Goal: Check status: Check status

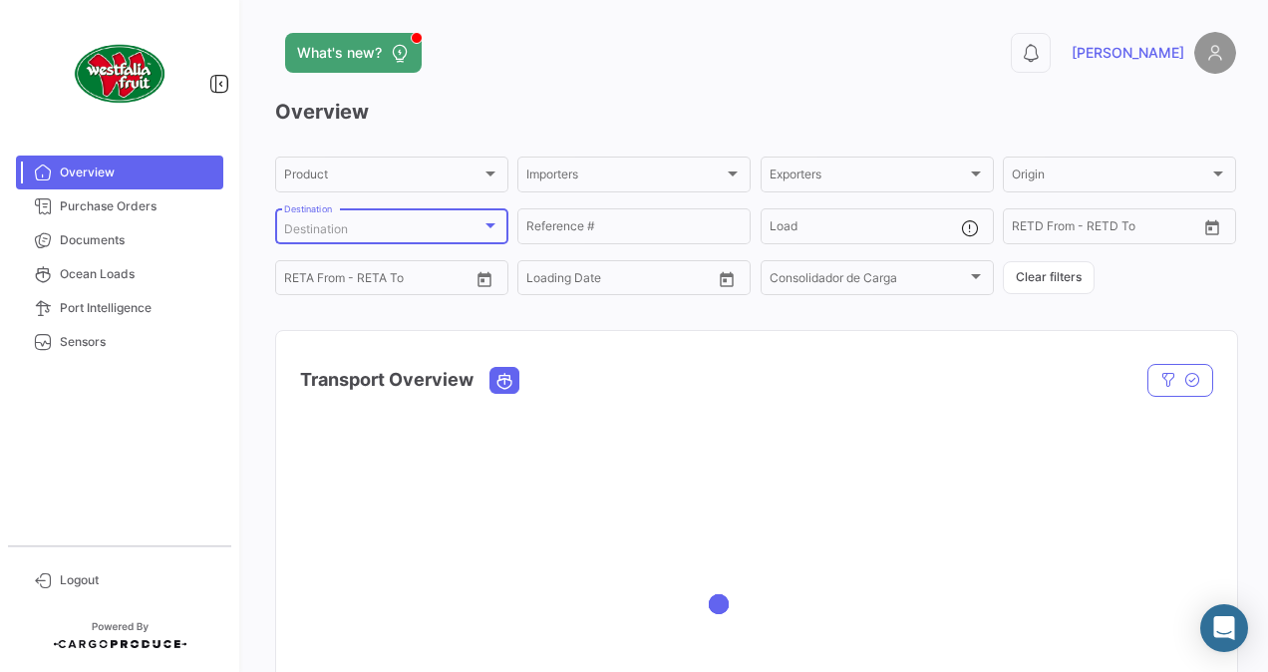
click at [479, 227] on div "Destination" at bounding box center [382, 229] width 197 height 14
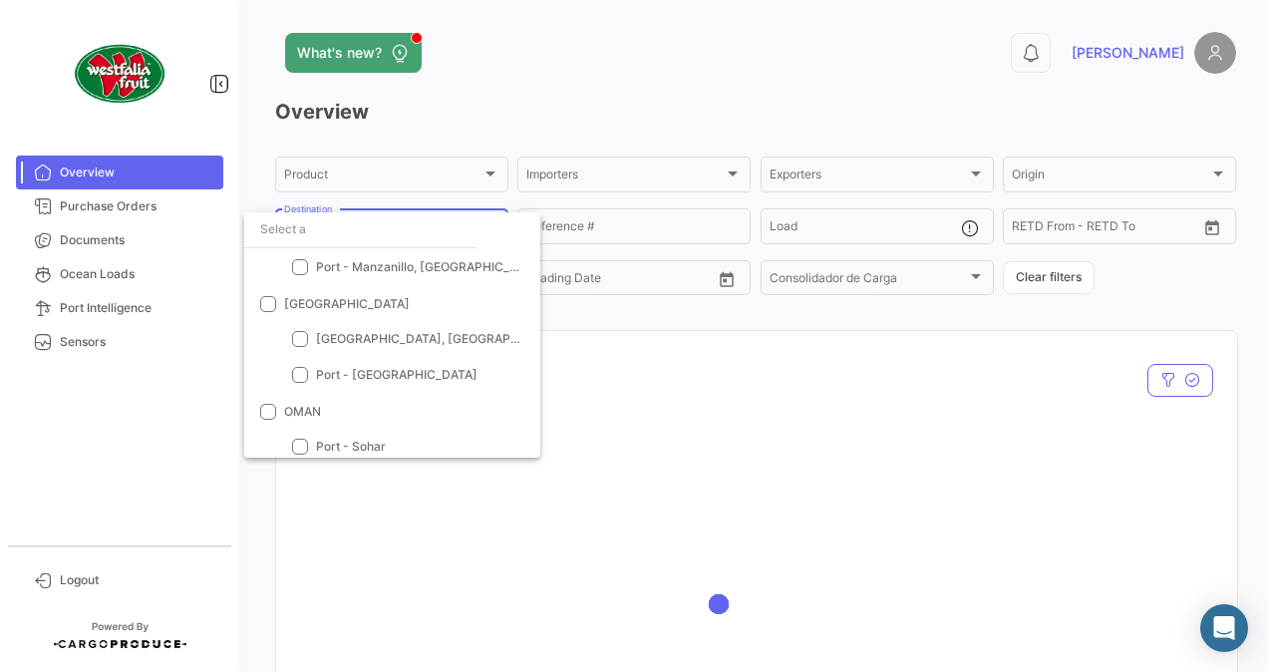
scroll to position [1296, 0]
click at [273, 297] on span at bounding box center [268, 299] width 16 height 16
click at [268, 307] on input "[GEOGRAPHIC_DATA]" at bounding box center [267, 307] width 1 height 1
checkbox input "true"
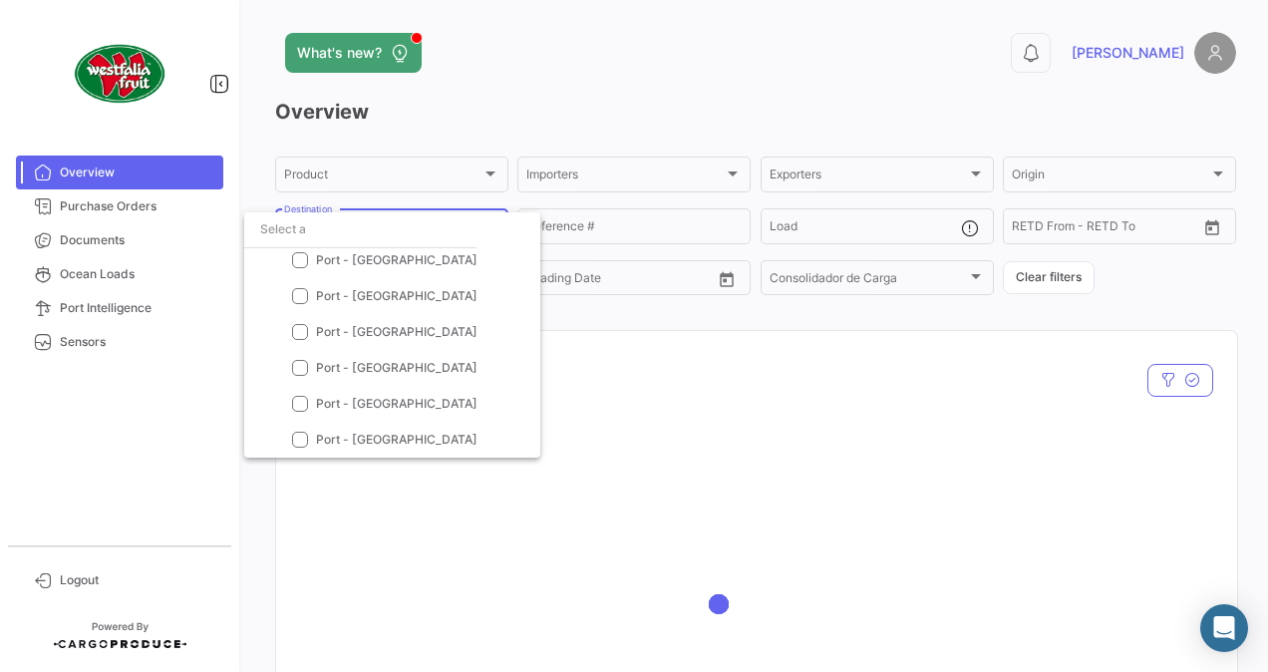
click at [659, 484] on div at bounding box center [634, 336] width 1268 height 672
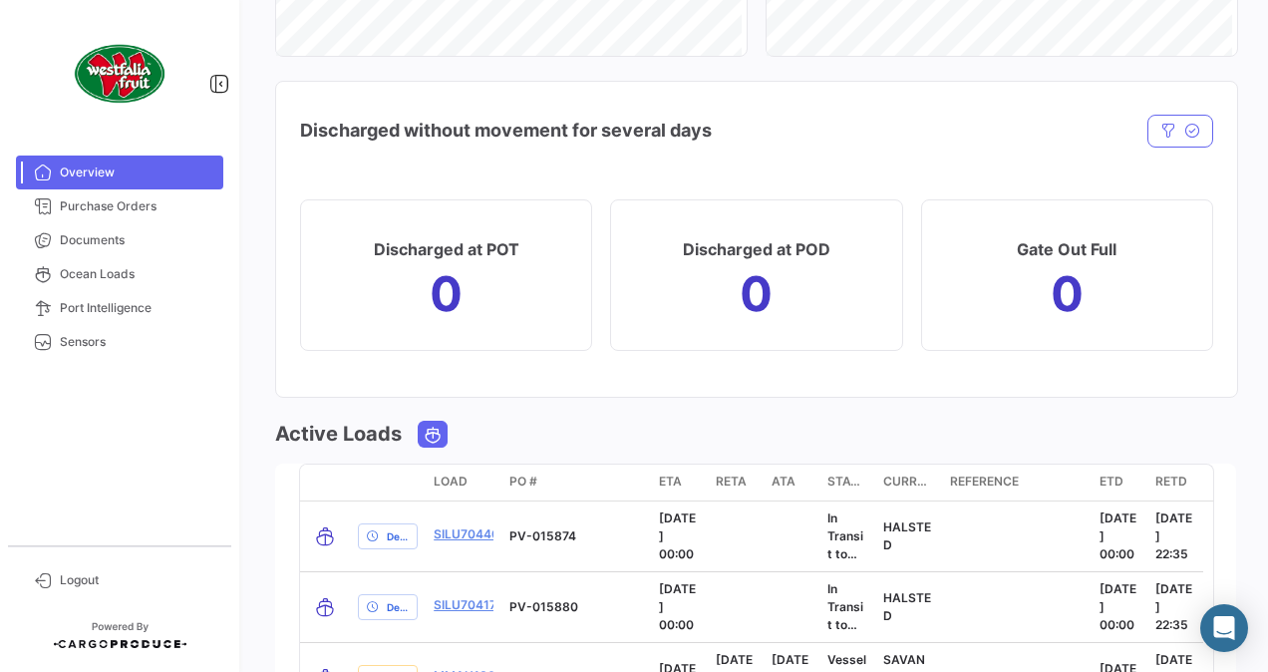
scroll to position [1894, 0]
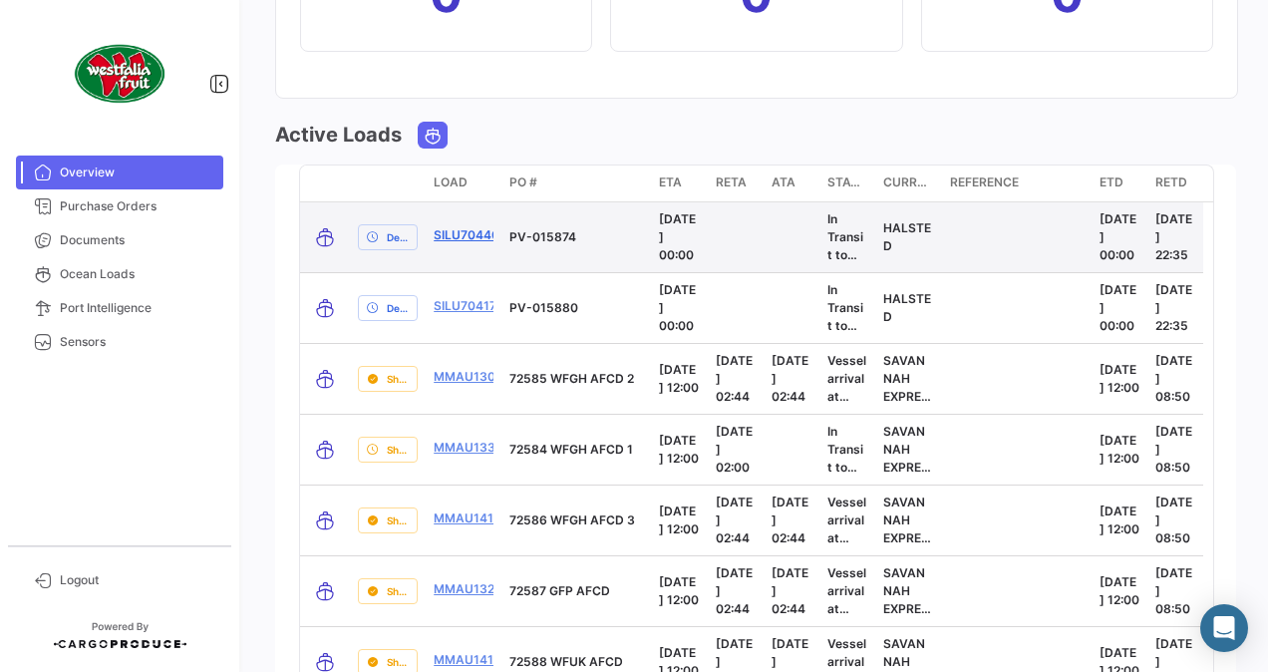
click at [468, 231] on link "SILU7044035" at bounding box center [475, 235] width 82 height 18
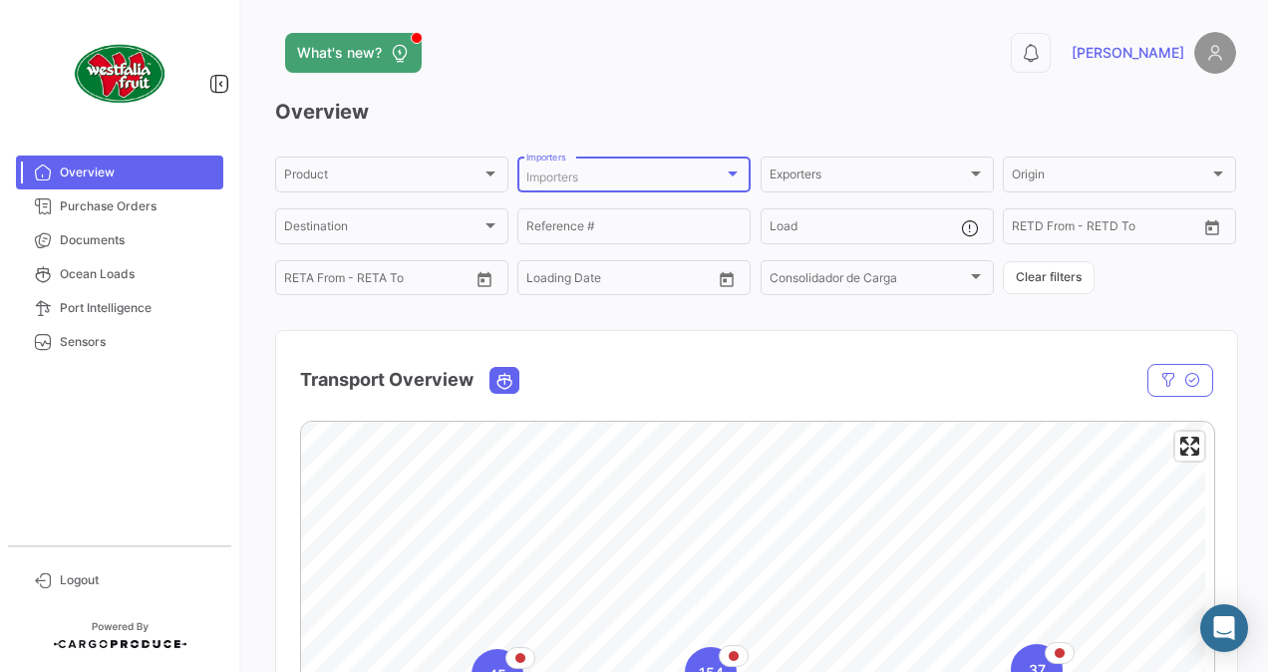
click at [726, 170] on div at bounding box center [733, 174] width 18 height 16
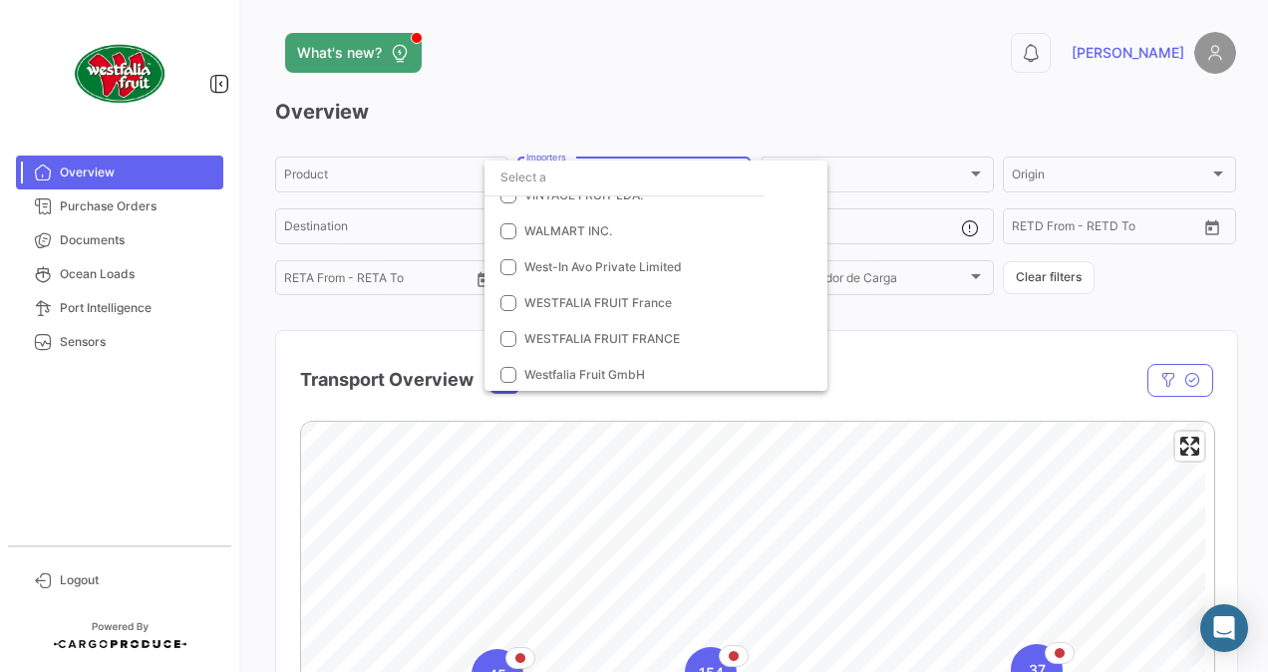
scroll to position [2393, 0]
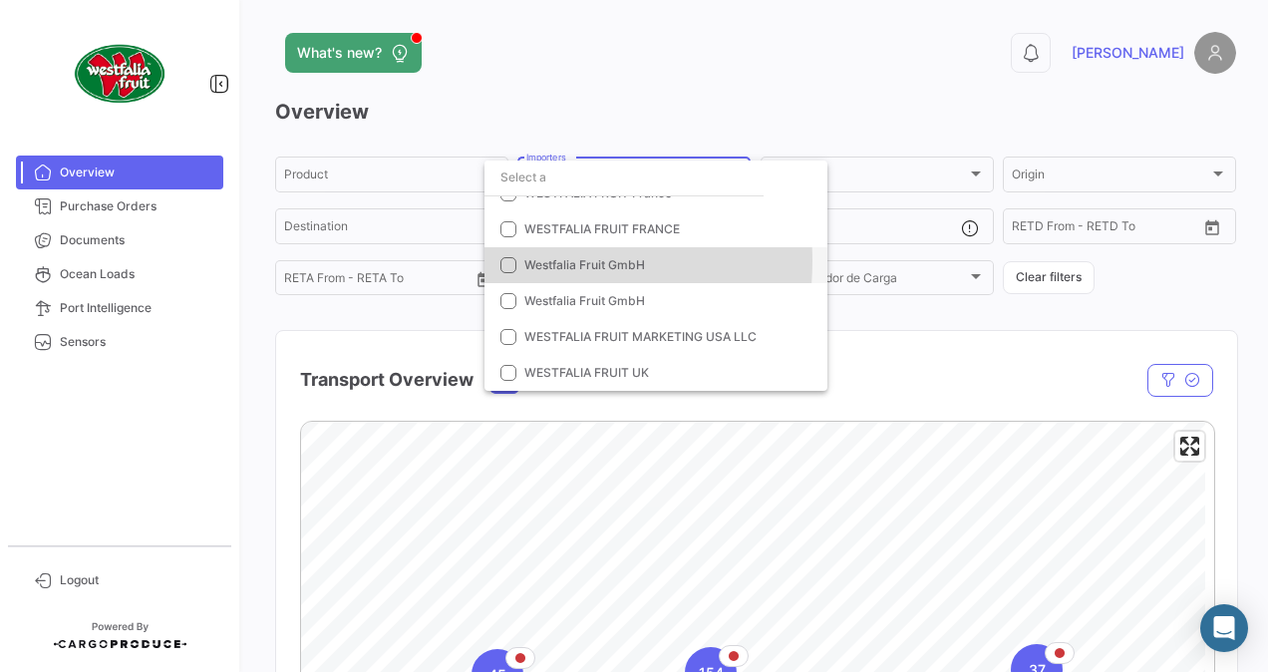
drag, startPoint x: 517, startPoint y: 261, endPoint x: 509, endPoint y: 272, distance: 14.2
click at [516, 261] on mat-option "Westfalia Fruit GmbH" at bounding box center [656, 265] width 343 height 36
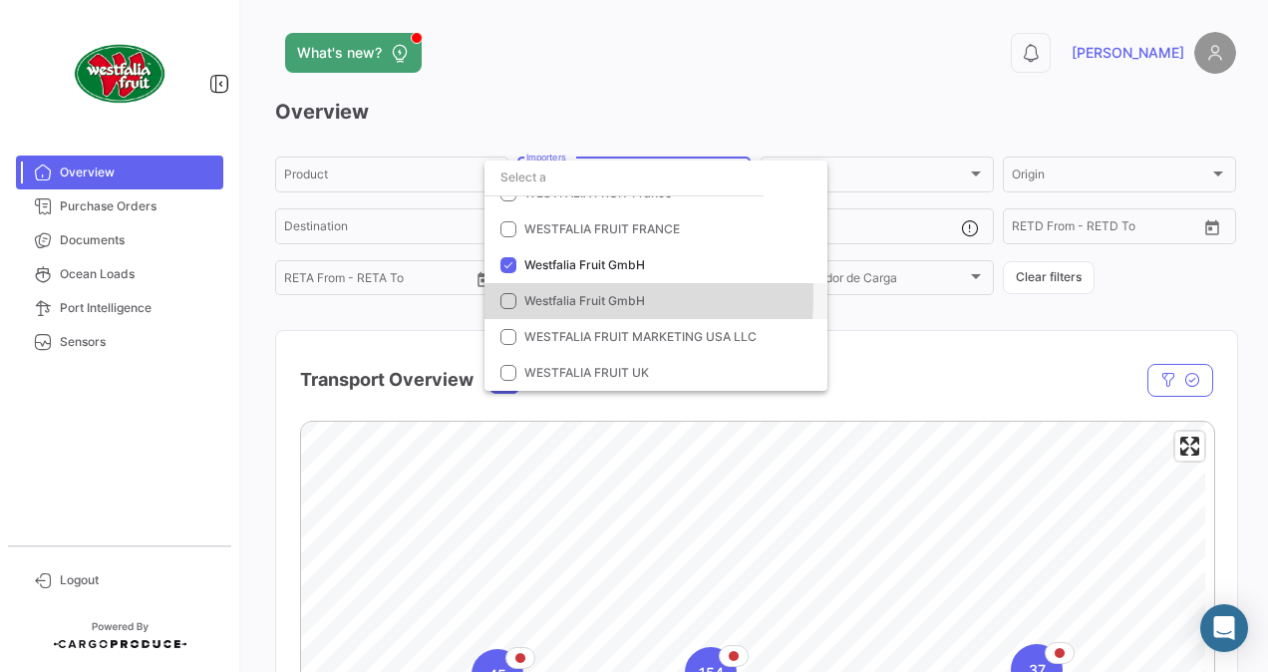
click at [511, 295] on mat-pseudo-checkbox at bounding box center [509, 301] width 16 height 16
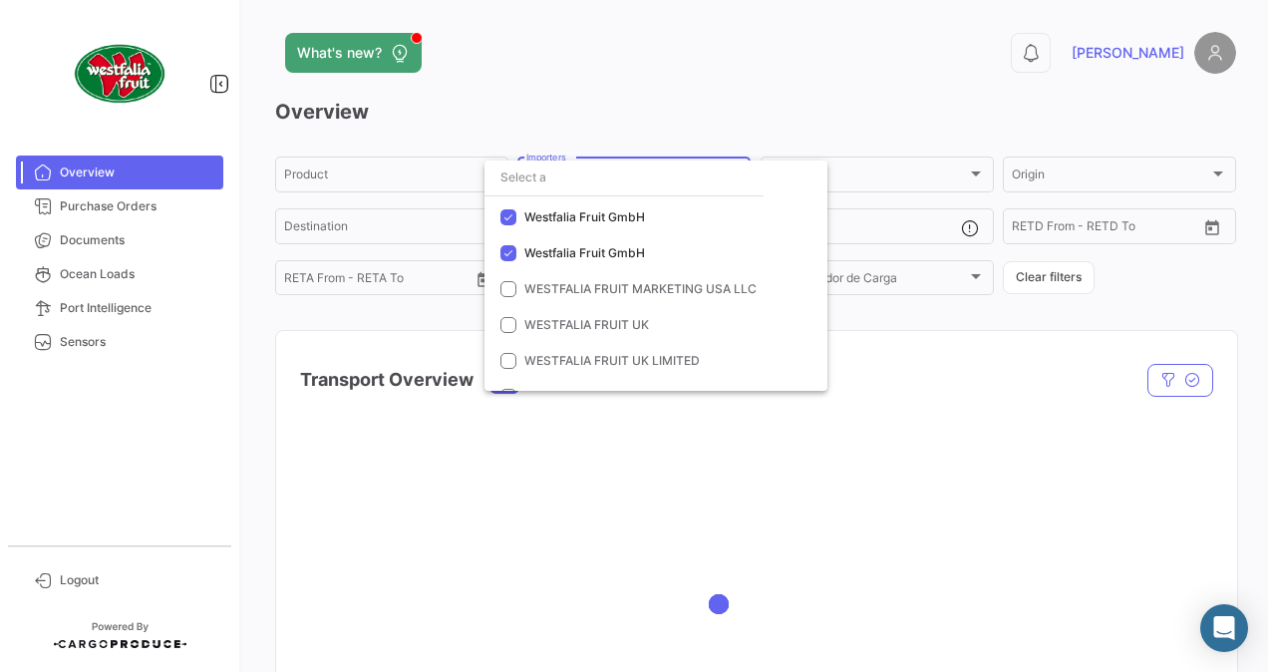
scroll to position [2592, 0]
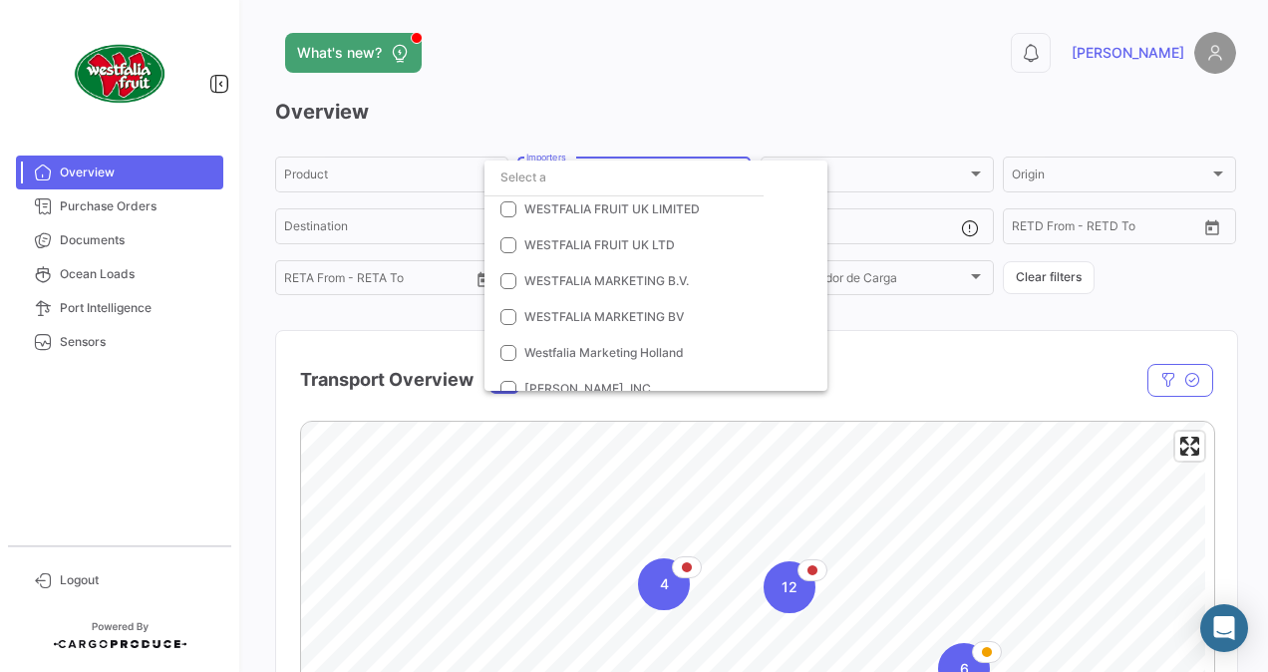
click at [904, 501] on div at bounding box center [634, 336] width 1268 height 672
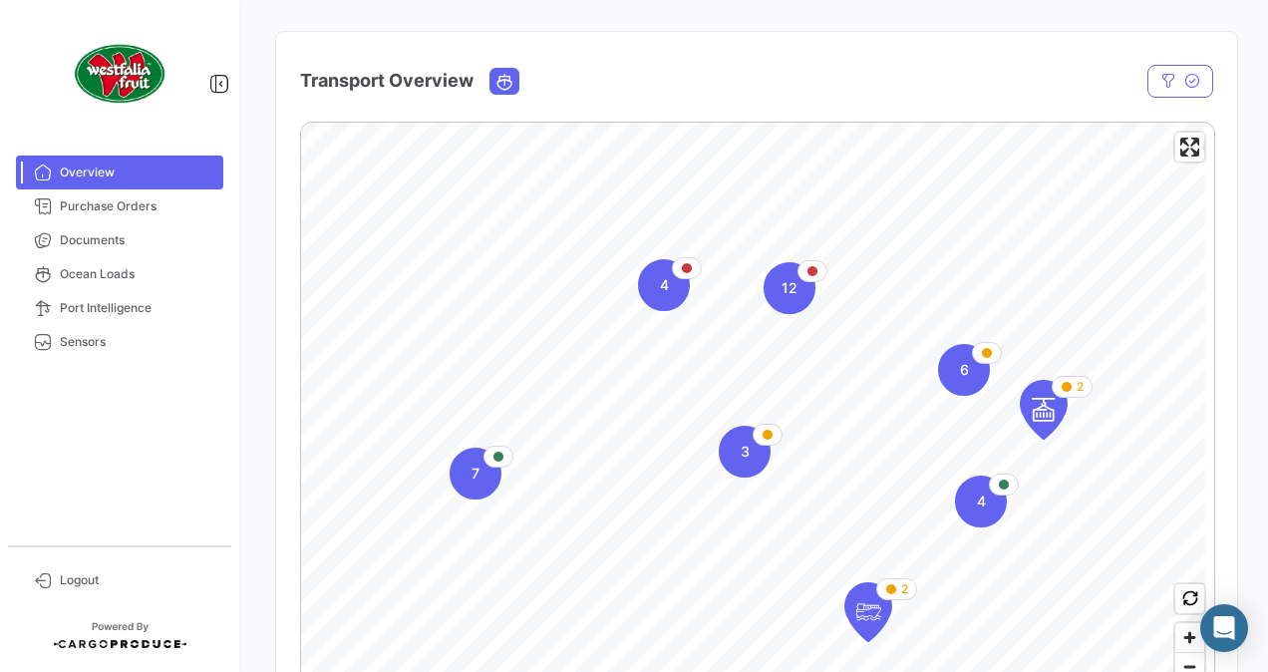
scroll to position [100, 0]
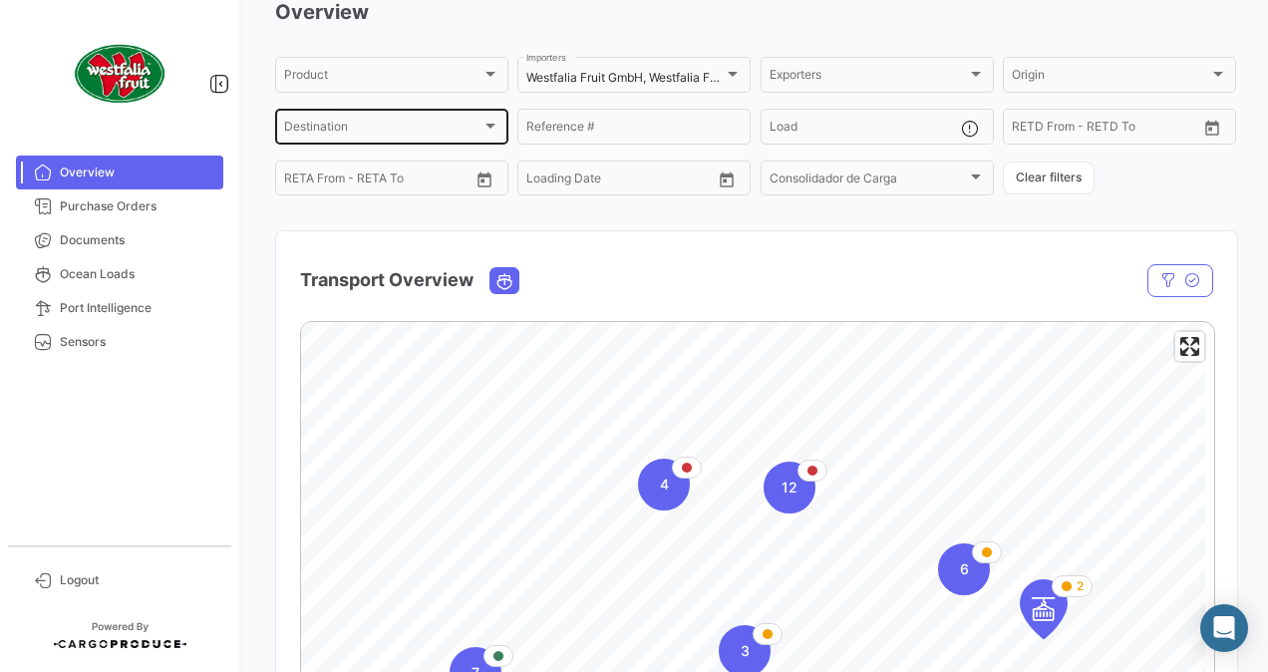
click at [489, 128] on div at bounding box center [491, 126] width 10 height 5
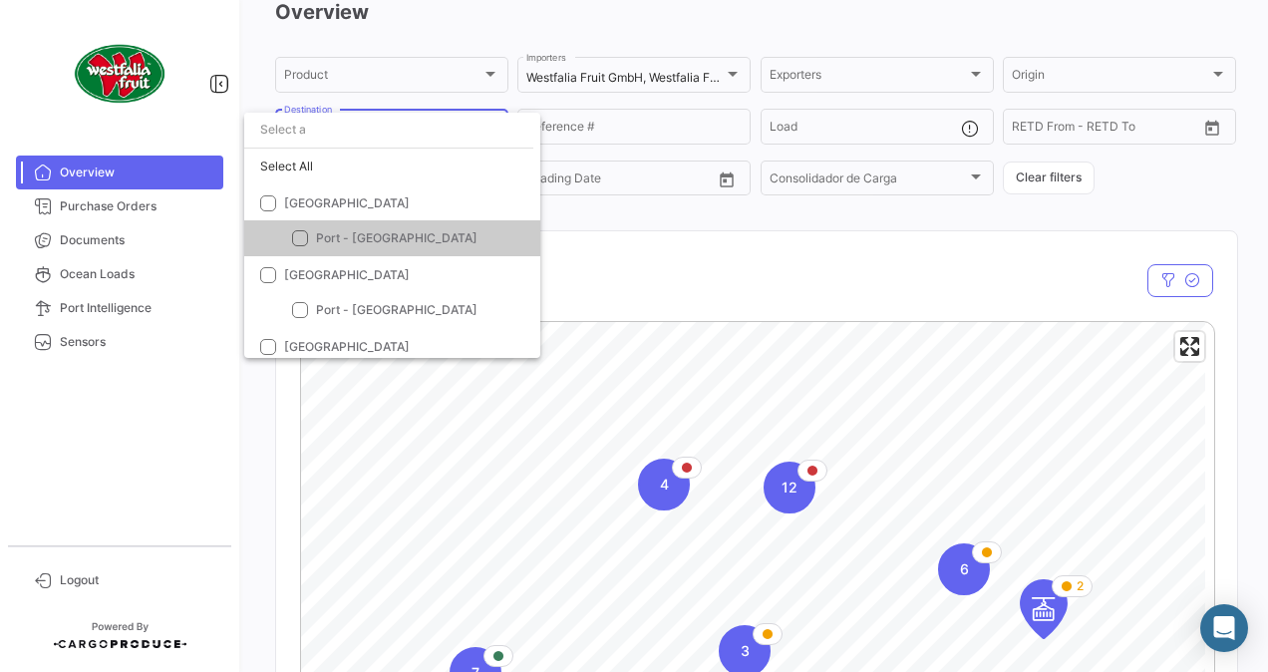
click at [493, 128] on input "dropdown search" at bounding box center [388, 130] width 289 height 36
click at [686, 240] on div at bounding box center [634, 336] width 1268 height 672
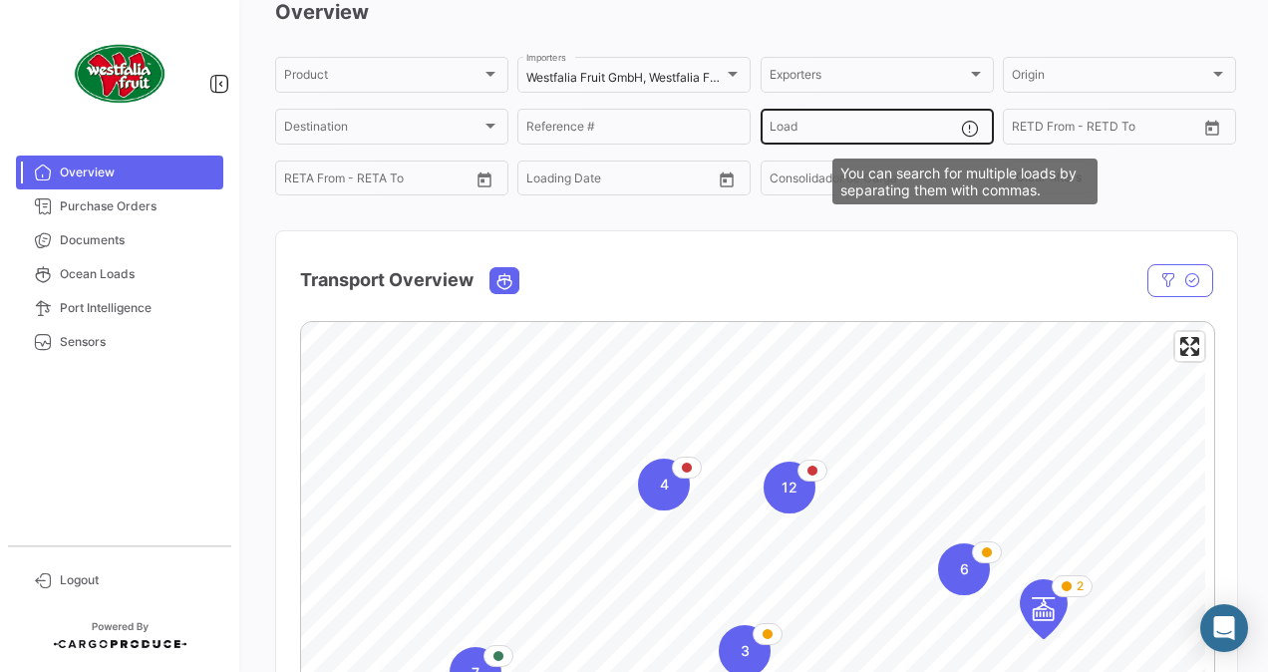
click at [961, 126] on mat-icon at bounding box center [973, 131] width 24 height 24
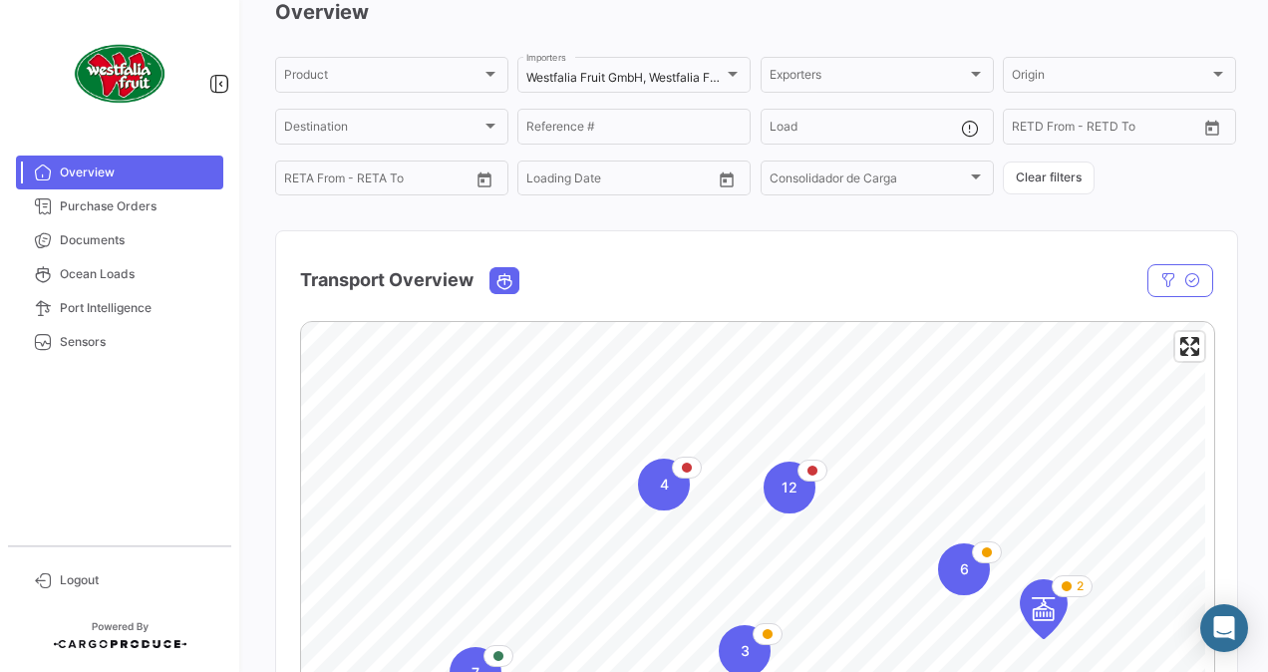
click at [1079, 264] on div "Transport Overview" at bounding box center [756, 268] width 961 height 74
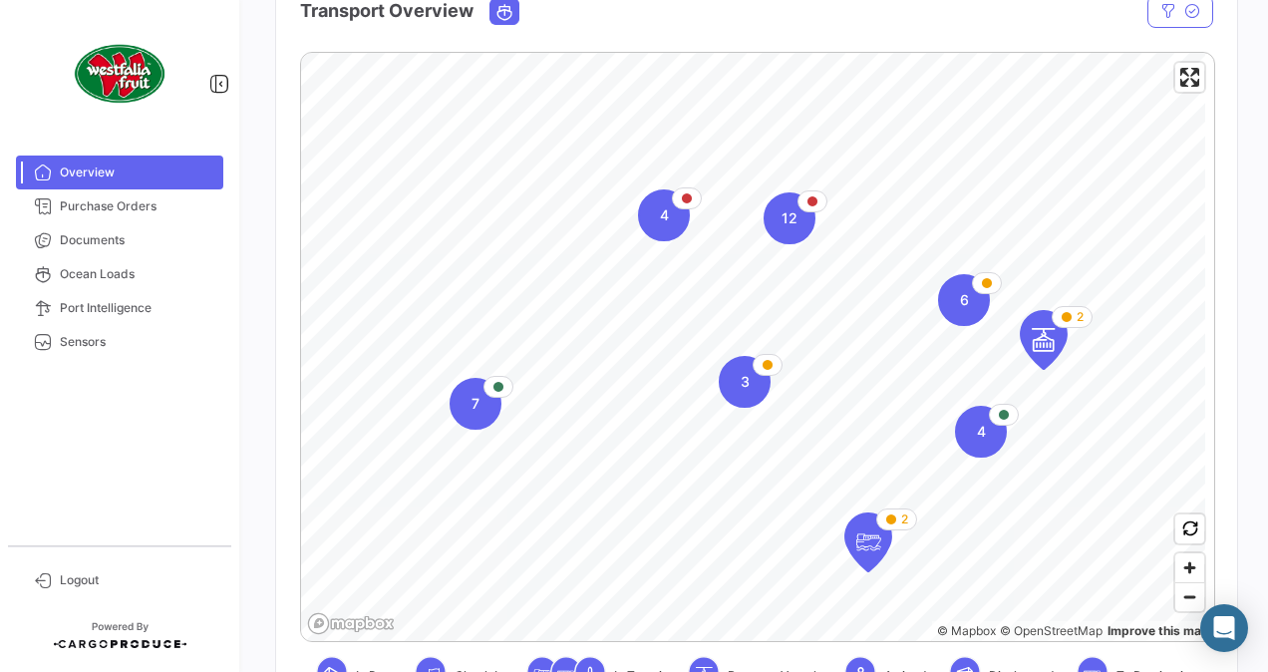
scroll to position [399, 0]
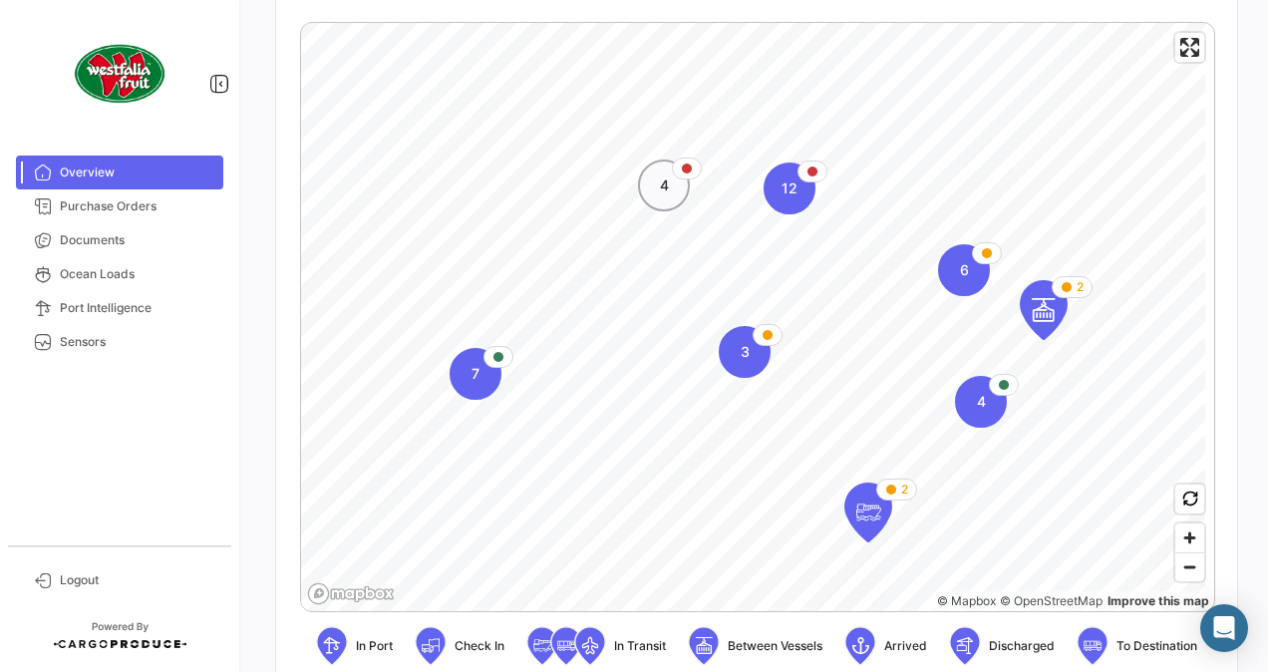
click at [678, 186] on div "4" at bounding box center [664, 186] width 52 height 52
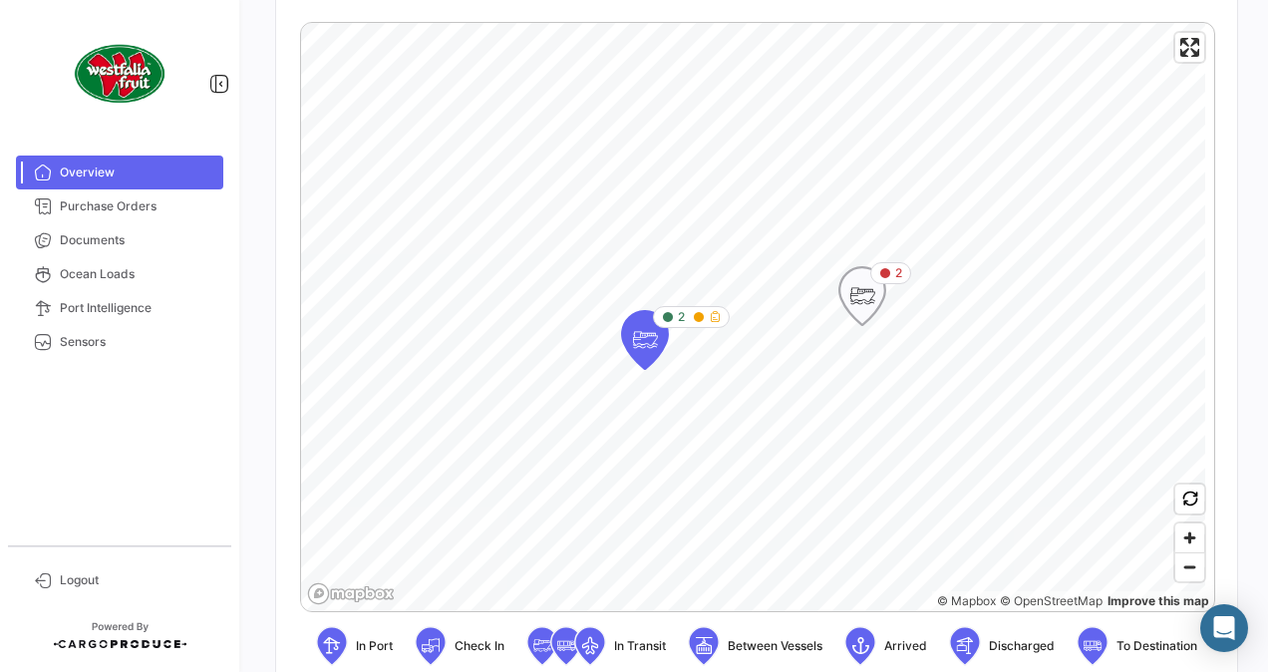
click at [859, 310] on icon "Map marker" at bounding box center [863, 296] width 28 height 42
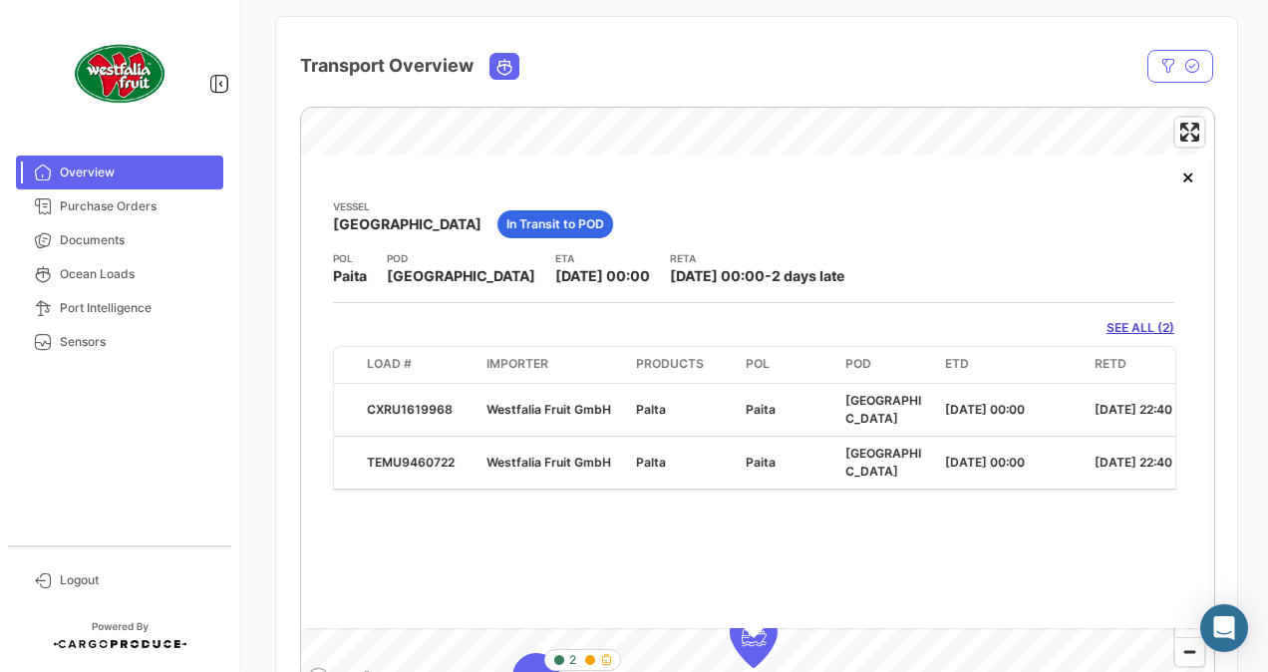
scroll to position [299, 0]
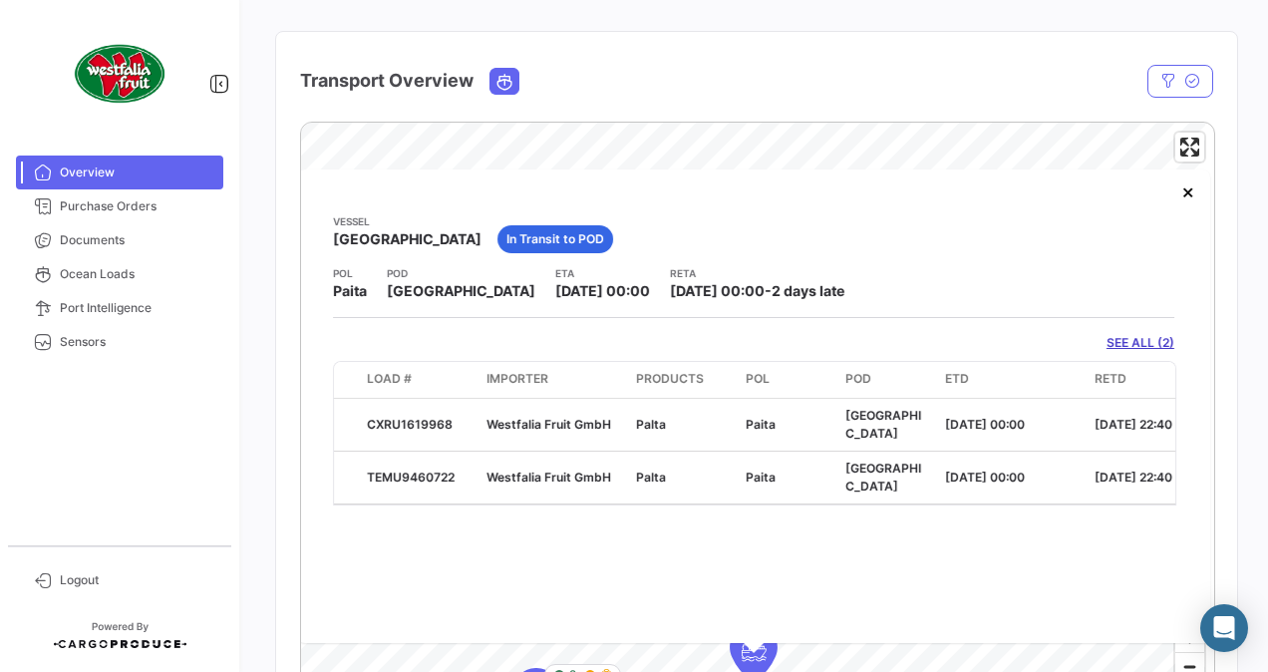
click at [1123, 340] on link "SEE ALL (2)" at bounding box center [1141, 343] width 68 height 18
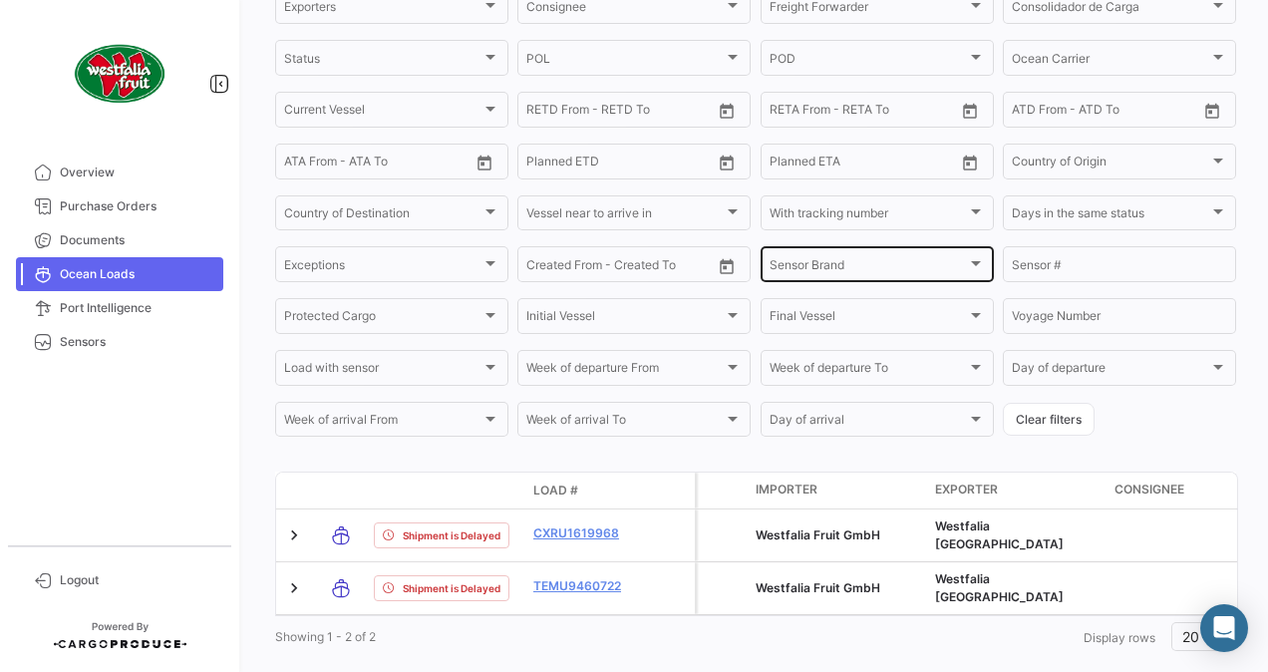
scroll to position [349, 0]
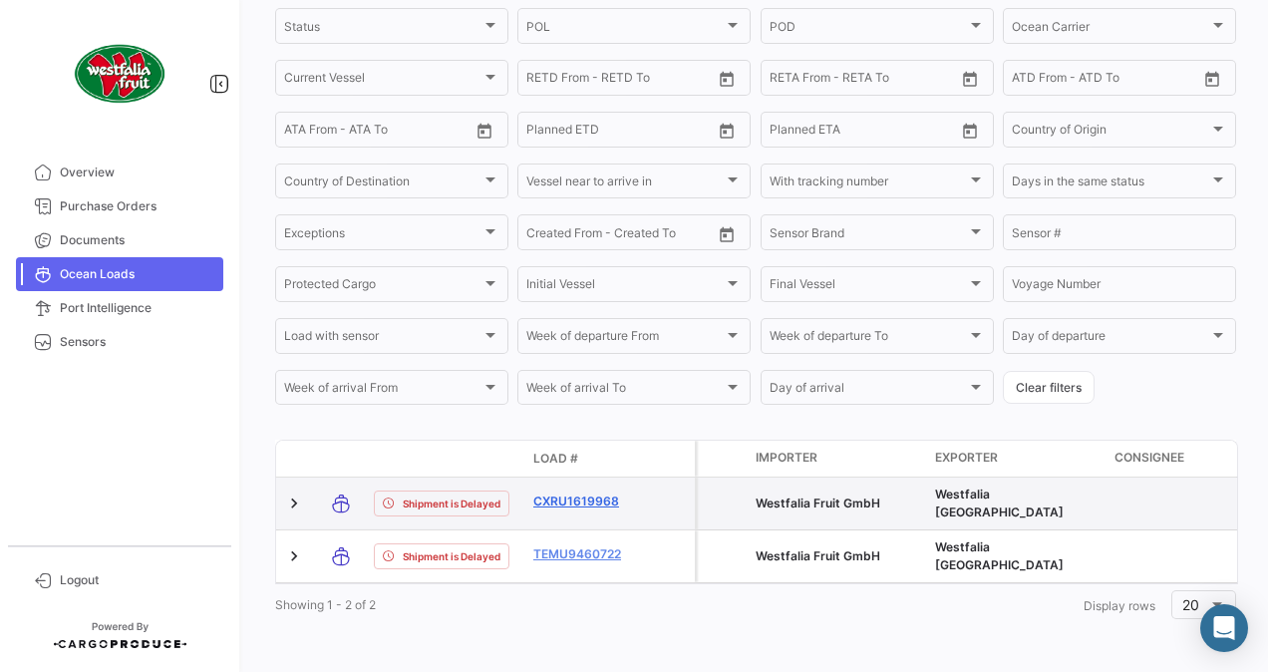
click at [566, 493] on link "CXRU1619968" at bounding box center [585, 502] width 104 height 18
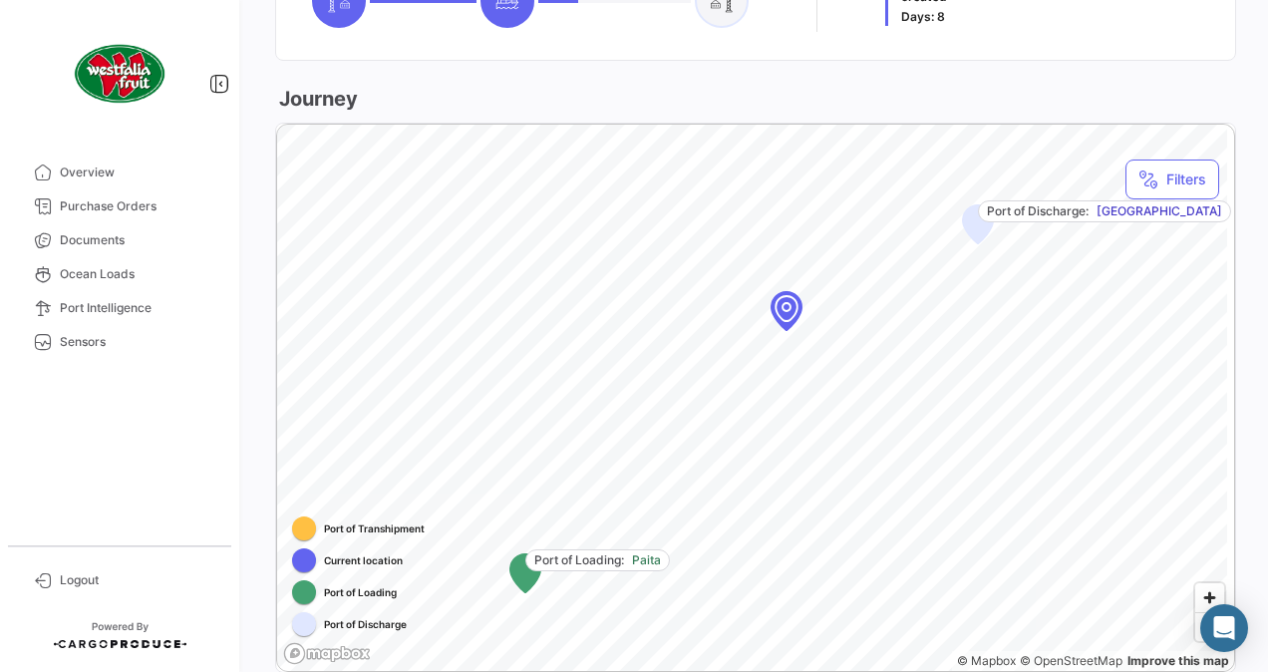
scroll to position [1204, 0]
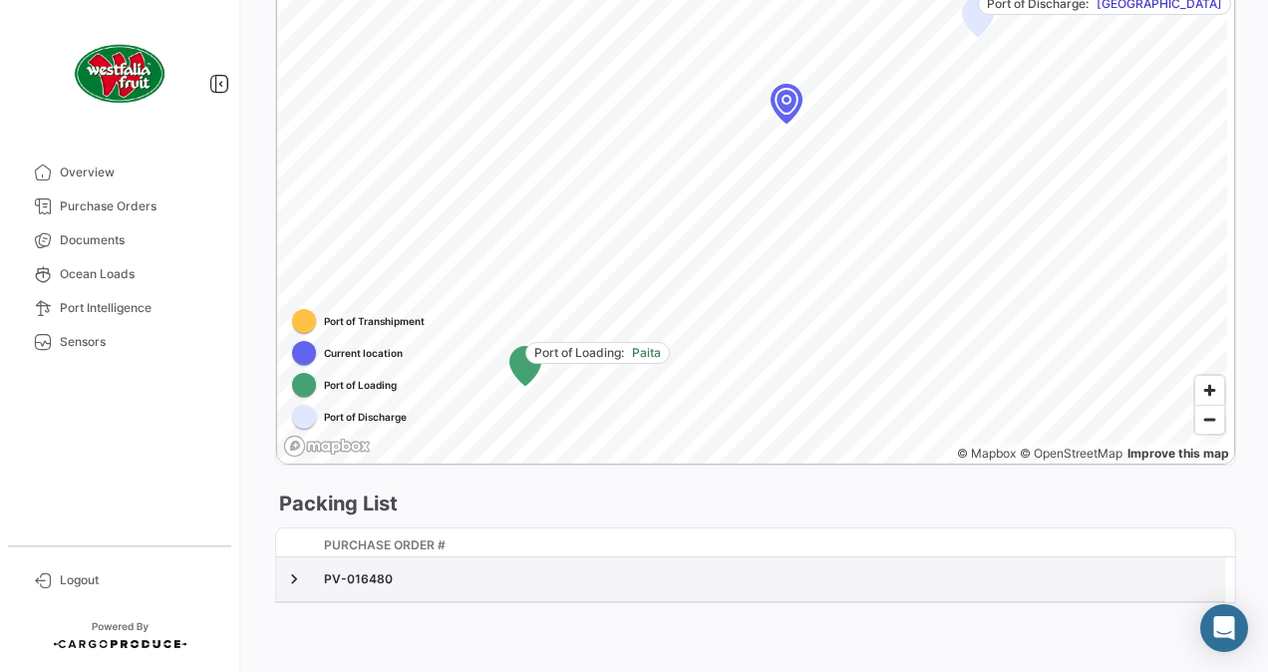
click at [350, 578] on div "PV-016480" at bounding box center [770, 579] width 893 height 18
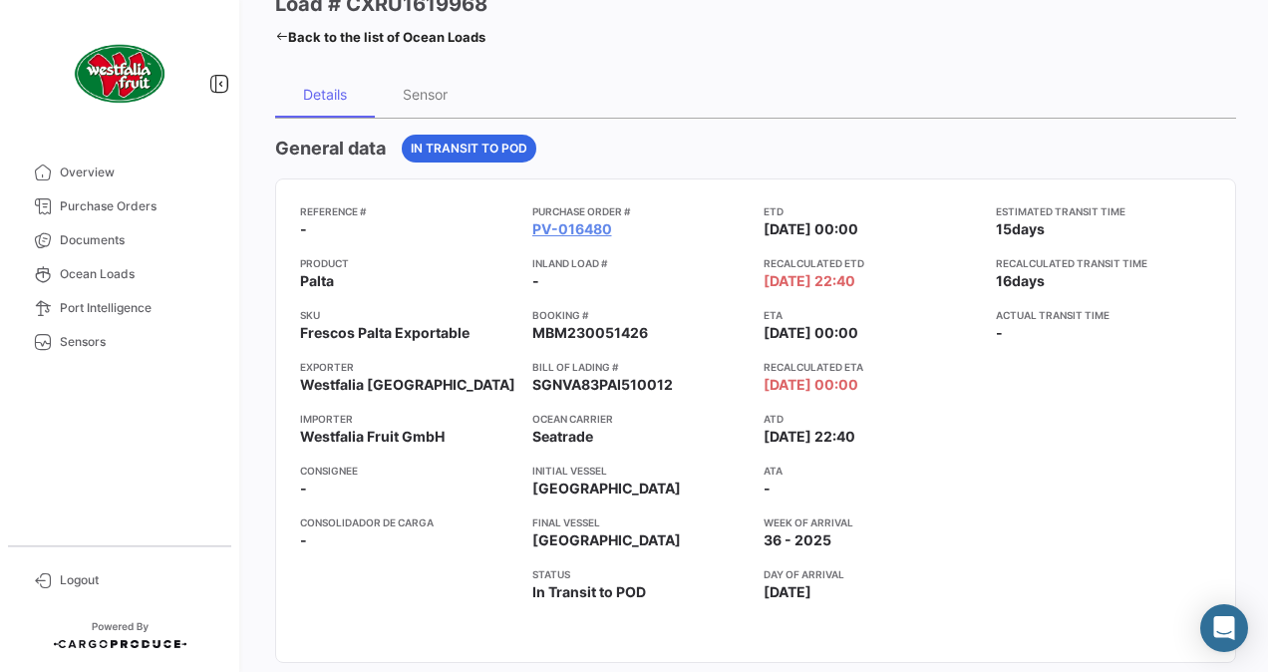
scroll to position [0, 0]
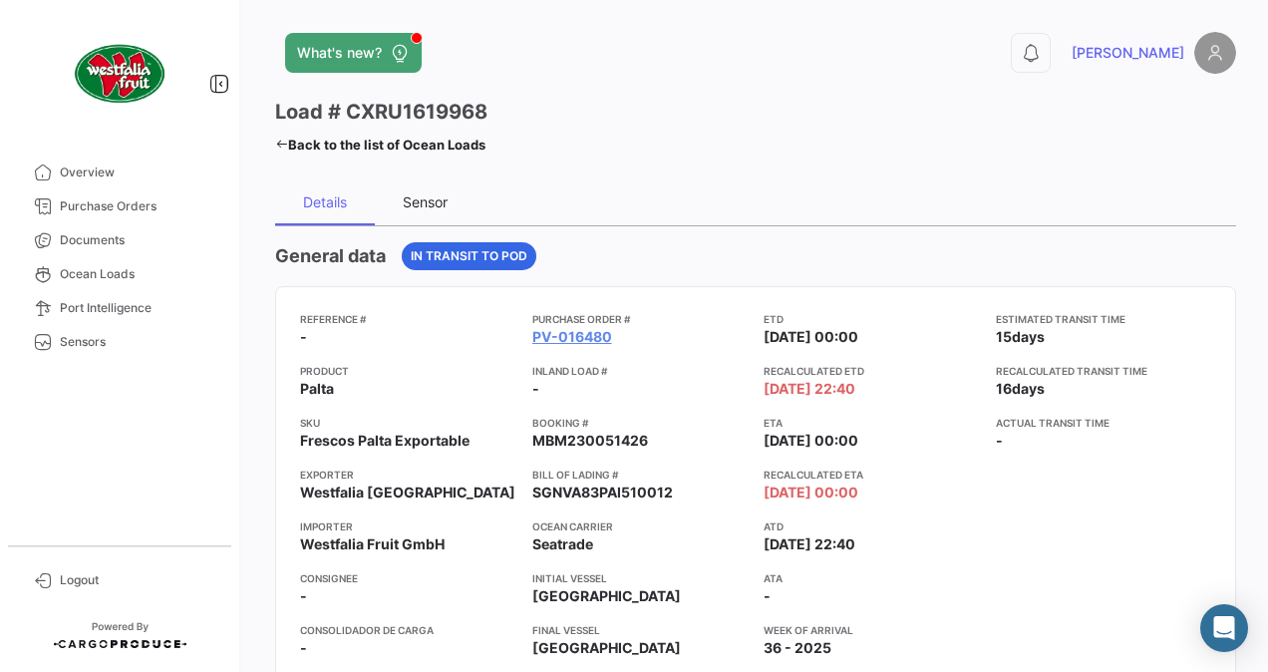
click at [428, 198] on div "Sensor" at bounding box center [425, 201] width 45 height 17
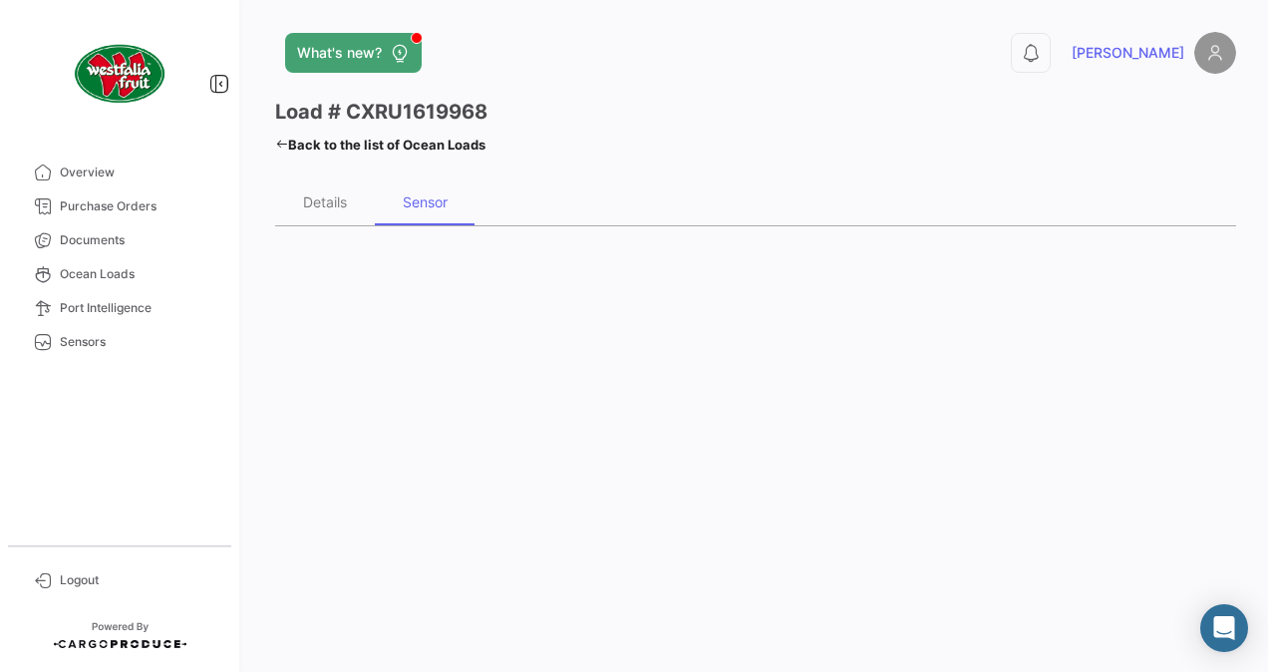
click at [427, 203] on div "Sensor" at bounding box center [425, 201] width 45 height 17
click at [322, 196] on div "Details" at bounding box center [325, 201] width 44 height 17
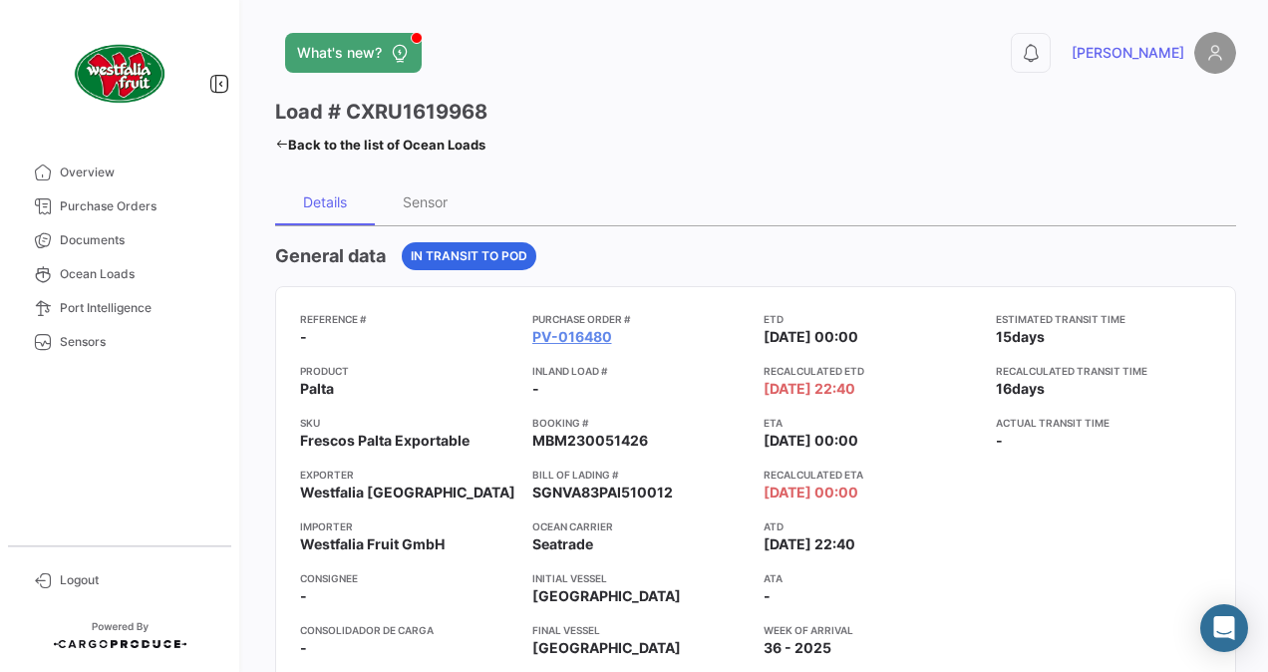
click at [283, 148] on icon at bounding box center [281, 144] width 13 height 13
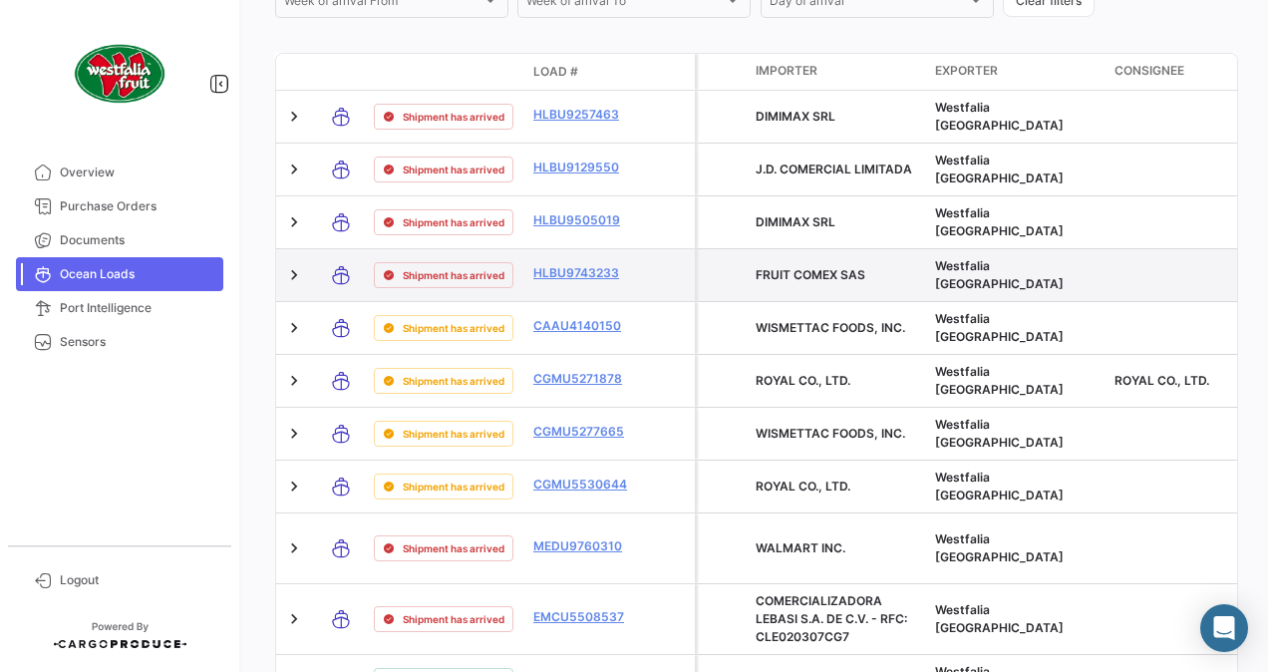
scroll to position [415, 0]
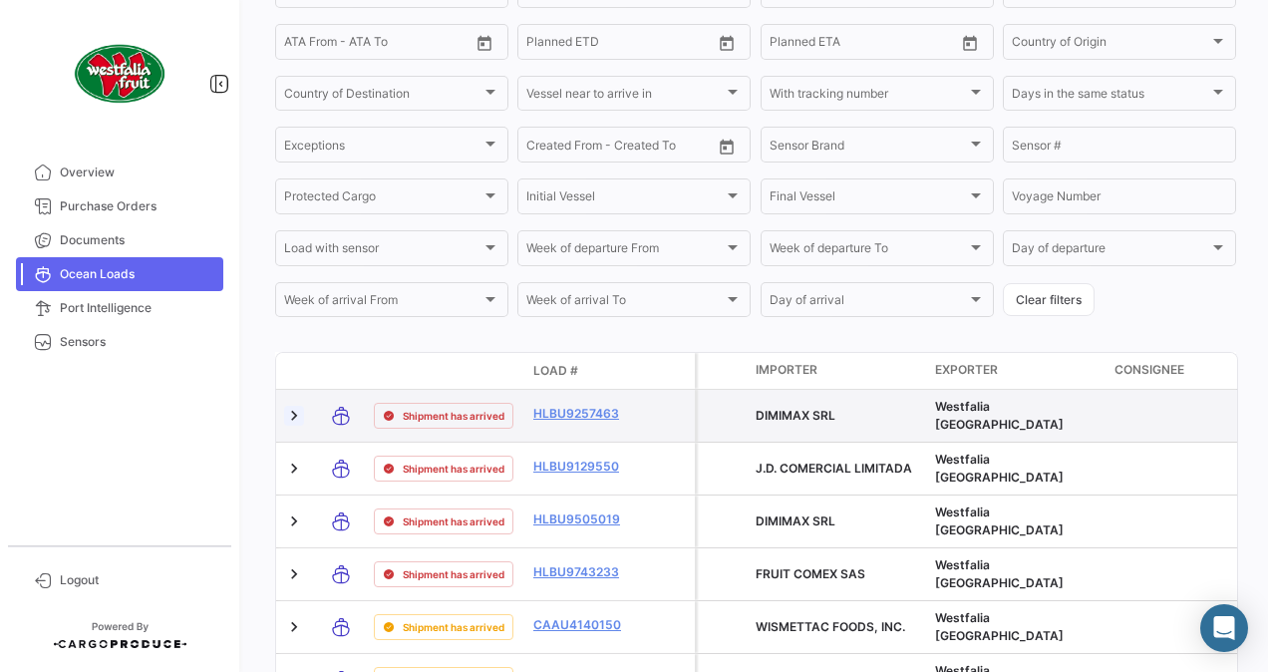
click at [289, 421] on link at bounding box center [294, 416] width 20 height 20
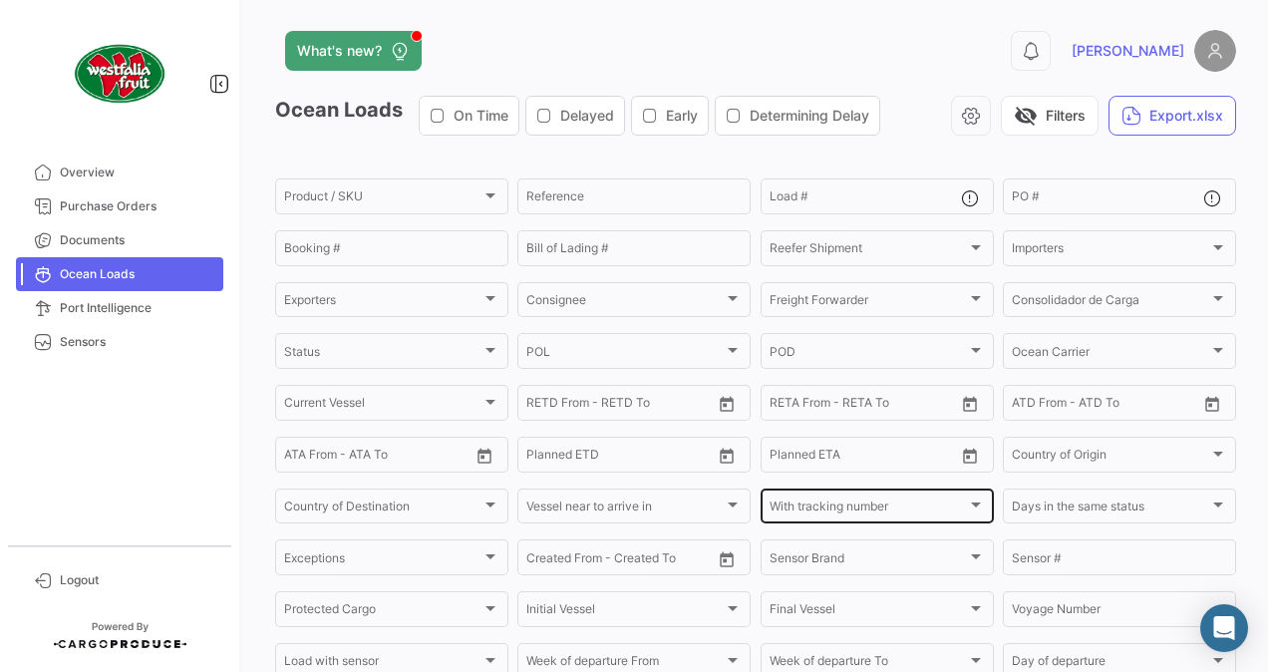
scroll to position [0, 0]
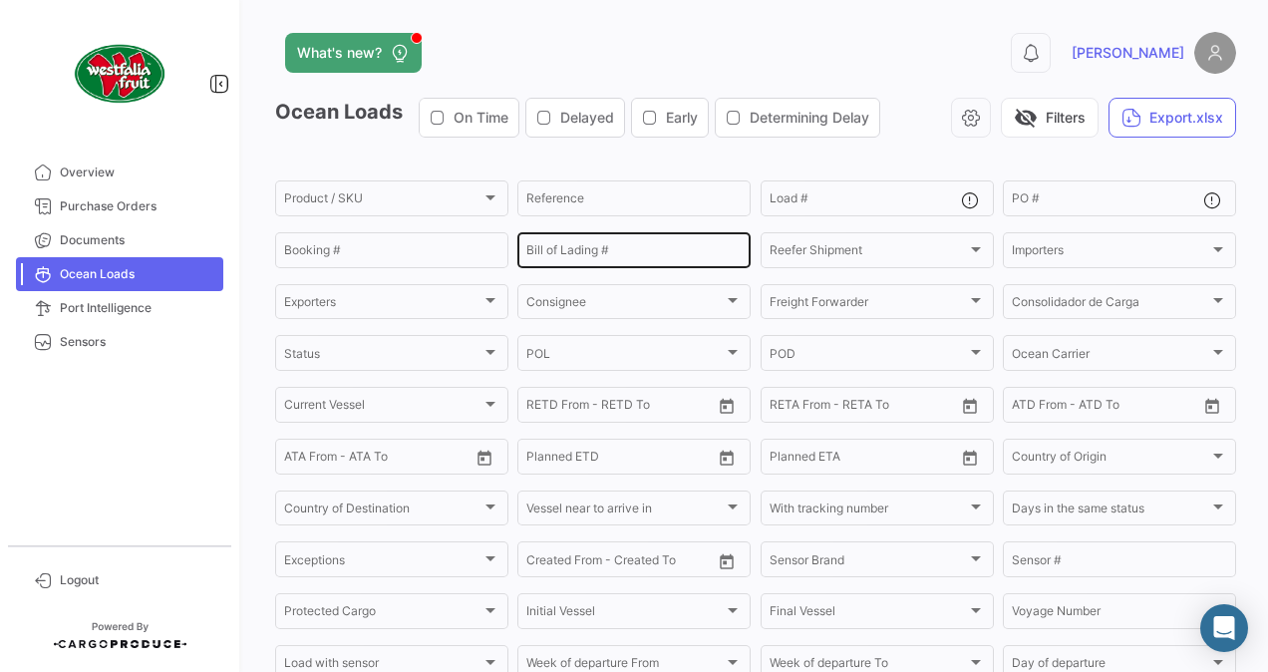
click at [587, 252] on input "Bill of Lading #" at bounding box center [633, 253] width 215 height 14
click at [626, 252] on input "Bill of Lading #" at bounding box center [633, 253] width 215 height 14
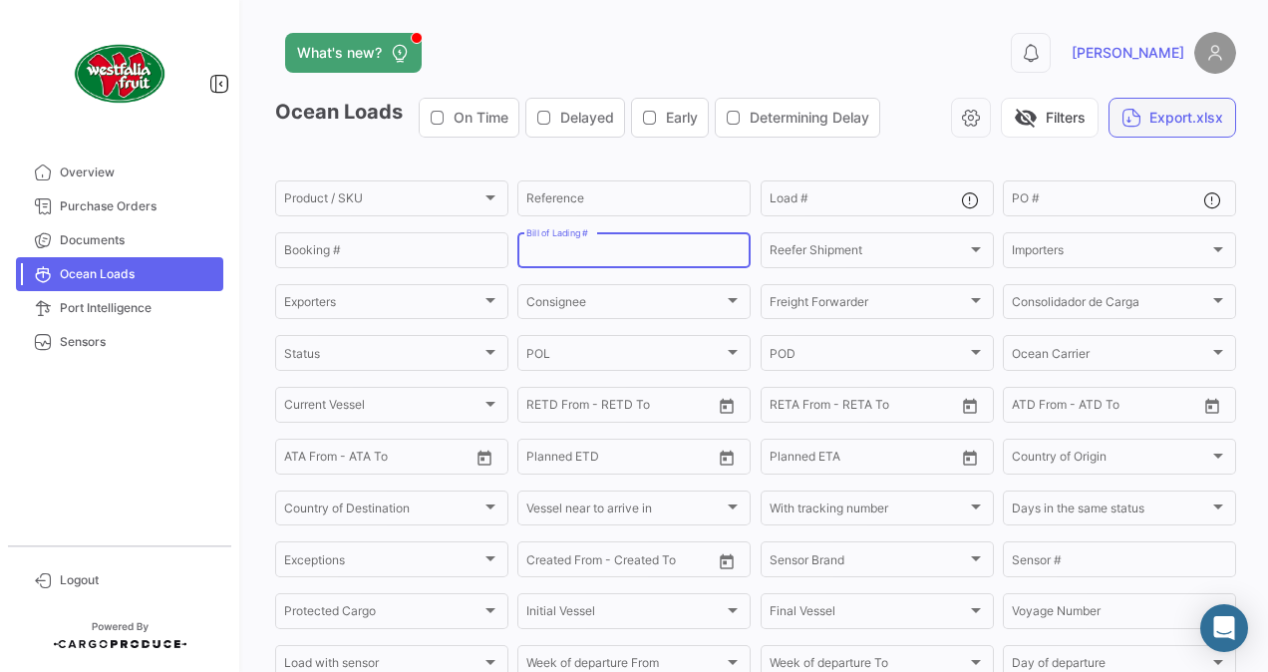
click at [1195, 119] on button "Export.xlsx" at bounding box center [1173, 118] width 128 height 40
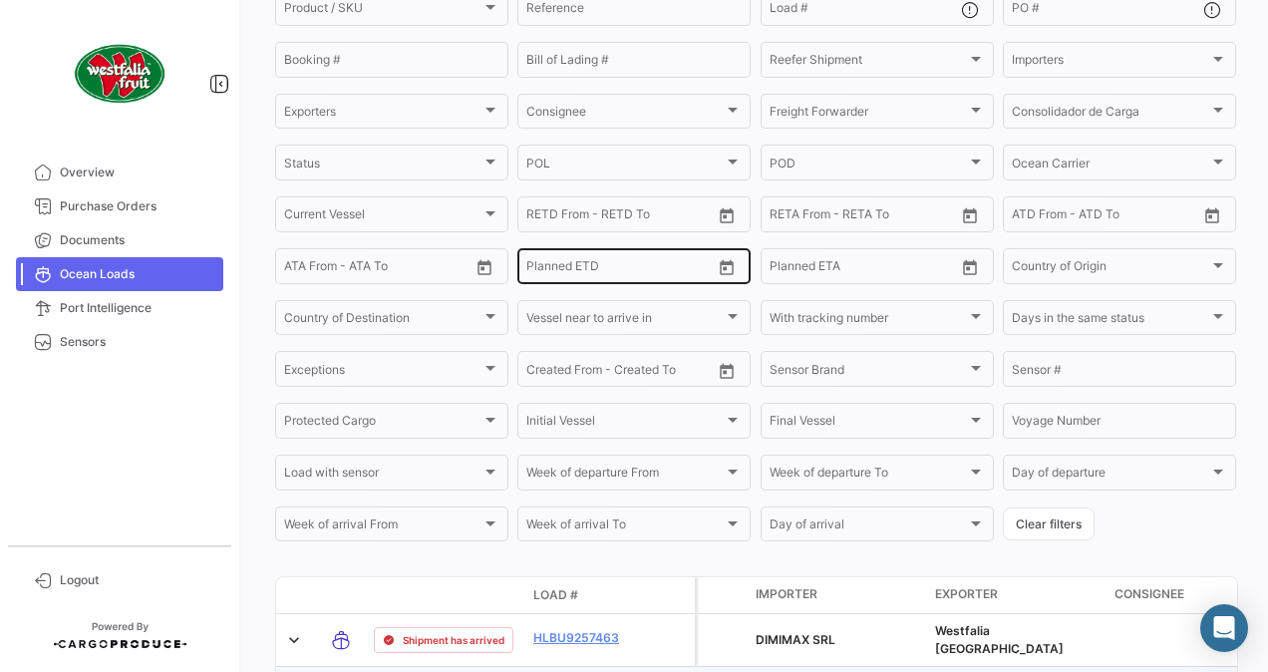
scroll to position [299, 0]
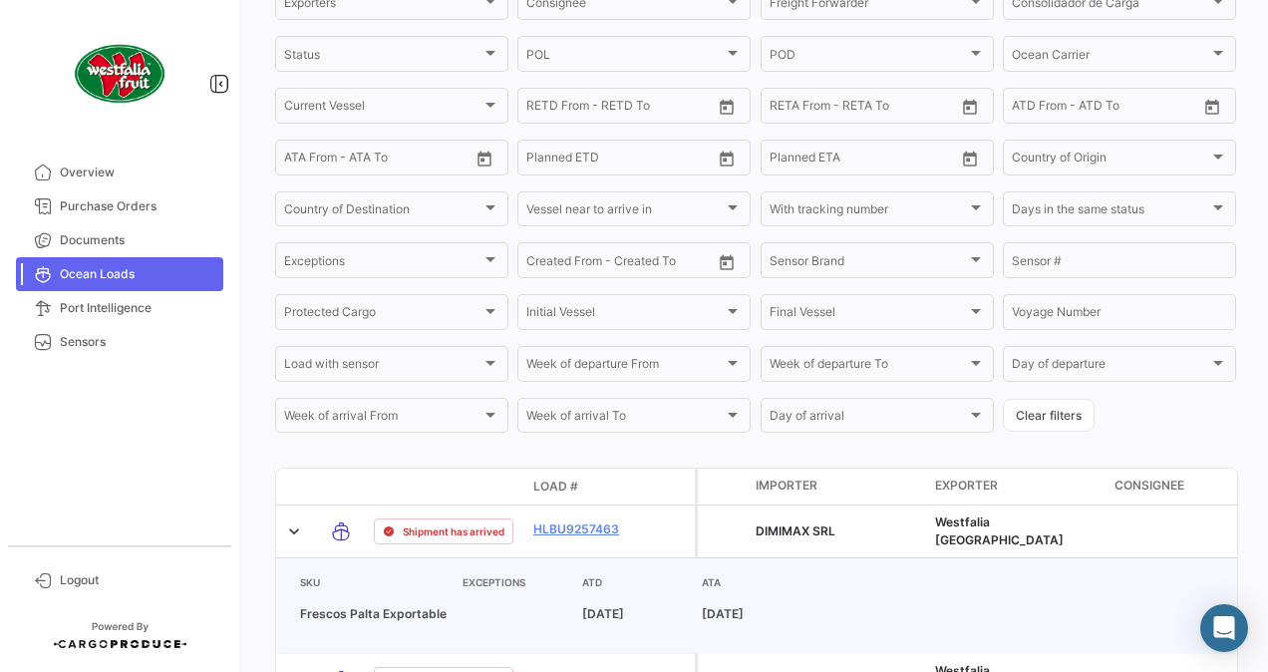
click at [1232, 250] on div "What's new? 0 [PERSON_NAME] Loads On Time Delayed Early Determining Delay visib…" at bounding box center [755, 336] width 1025 height 672
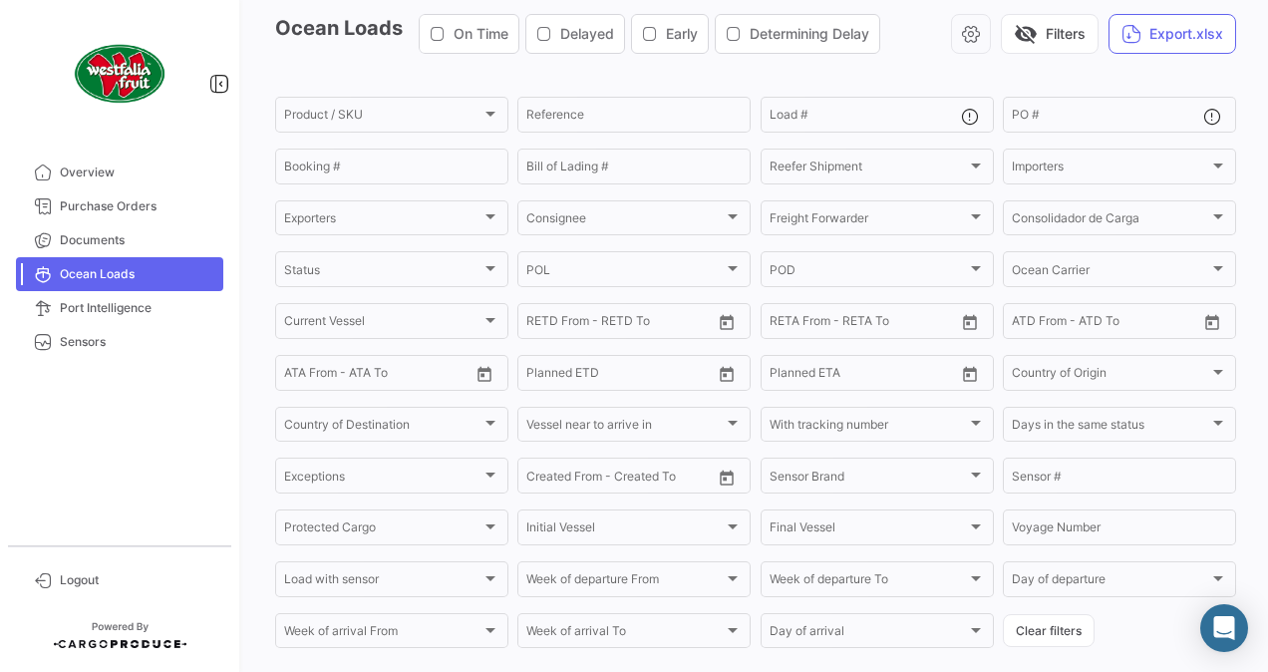
scroll to position [0, 0]
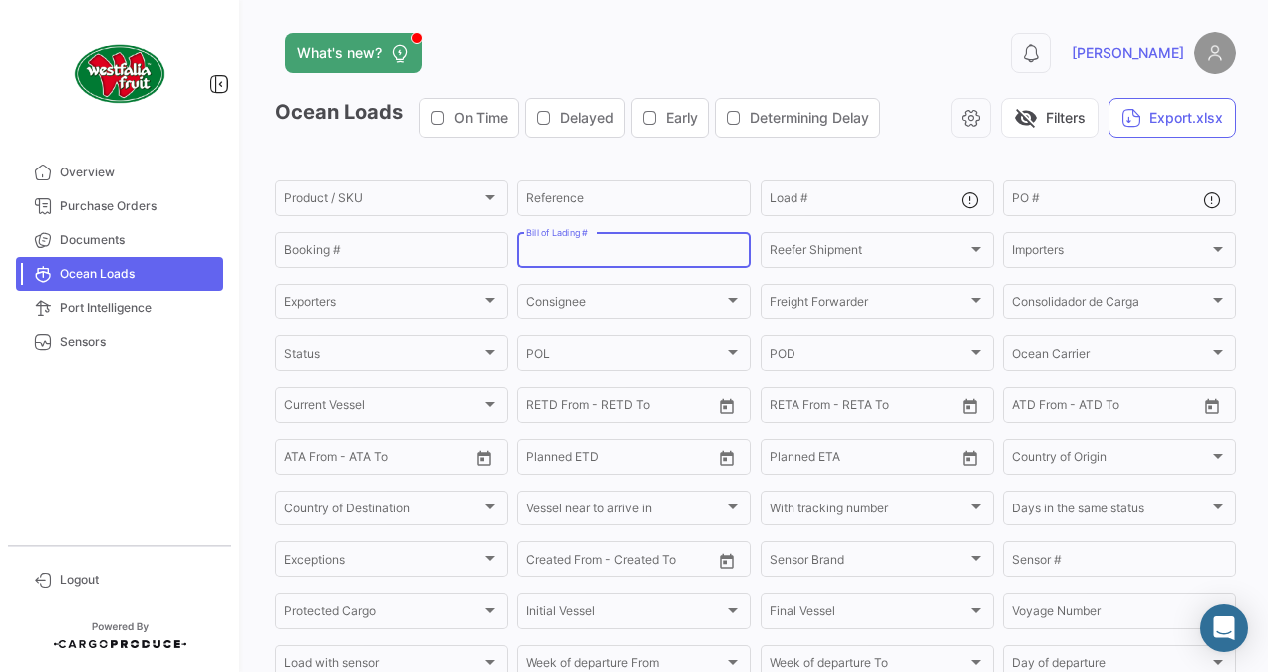
click at [719, 248] on input "Bill of Lading #" at bounding box center [633, 253] width 215 height 14
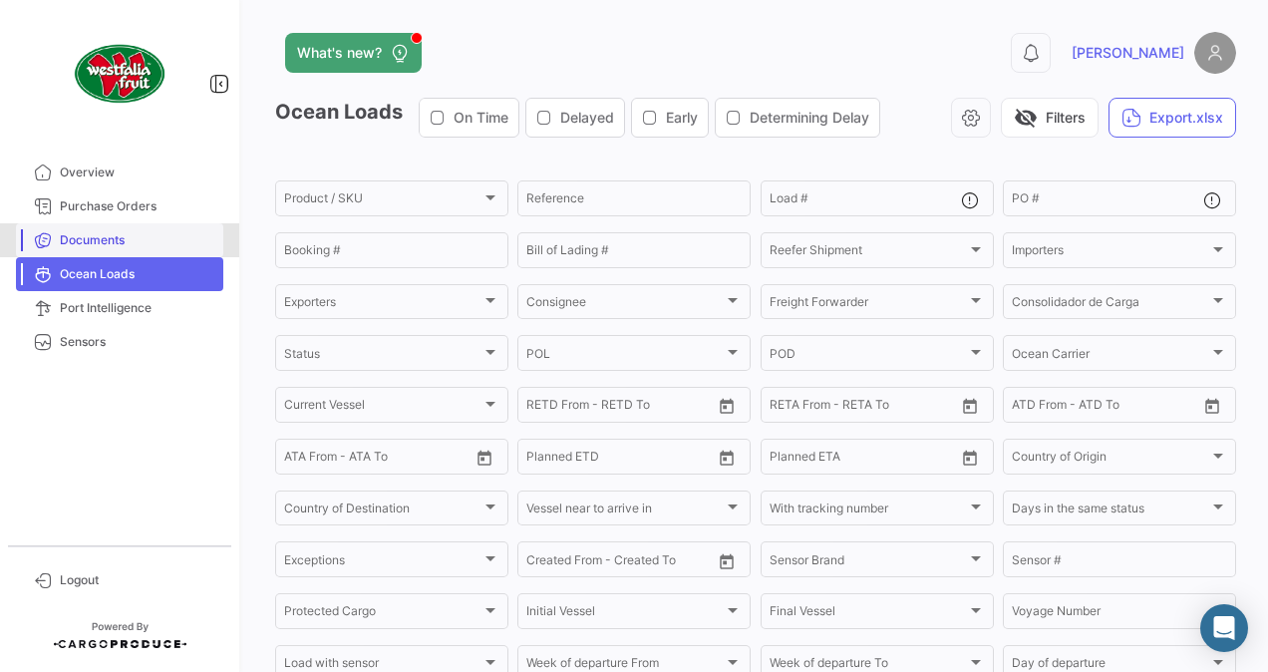
click at [112, 243] on span "Documents" at bounding box center [138, 240] width 156 height 18
click at [110, 241] on span "Documents" at bounding box center [138, 240] width 156 height 18
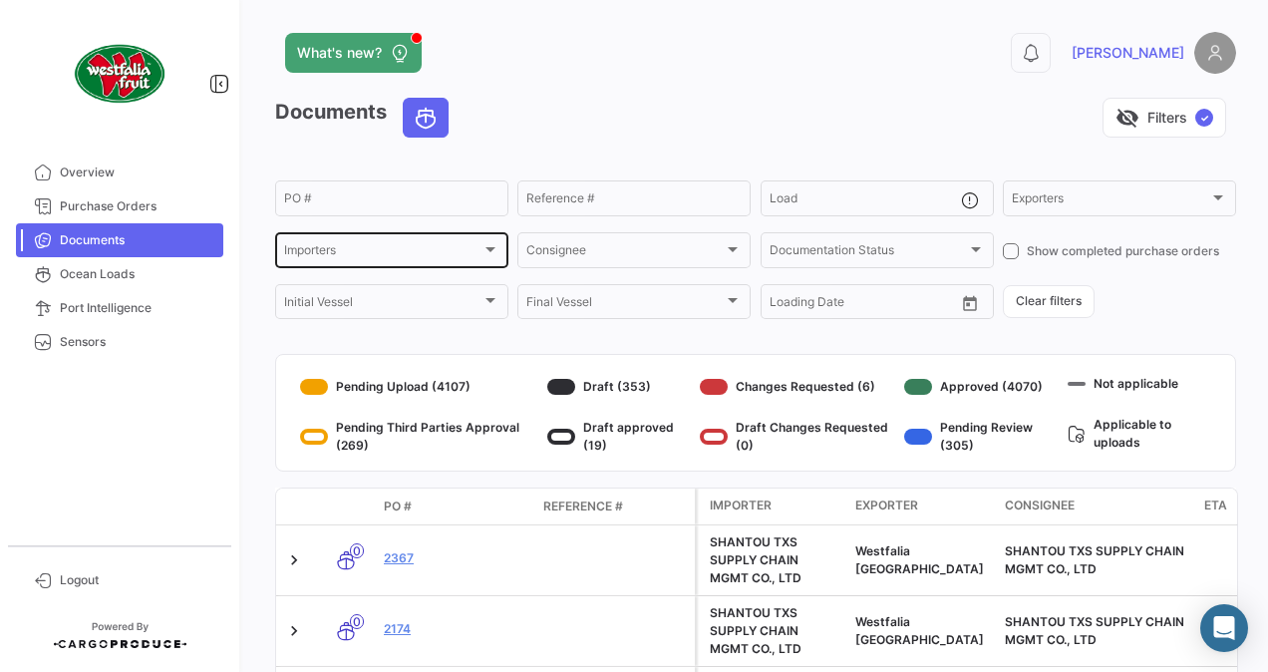
click at [500, 245] on div "Importers Importers" at bounding box center [391, 248] width 233 height 39
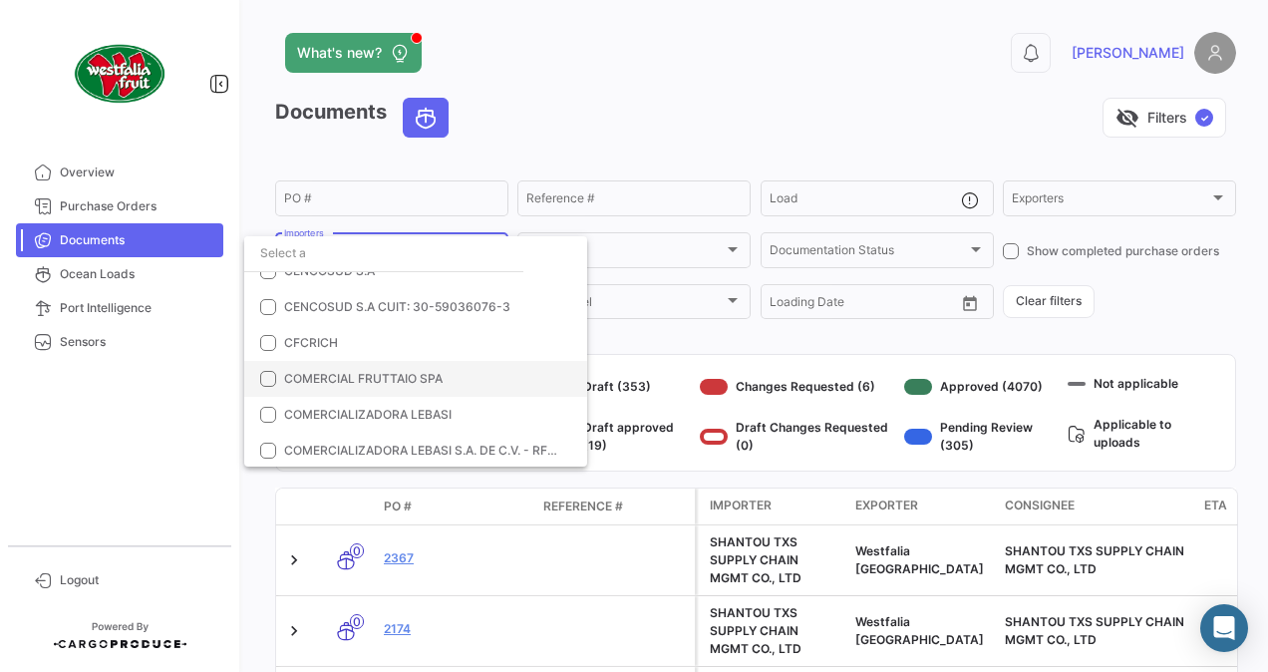
scroll to position [1795, 0]
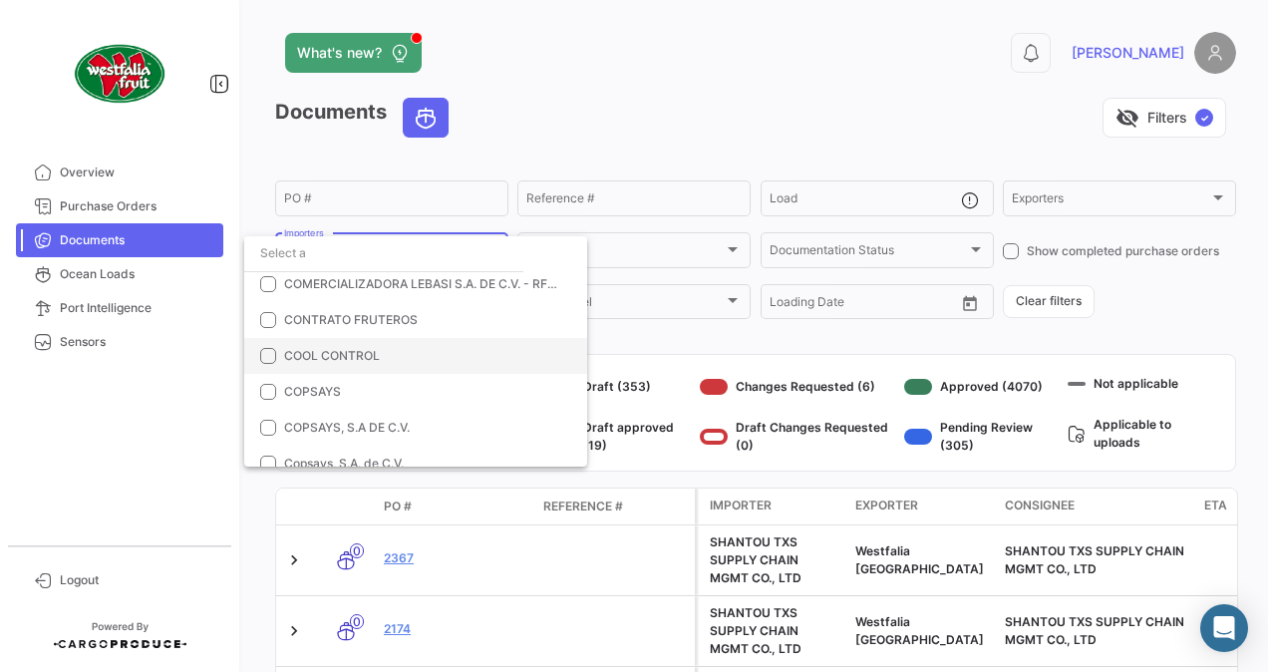
click at [290, 351] on span "COOL CONTROL" at bounding box center [332, 355] width 96 height 15
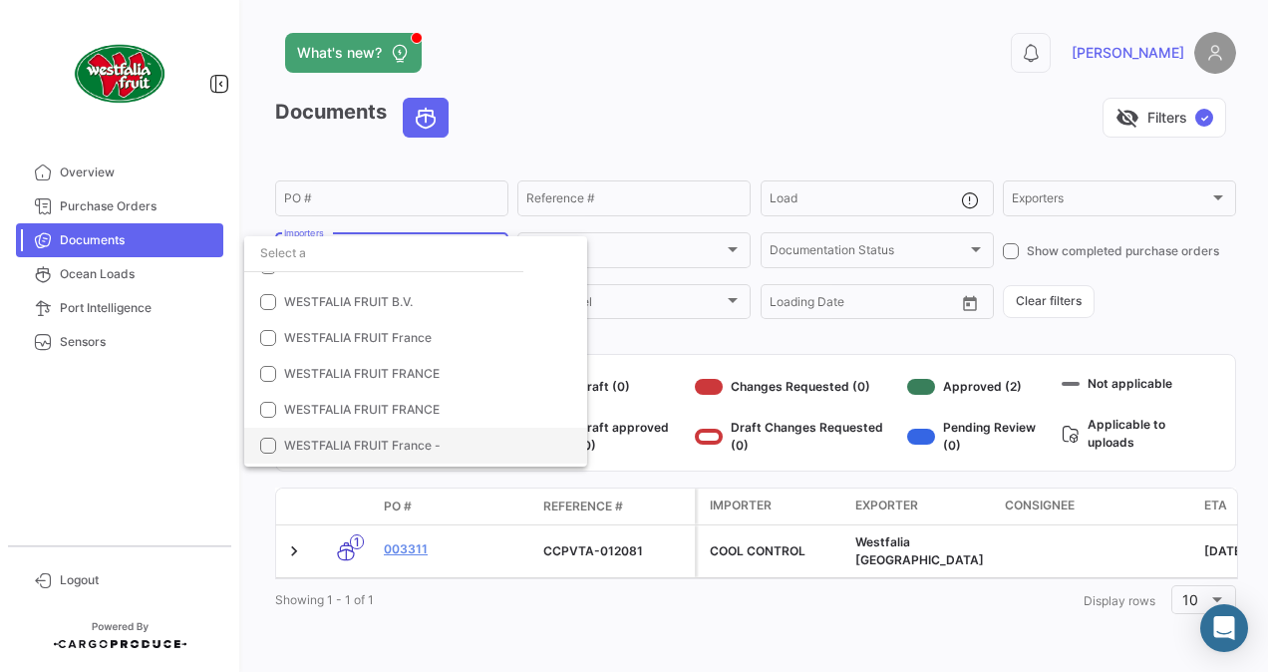
scroll to position [13959, 0]
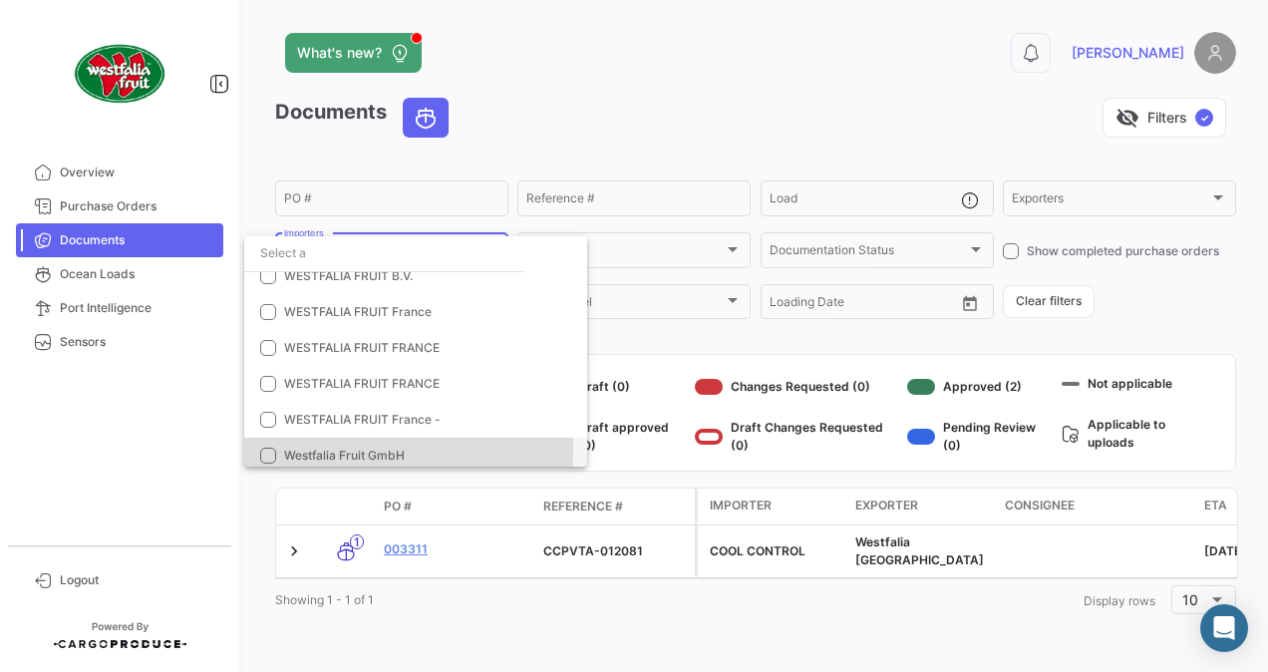
click at [281, 450] on mat-option "Westfalia Fruit GmbH" at bounding box center [415, 456] width 343 height 36
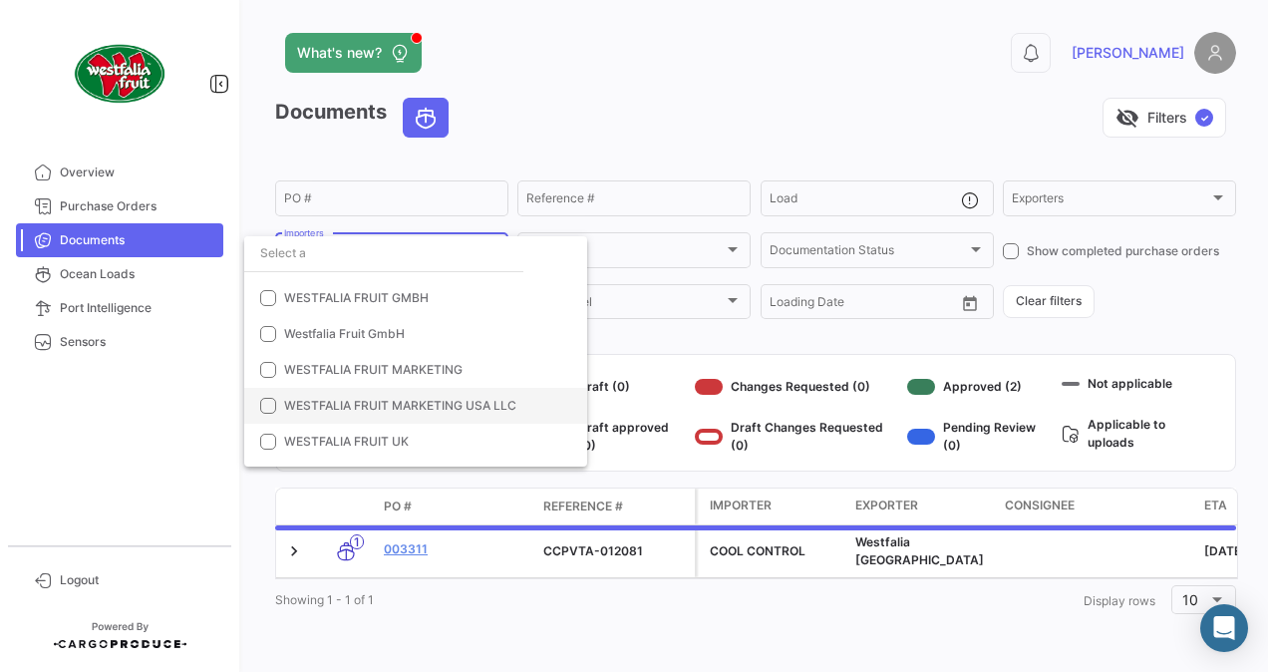
scroll to position [14159, 0]
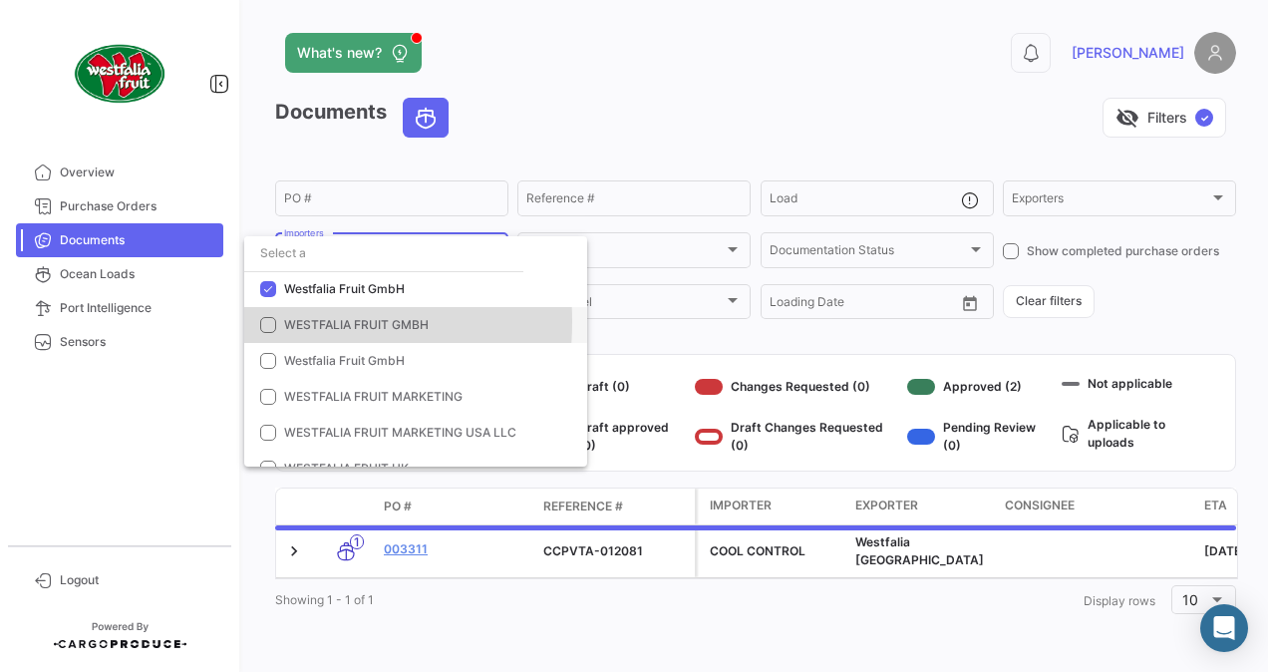
click at [272, 322] on mat-pseudo-checkbox at bounding box center [268, 325] width 16 height 16
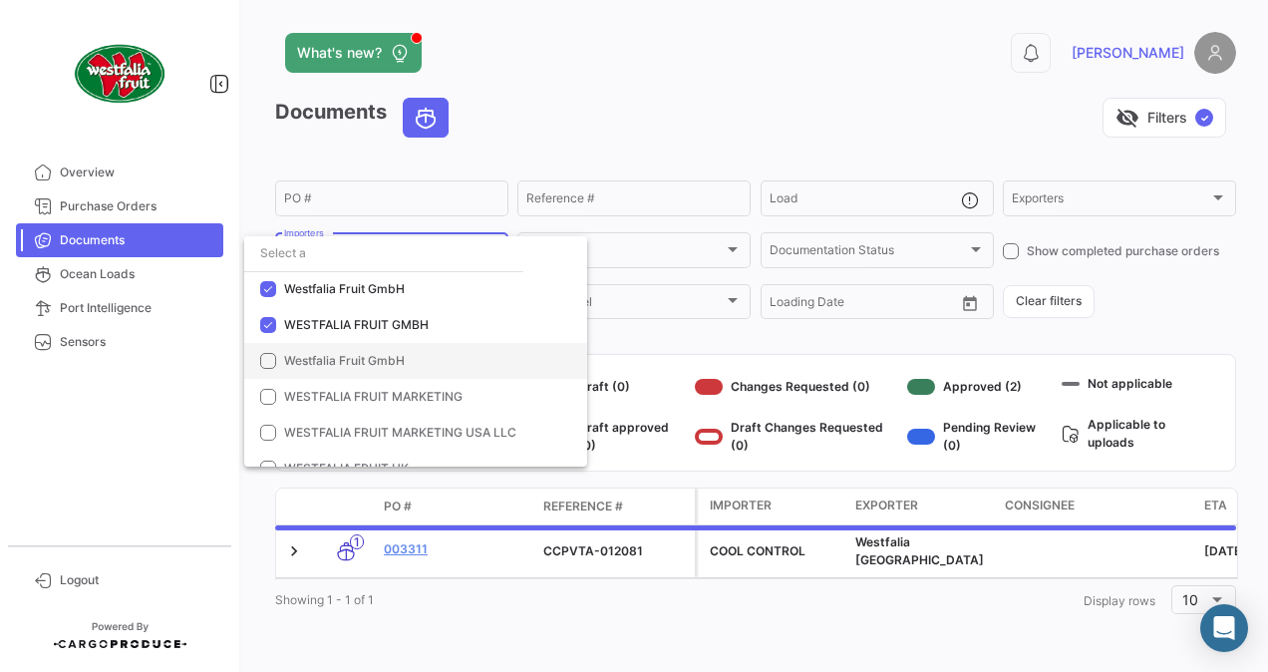
click at [269, 365] on mat-pseudo-checkbox at bounding box center [268, 361] width 16 height 16
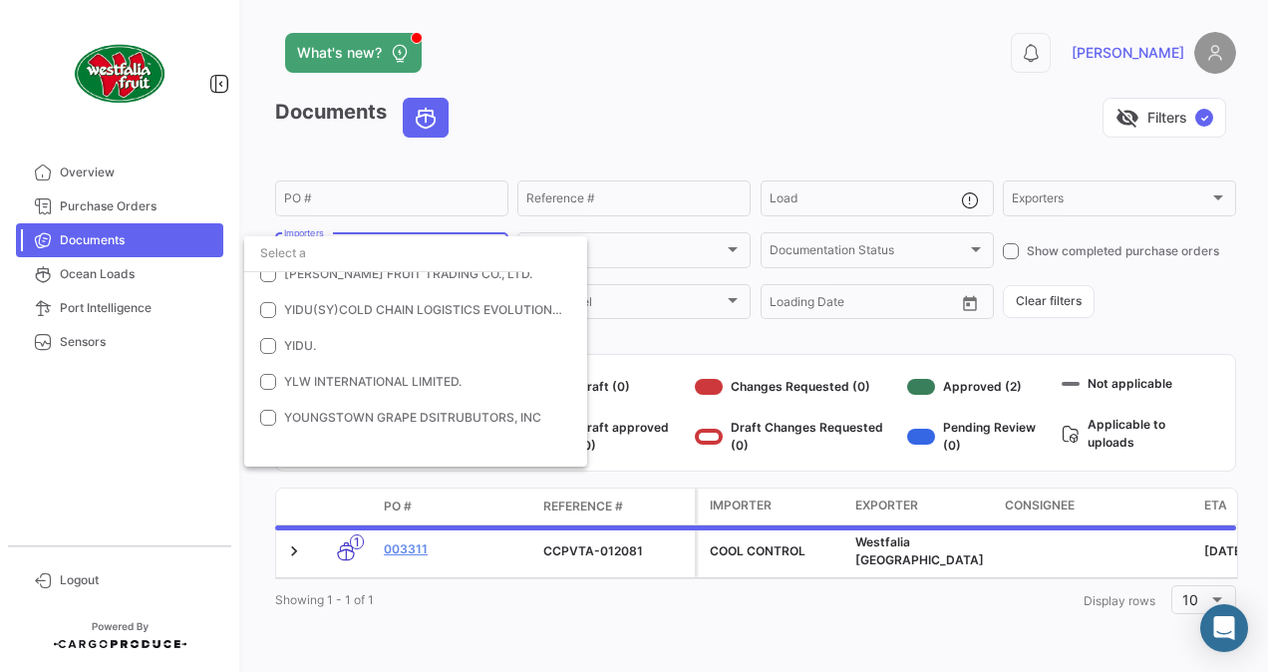
scroll to position [15399, 0]
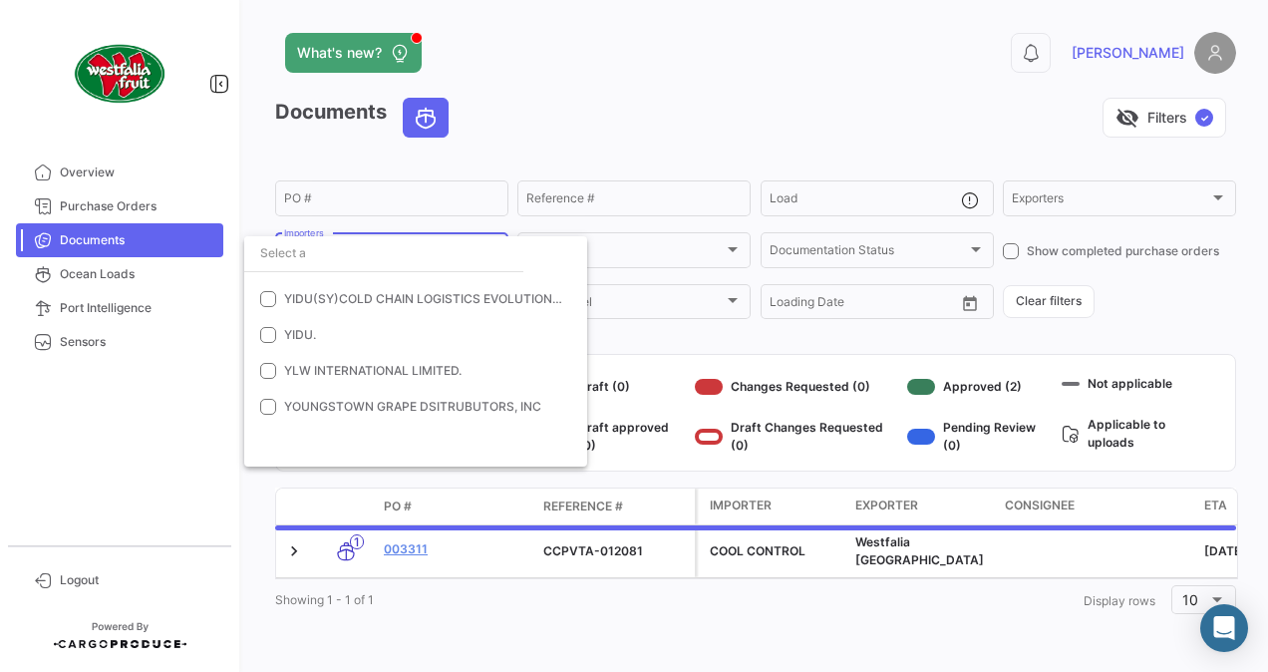
click at [259, 480] on div at bounding box center [634, 336] width 1268 height 672
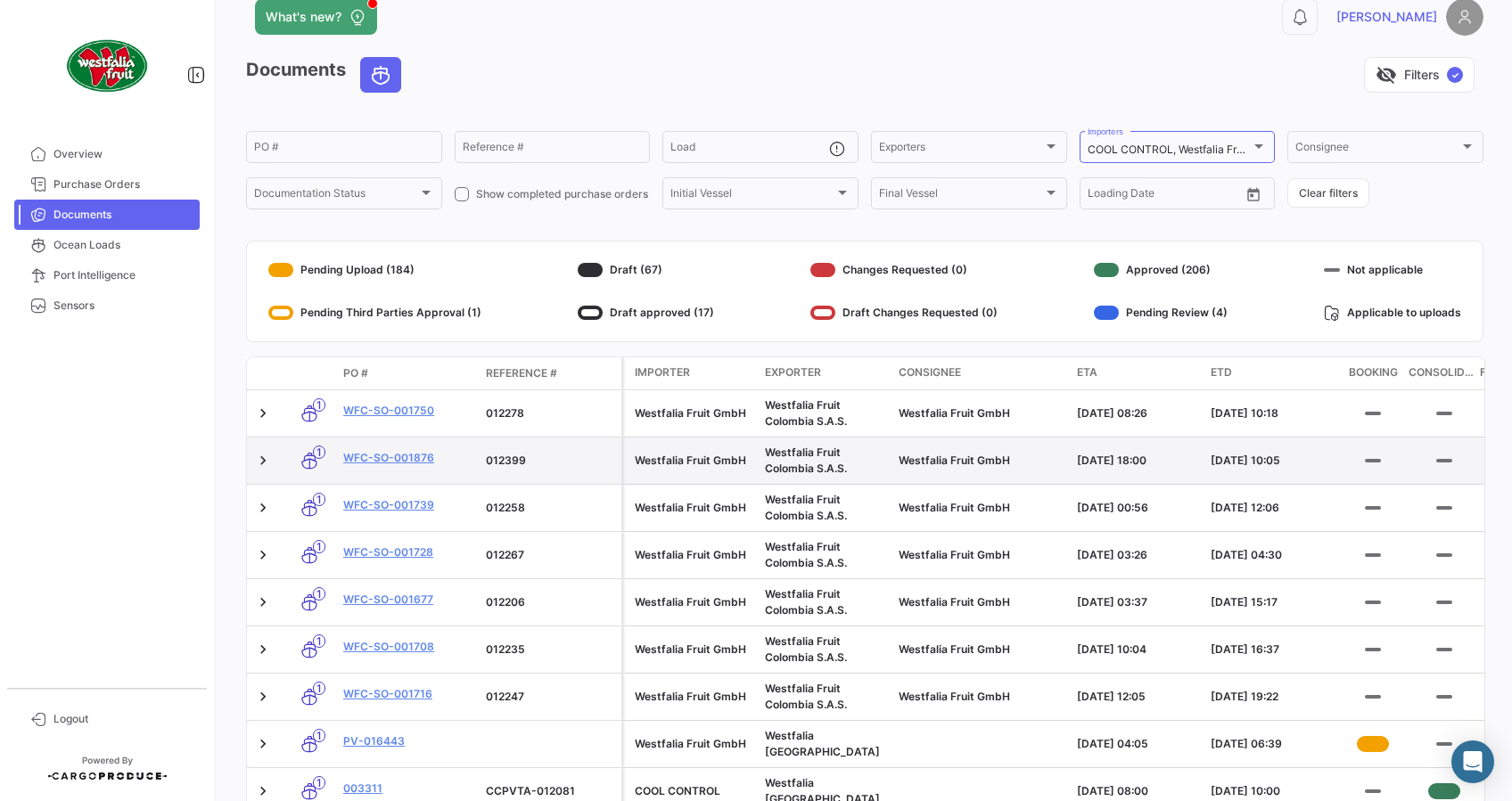
scroll to position [0, 0]
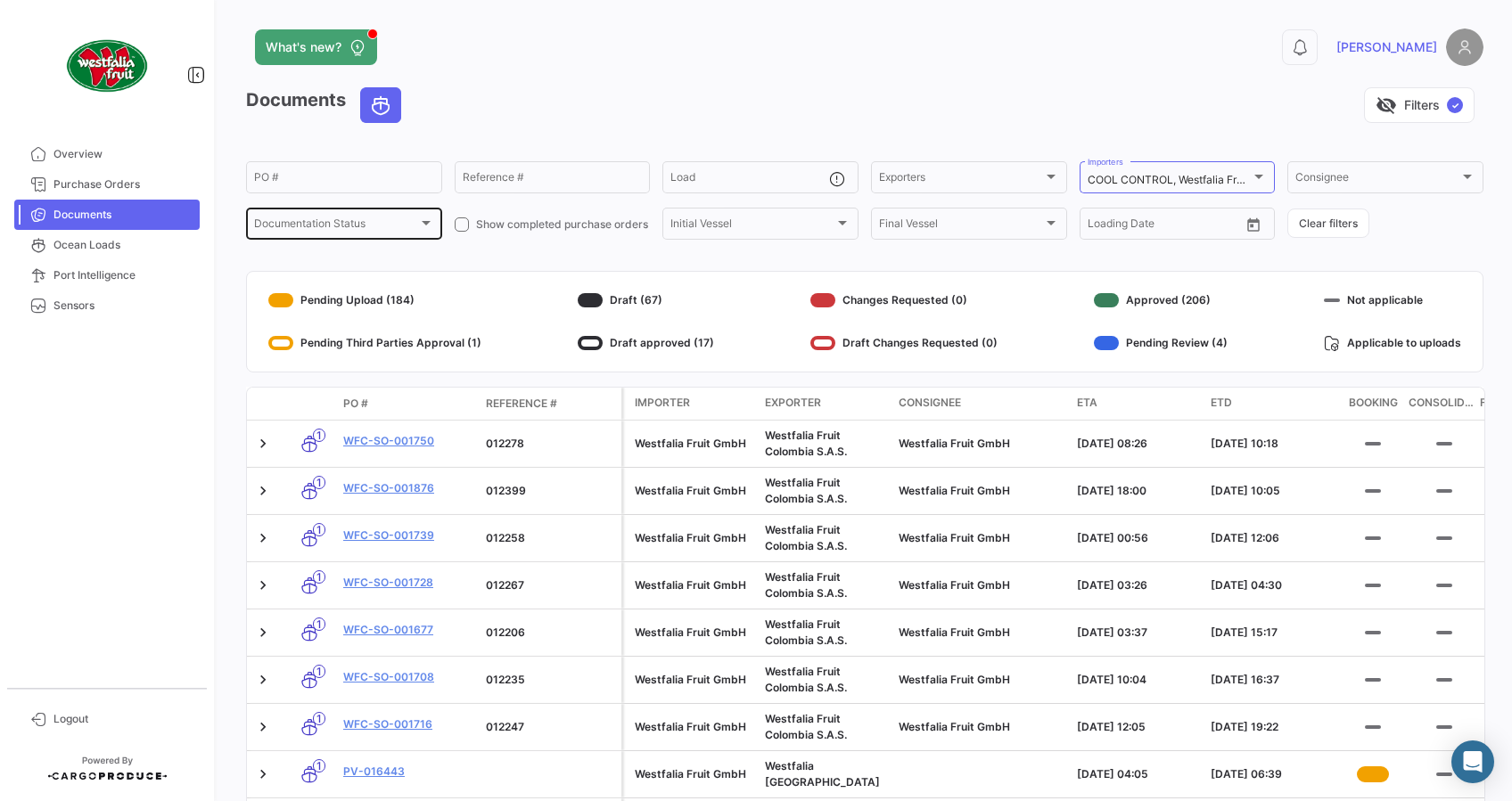
click at [384, 218] on div "Documentation Status Documentation Status" at bounding box center [343, 222] width 180 height 35
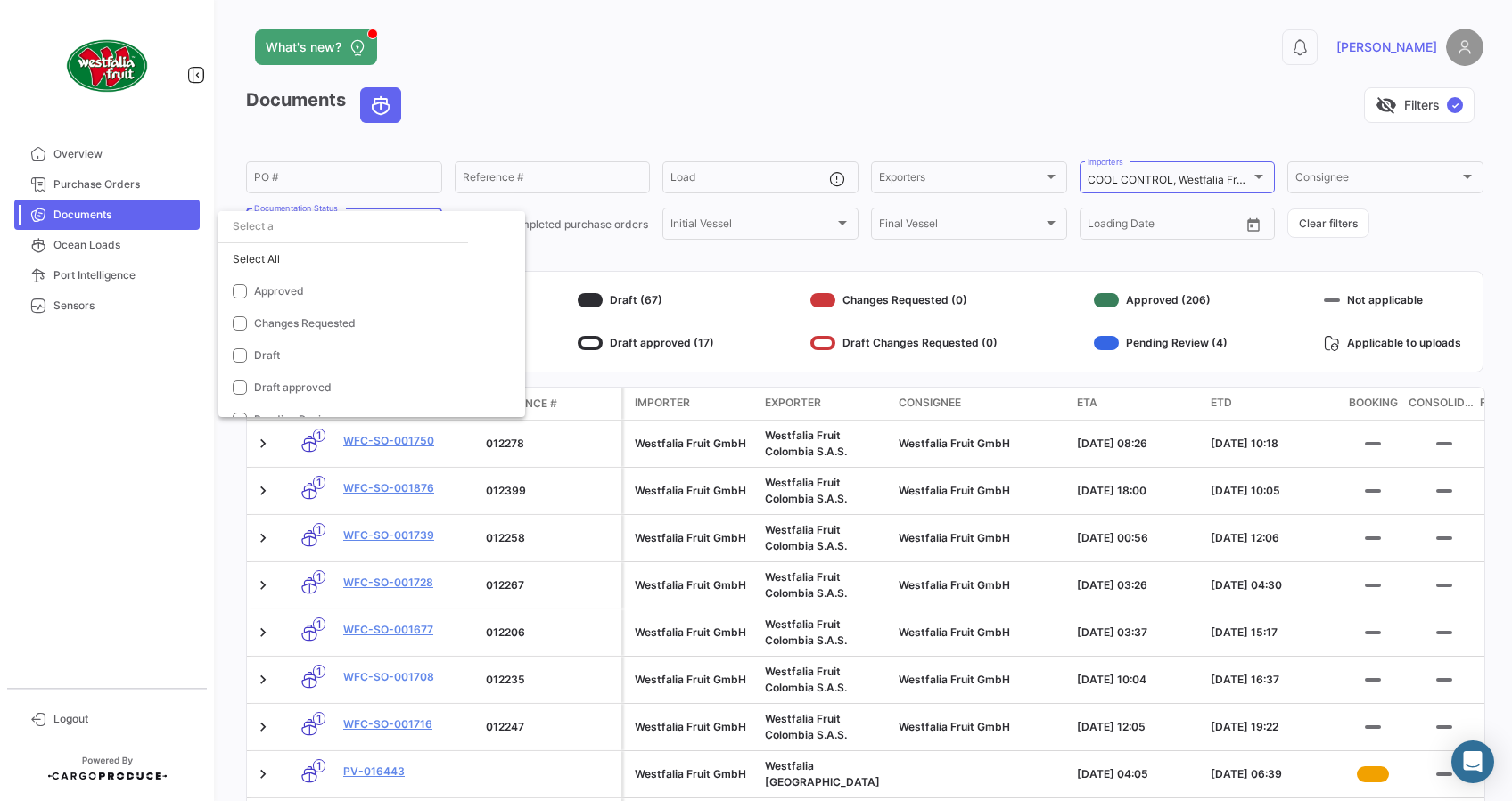
click at [384, 220] on input "dropdown search" at bounding box center [342, 226] width 249 height 32
click at [675, 178] on div at bounding box center [756, 400] width 1512 height 801
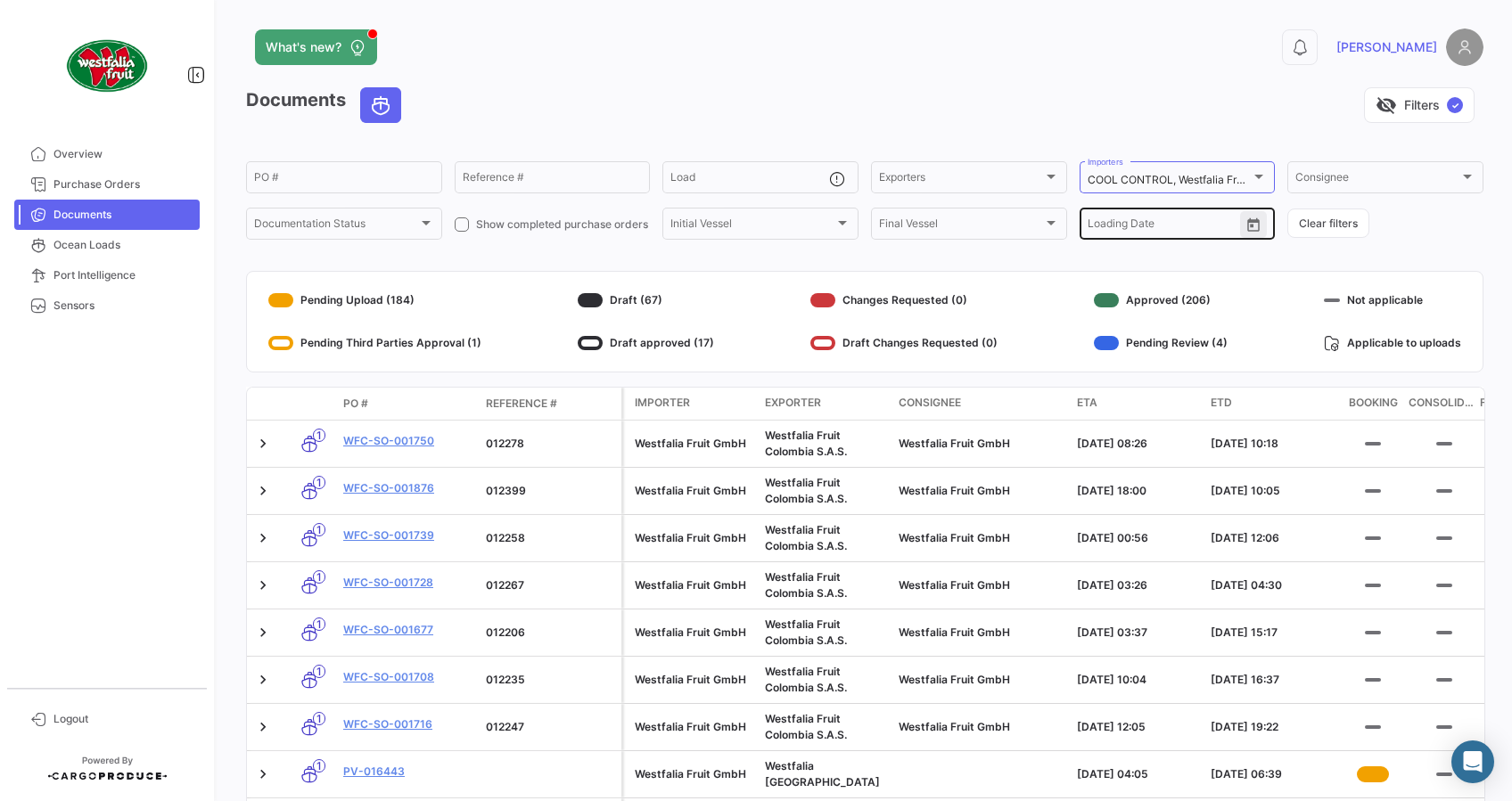
click at [1133, 231] on button "Open calendar" at bounding box center [1254, 224] width 27 height 27
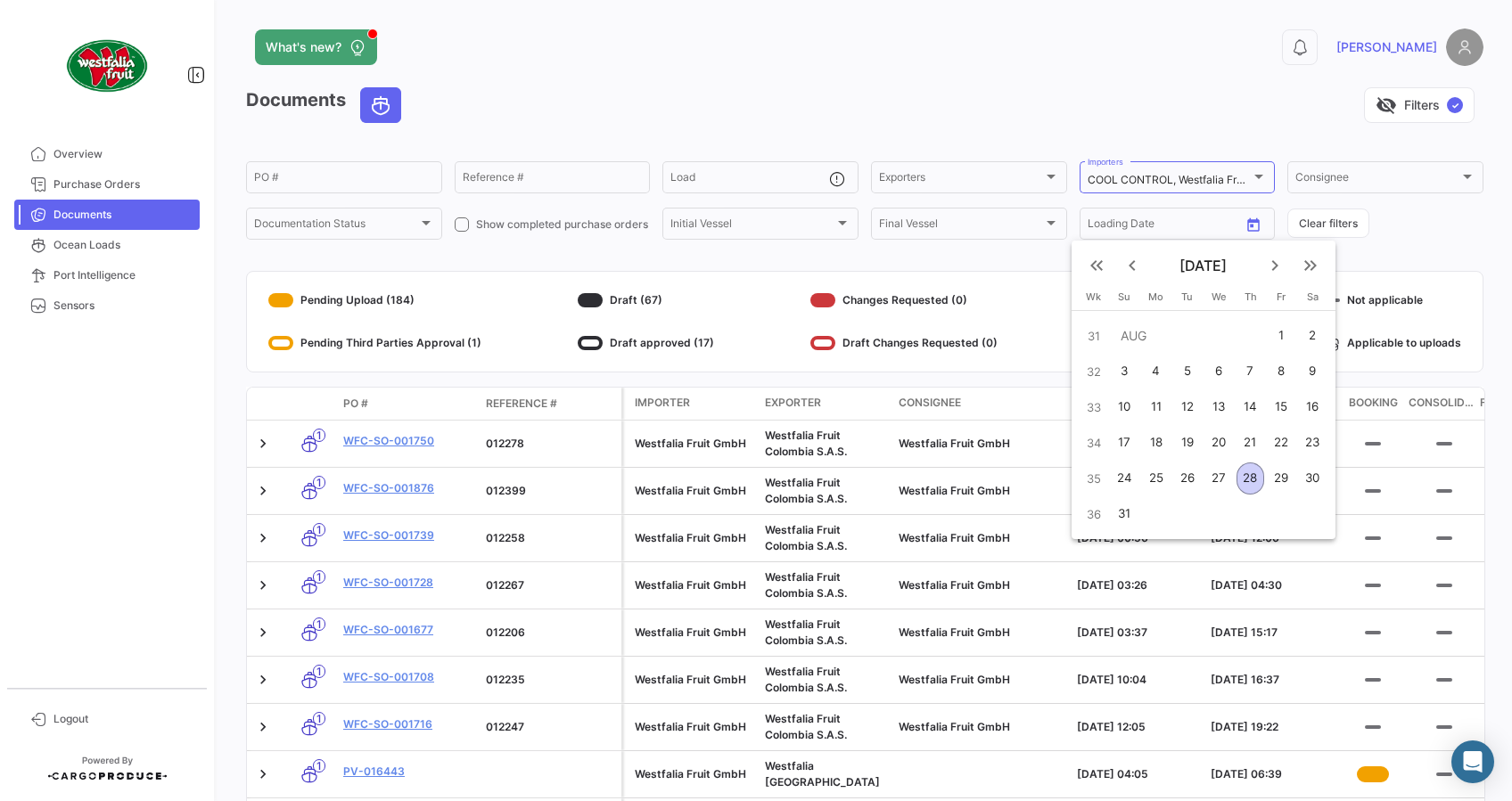
click at [1129, 259] on mat-icon "keyboard_arrow_left" at bounding box center [1132, 266] width 21 height 21
click at [1133, 513] on div "29" at bounding box center [1187, 514] width 28 height 32
type input "[DATE]"
click at [1133, 243] on div at bounding box center [756, 400] width 1512 height 801
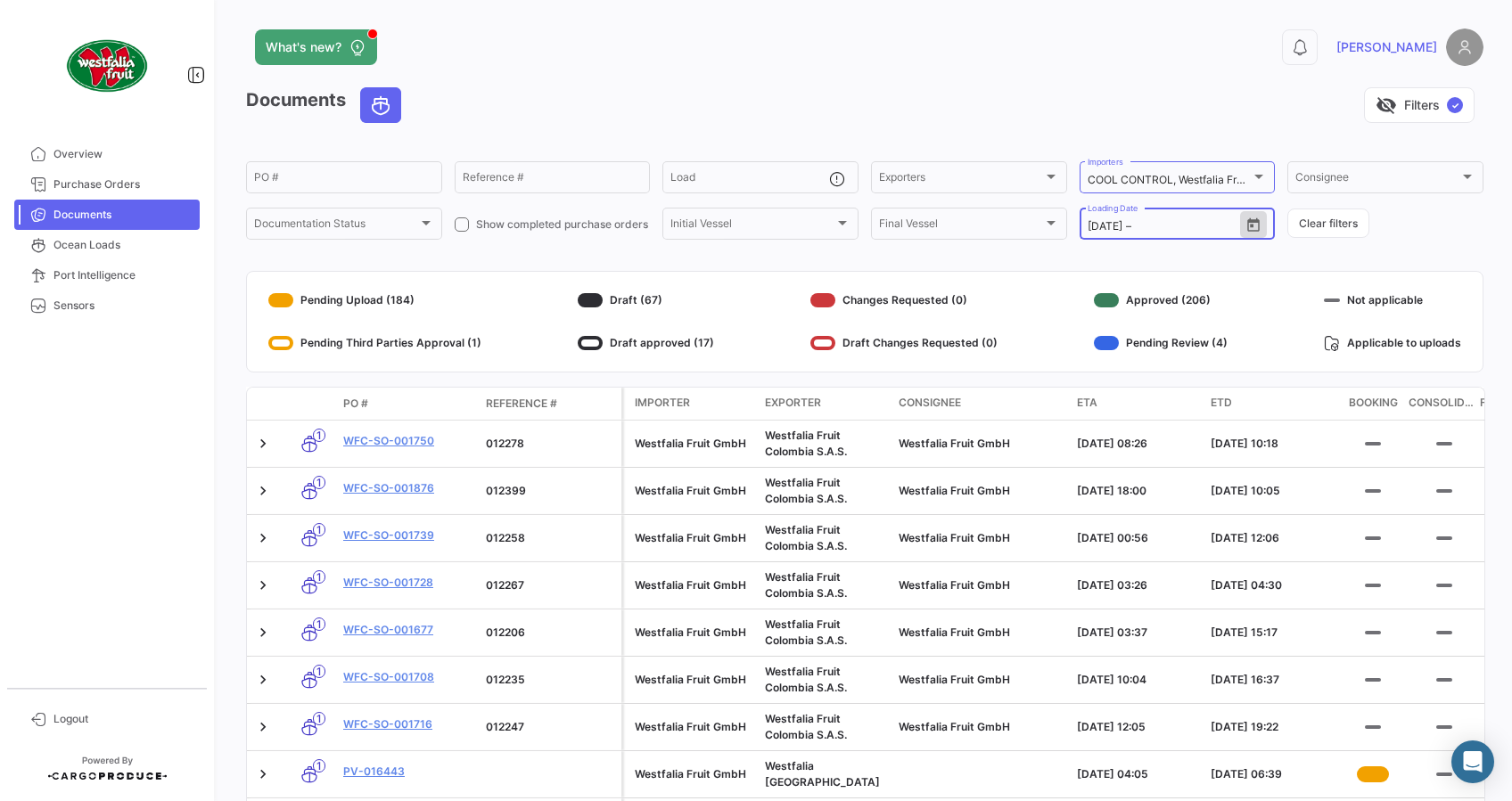
click at [1133, 219] on div "[DATE] [DATE] – Loading Date" at bounding box center [1164, 222] width 154 height 35
click at [1133, 222] on button "Open calendar" at bounding box center [1254, 224] width 27 height 27
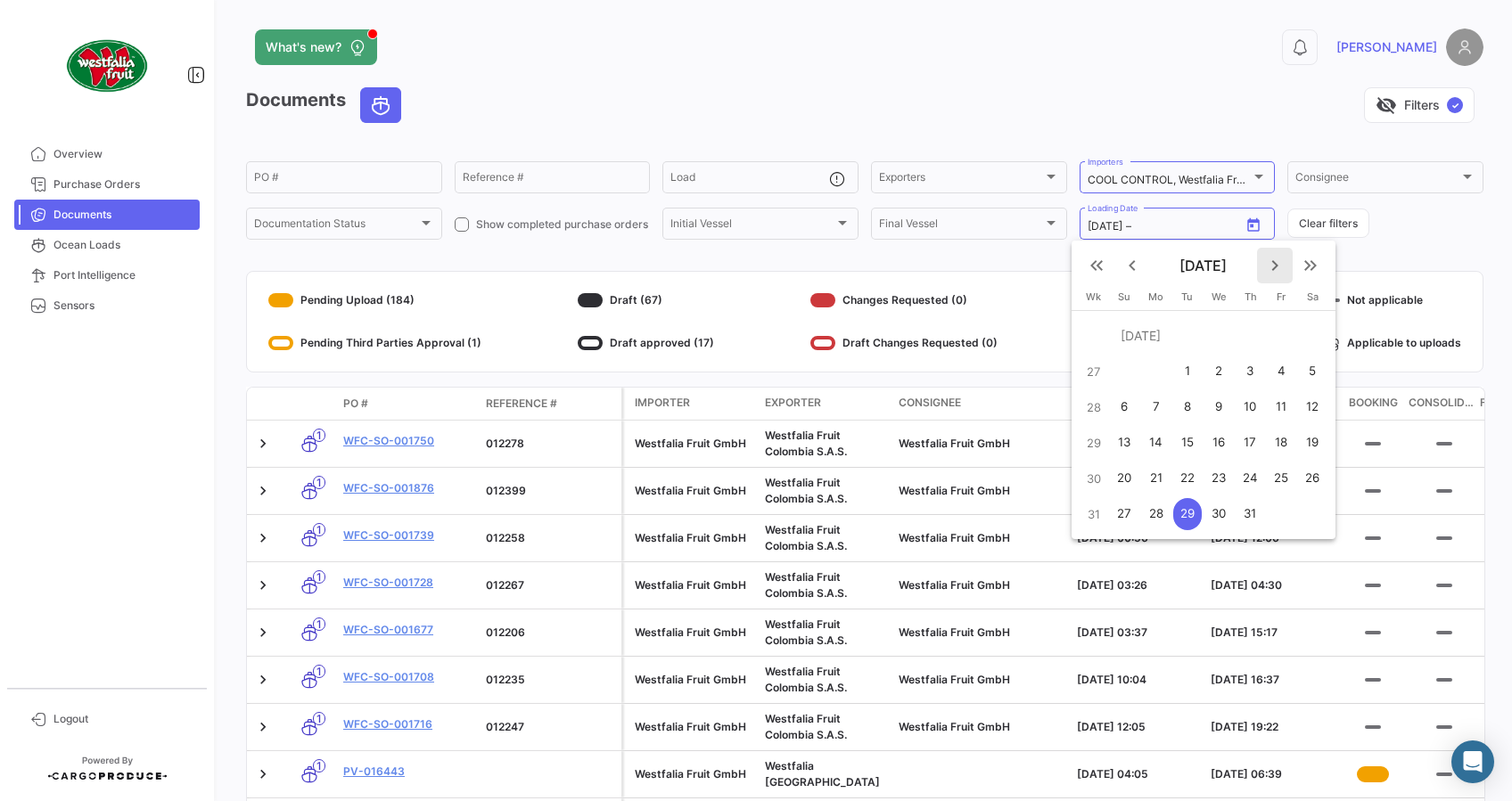
click at [1133, 265] on mat-icon "keyboard_arrow_right" at bounding box center [1275, 266] width 21 height 21
click at [1133, 261] on mat-icon "keyboard_arrow_left" at bounding box center [1132, 266] width 21 height 21
click at [1133, 473] on div "28" at bounding box center [1251, 478] width 29 height 32
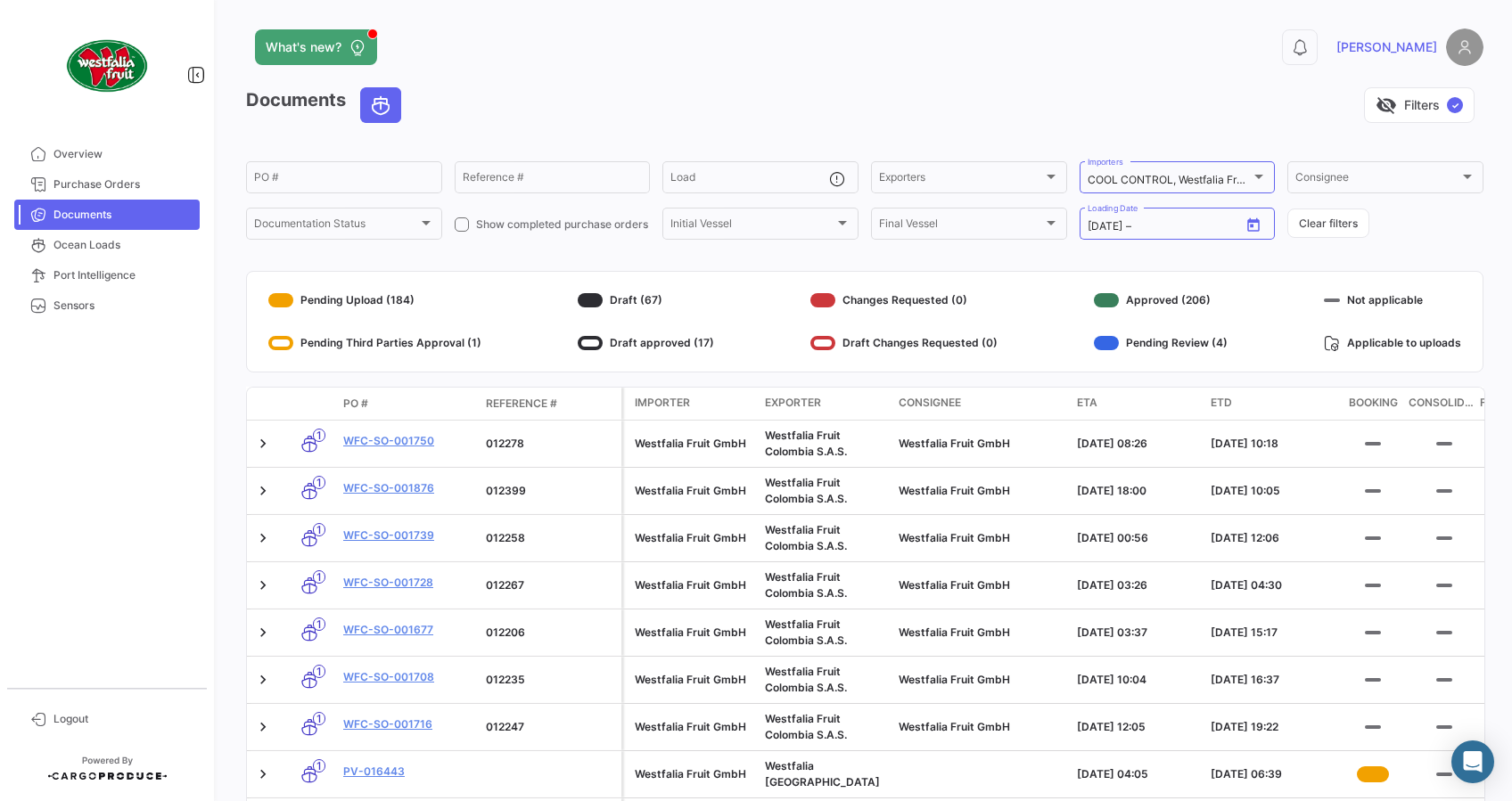
type input "[DATE]"
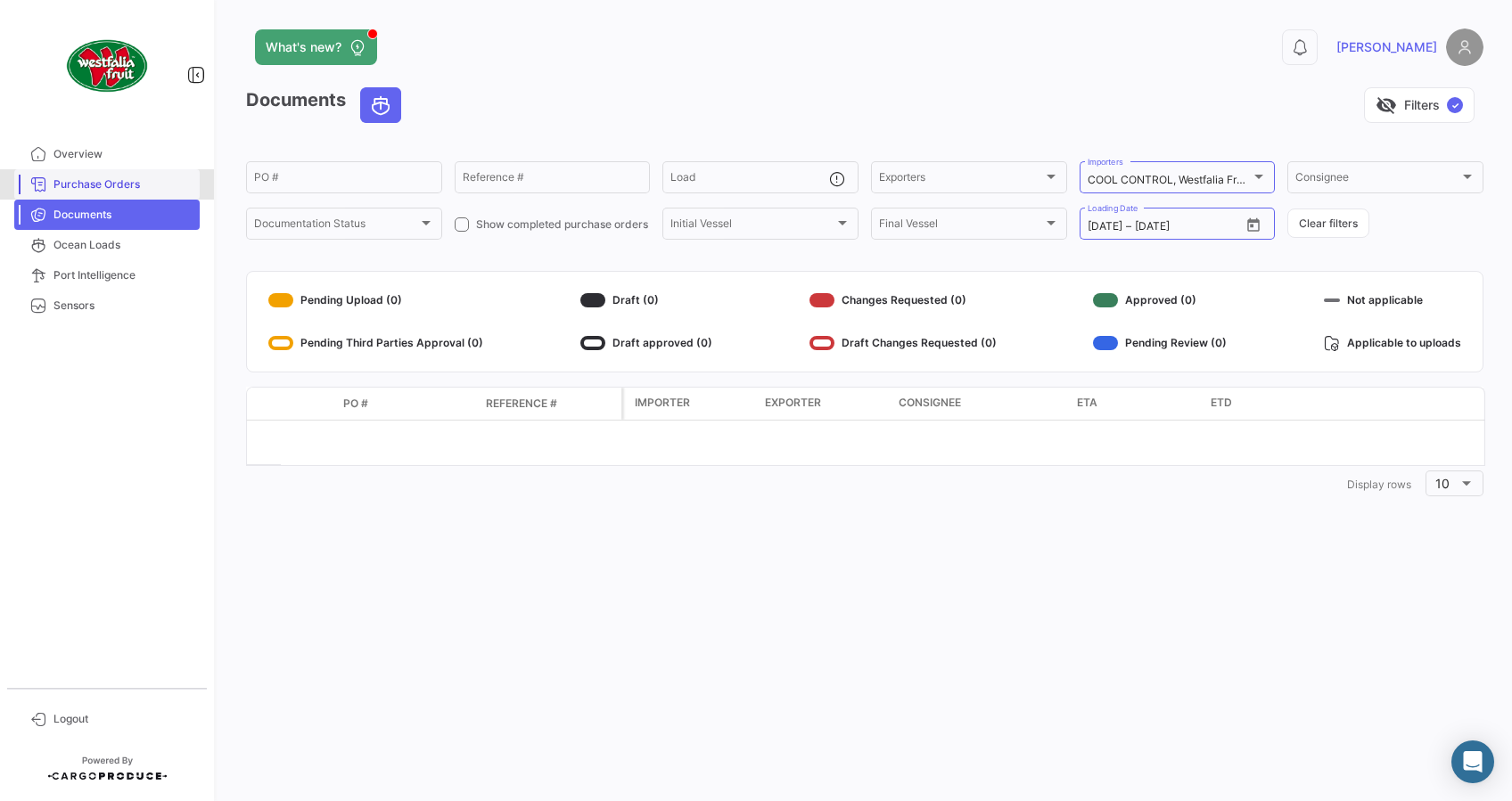
click at [100, 171] on link "Purchase Orders" at bounding box center [106, 184] width 185 height 30
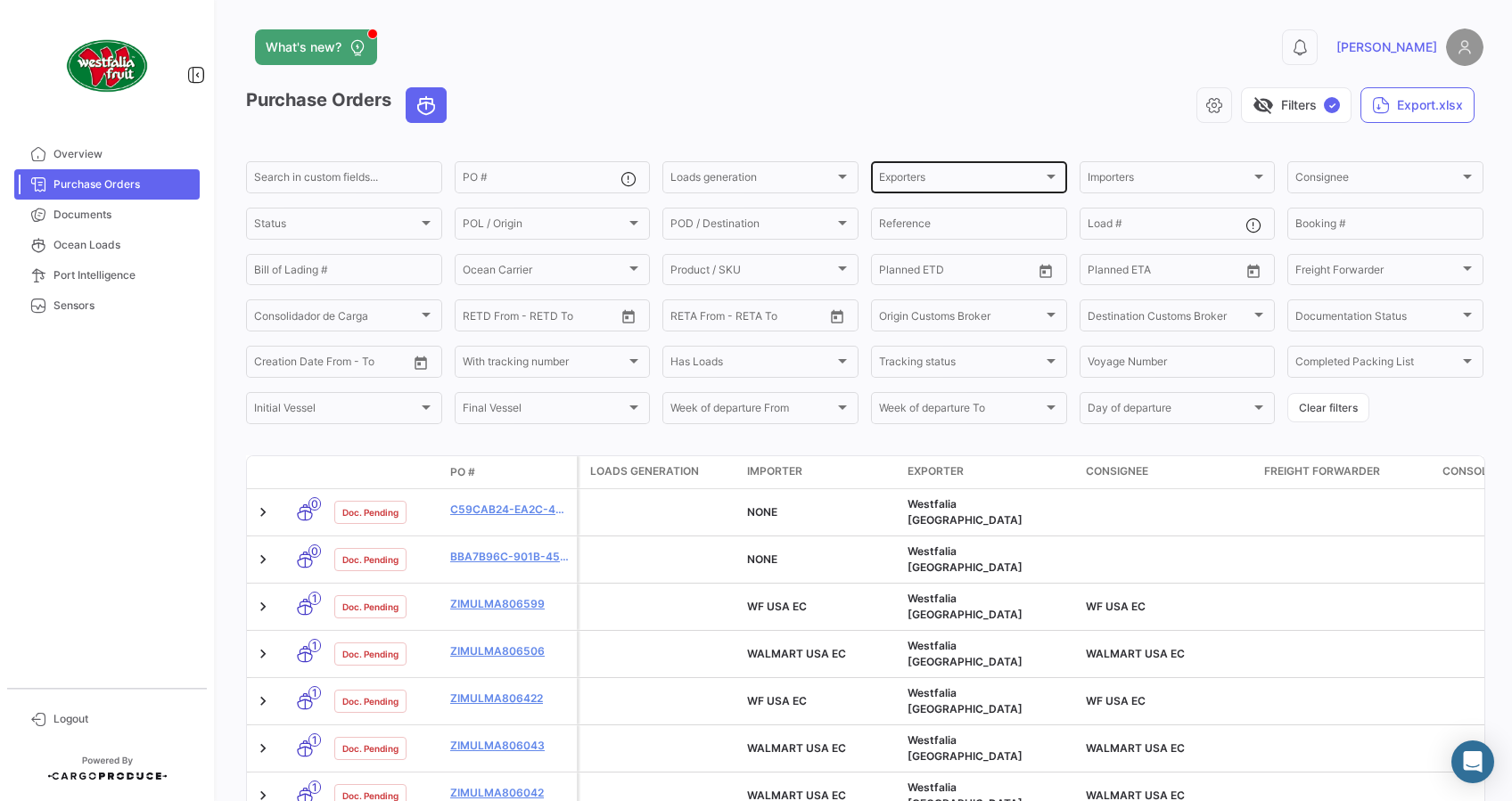
click at [973, 159] on div "Exporters Exporters" at bounding box center [968, 175] width 180 height 35
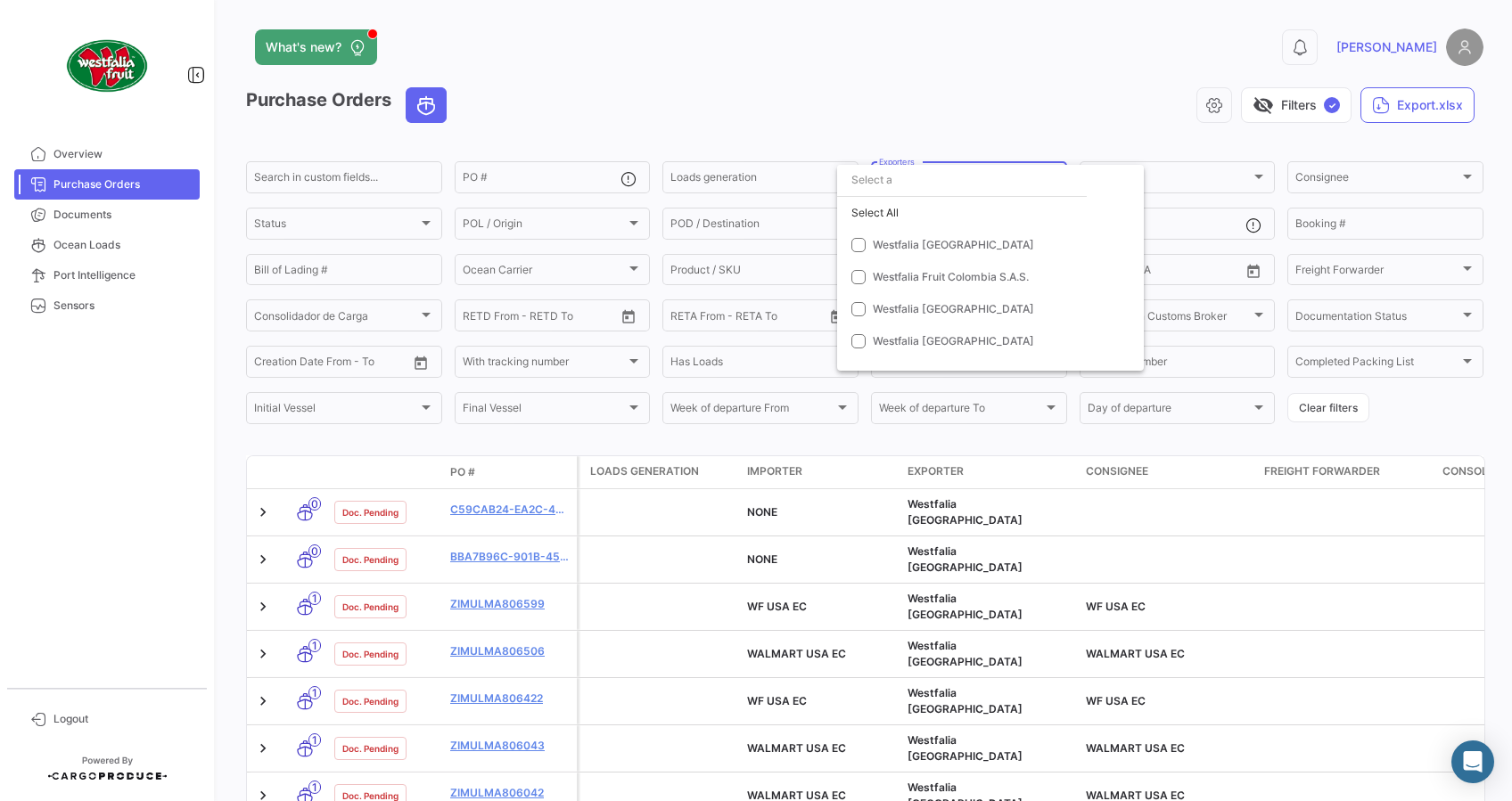
click at [1023, 128] on div at bounding box center [756, 400] width 1512 height 801
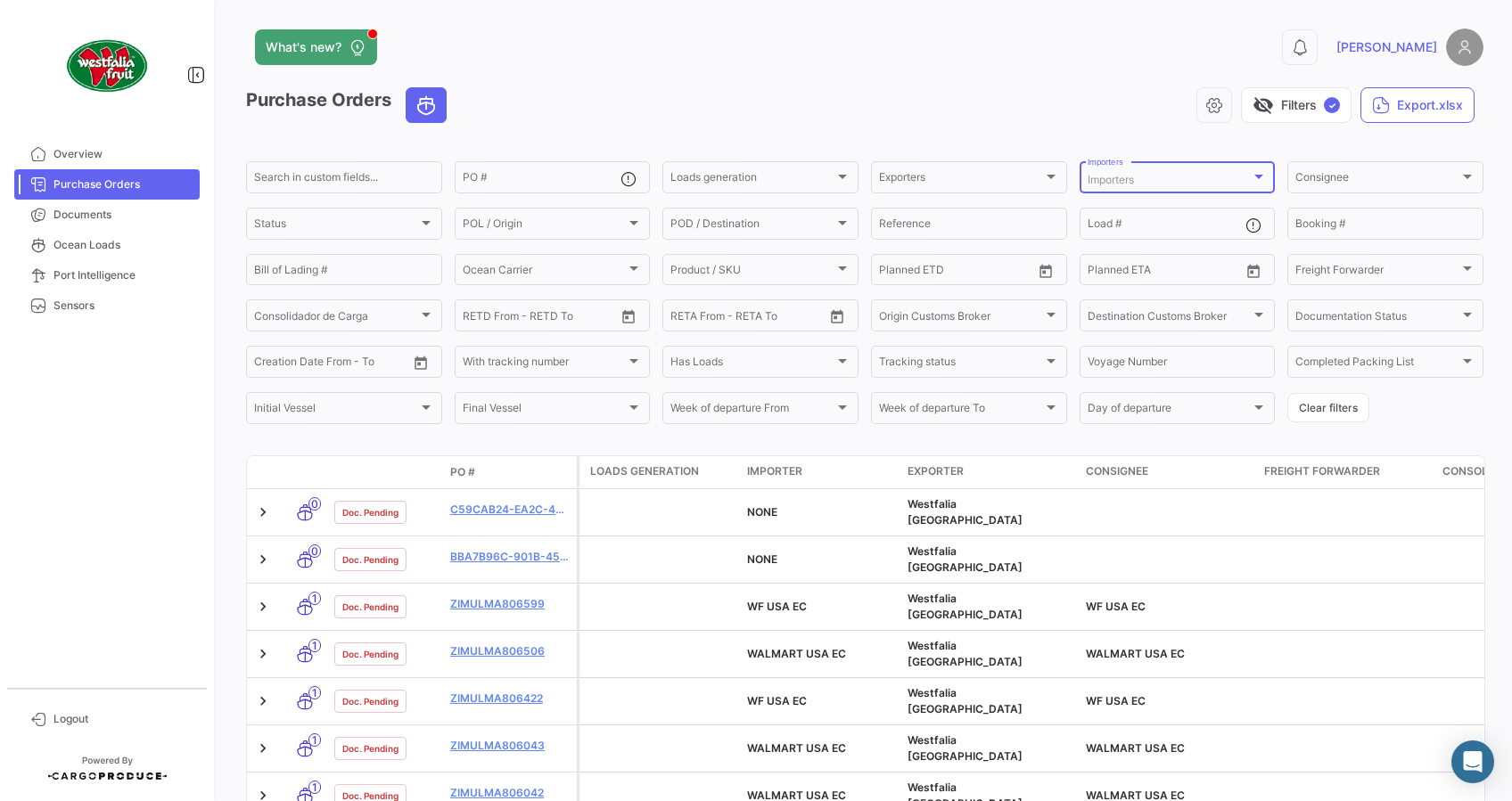
click at [1133, 180] on div "Importers" at bounding box center [1169, 180] width 164 height 13
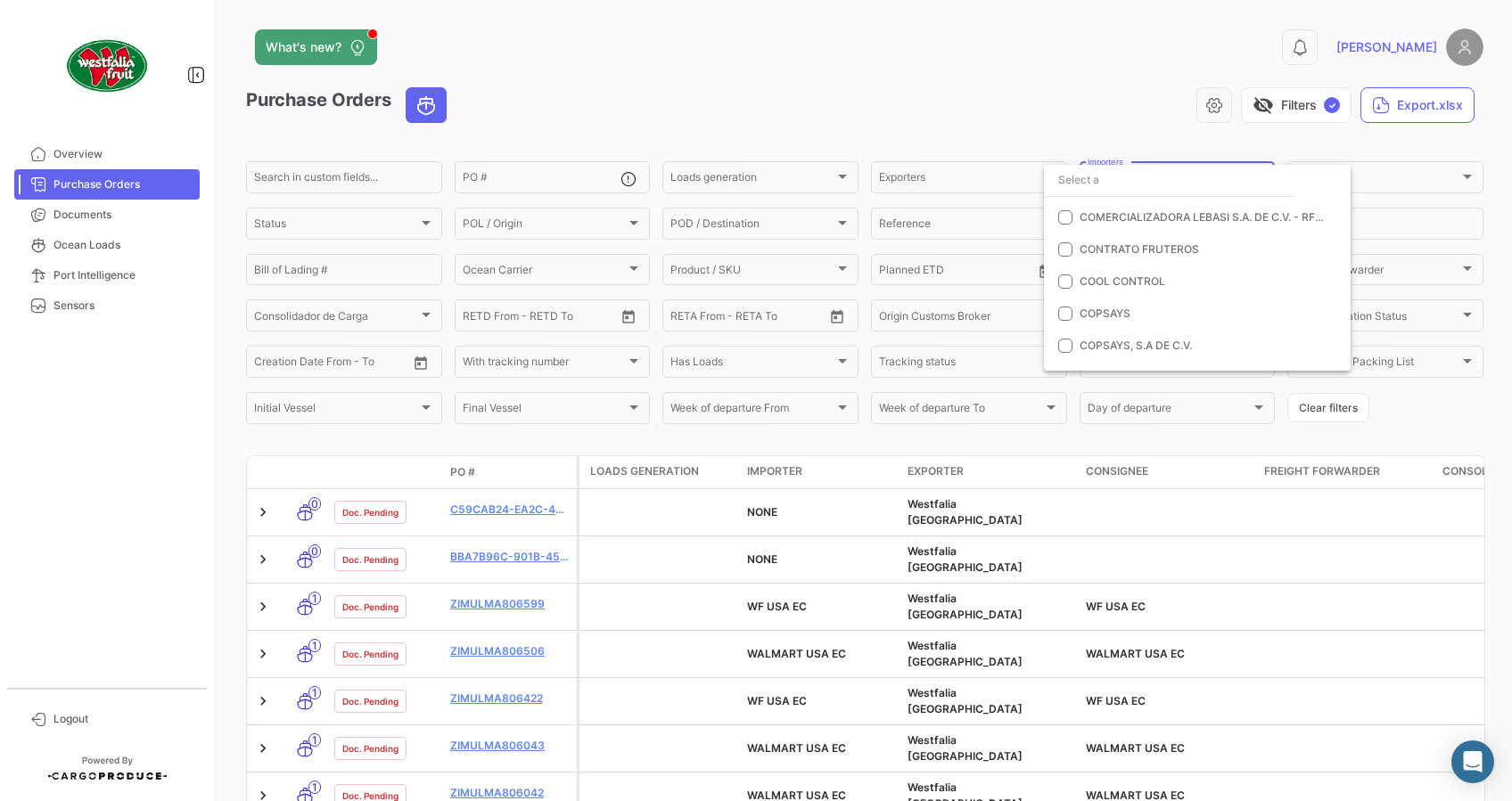
scroll to position [1545, 0]
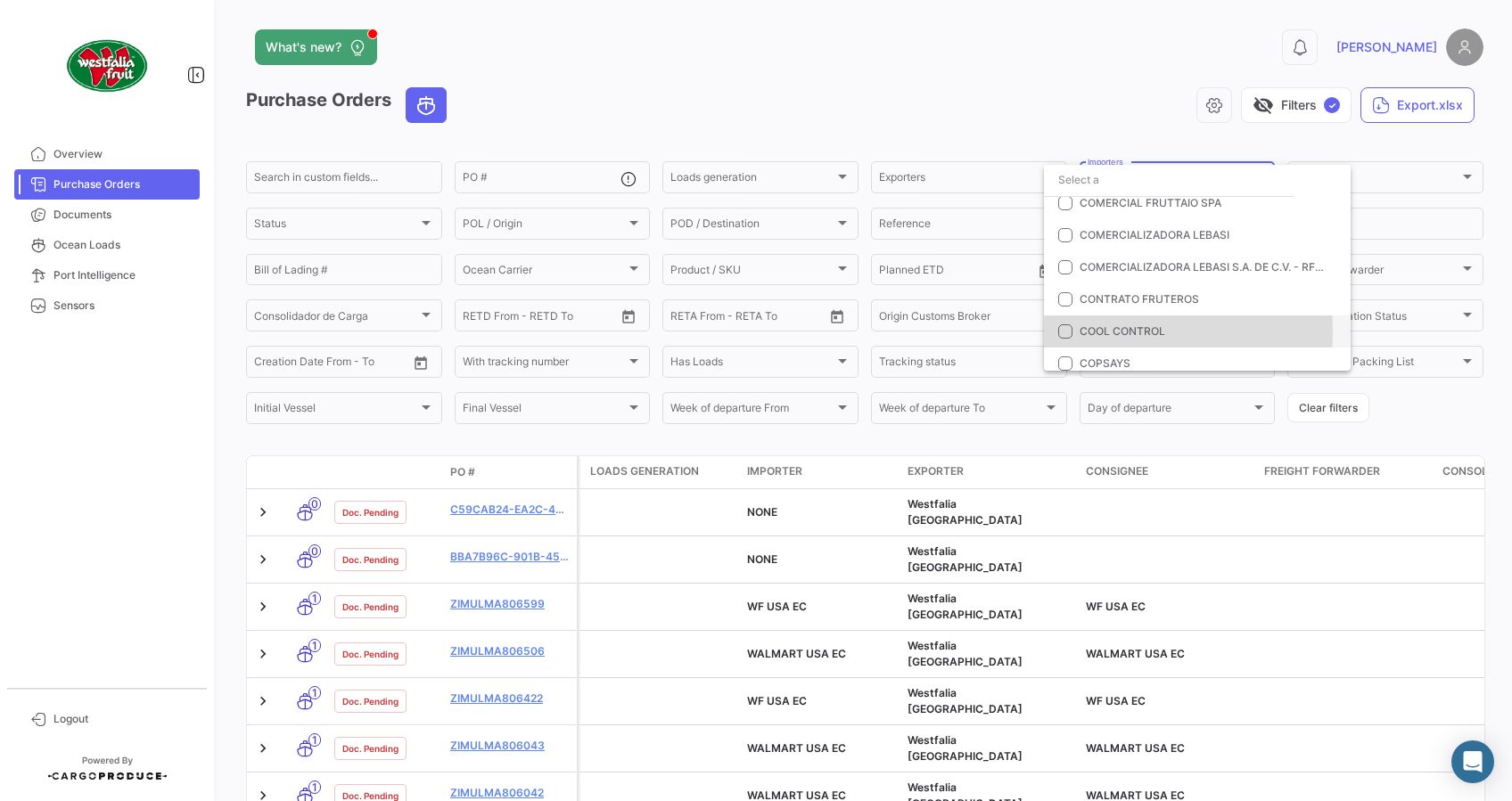
click at [1071, 331] on mat-pseudo-checkbox at bounding box center [1066, 332] width 14 height 14
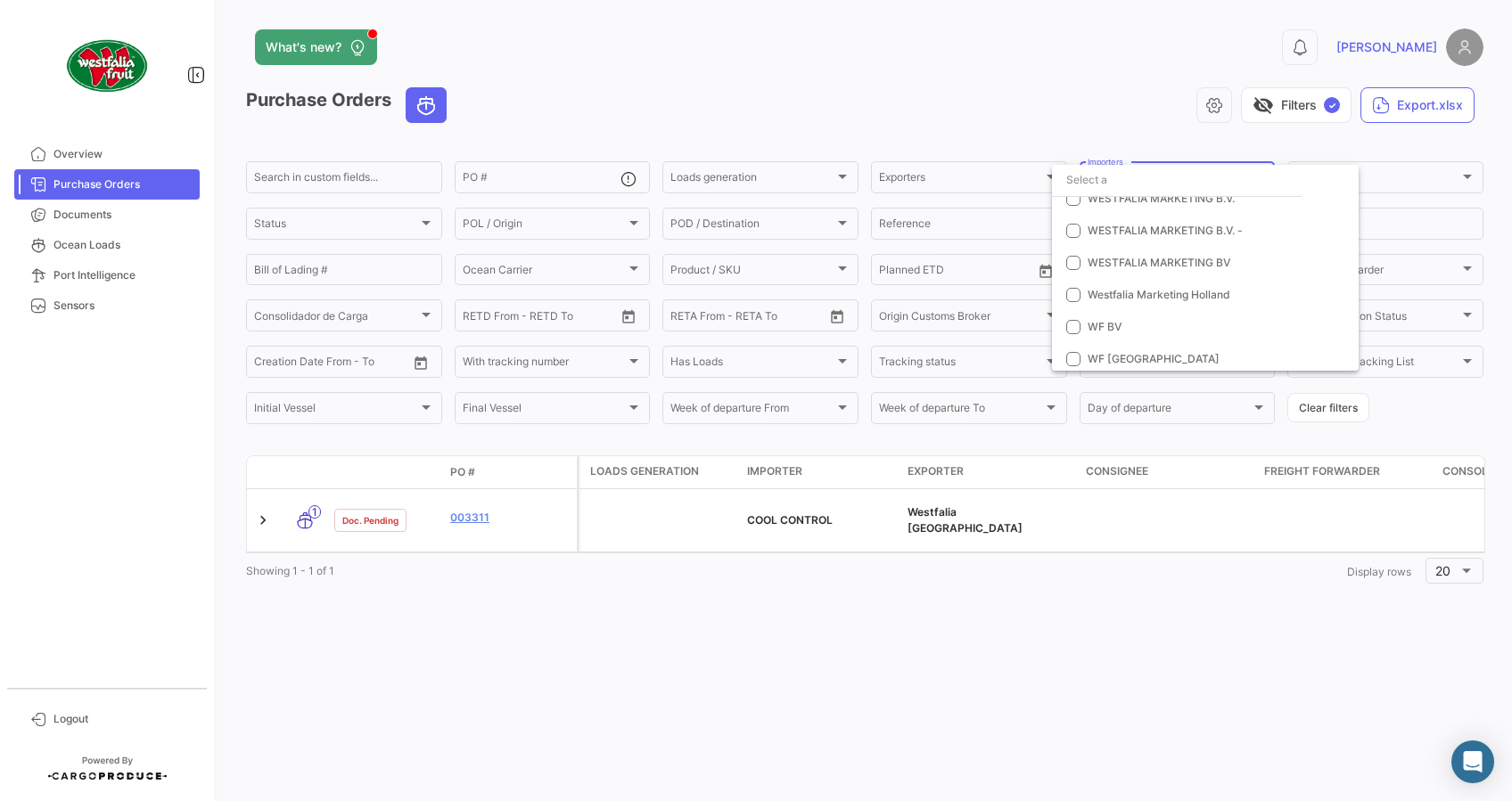
scroll to position [12532, 0]
click at [1075, 315] on mat-pseudo-checkbox at bounding box center [1074, 319] width 14 height 14
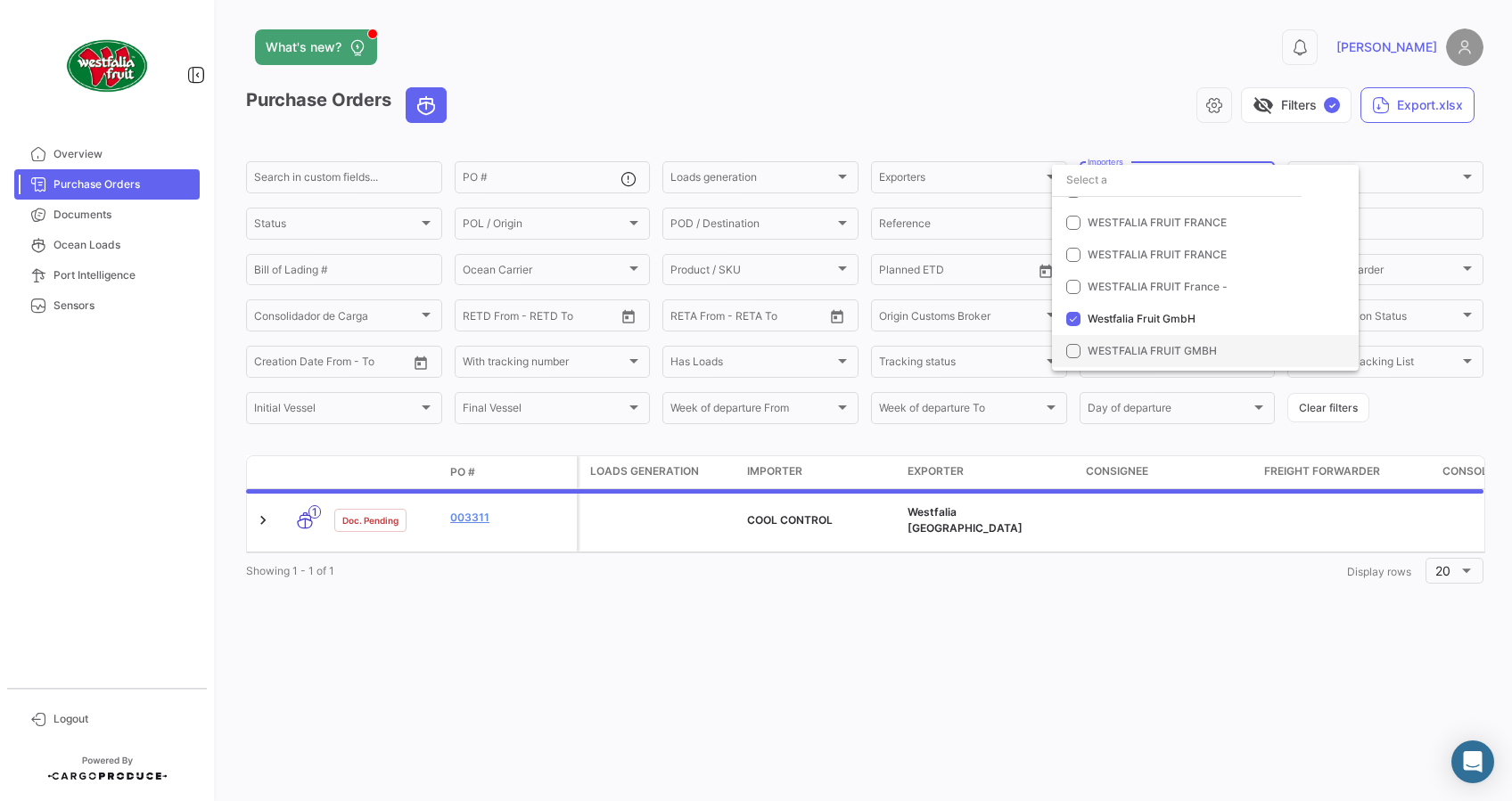
click at [1069, 351] on mat-pseudo-checkbox at bounding box center [1074, 351] width 14 height 14
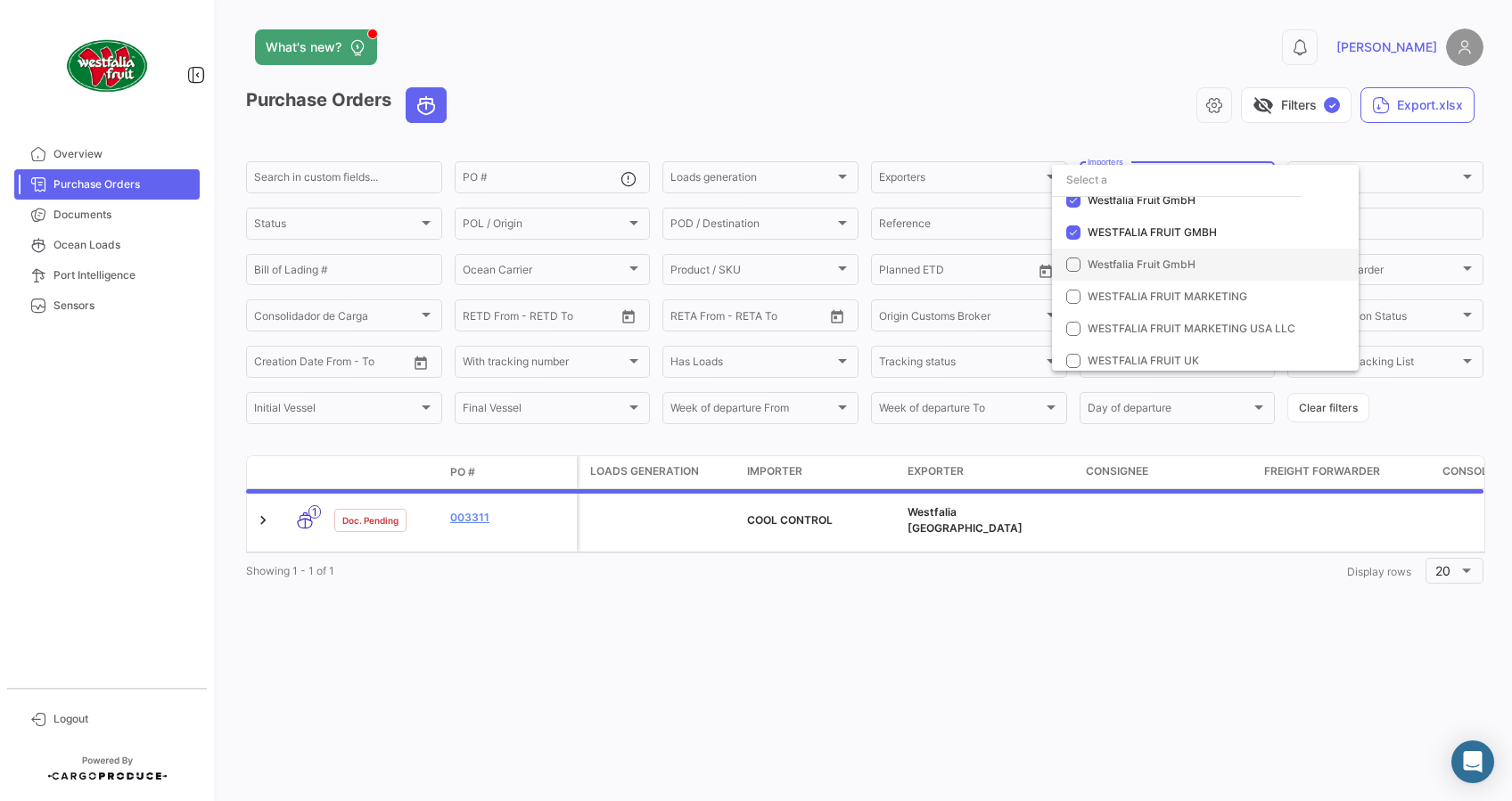
click at [1073, 258] on mat-pseudo-checkbox at bounding box center [1074, 265] width 14 height 14
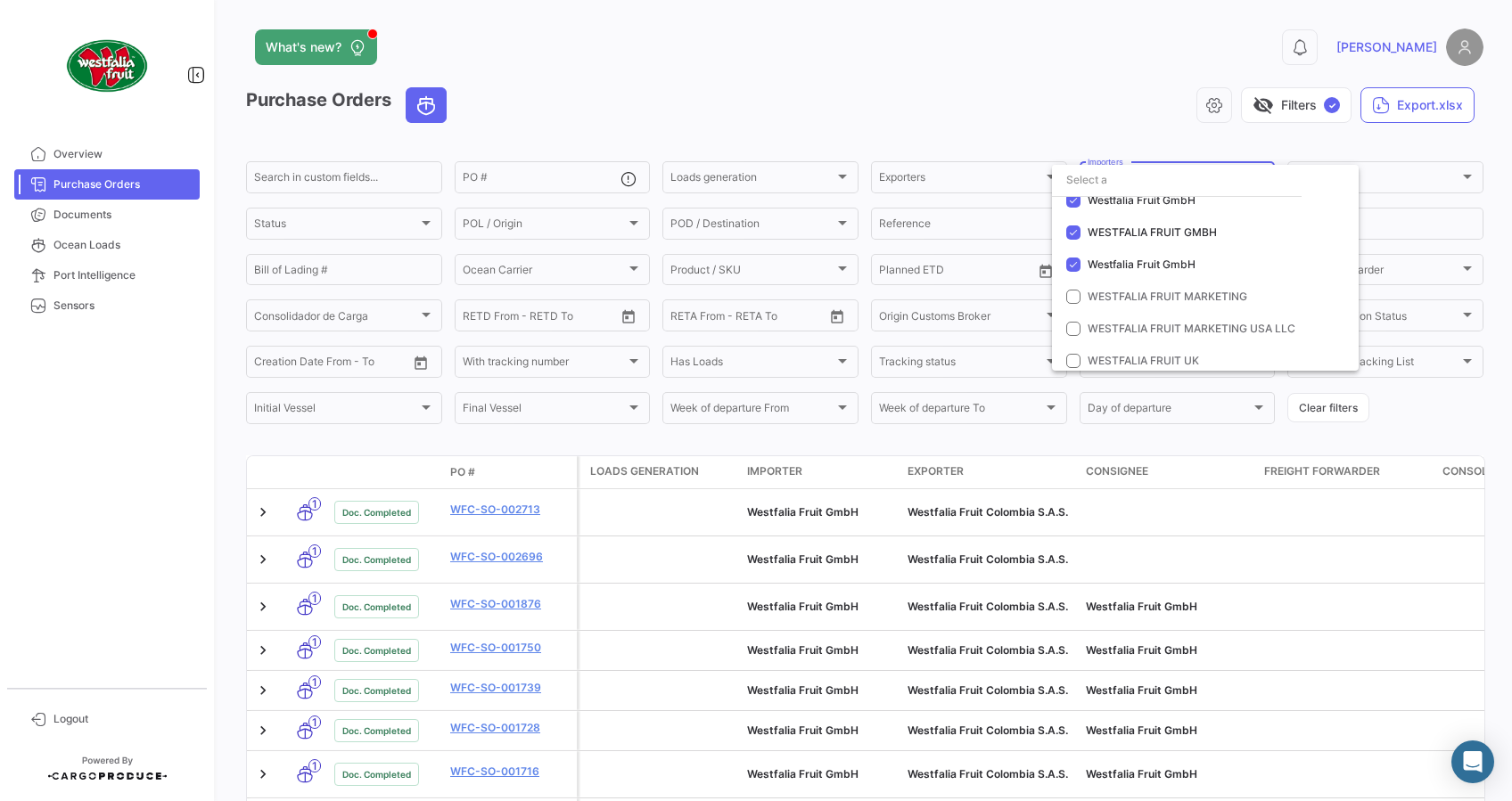
click at [781, 122] on div at bounding box center [756, 400] width 1512 height 801
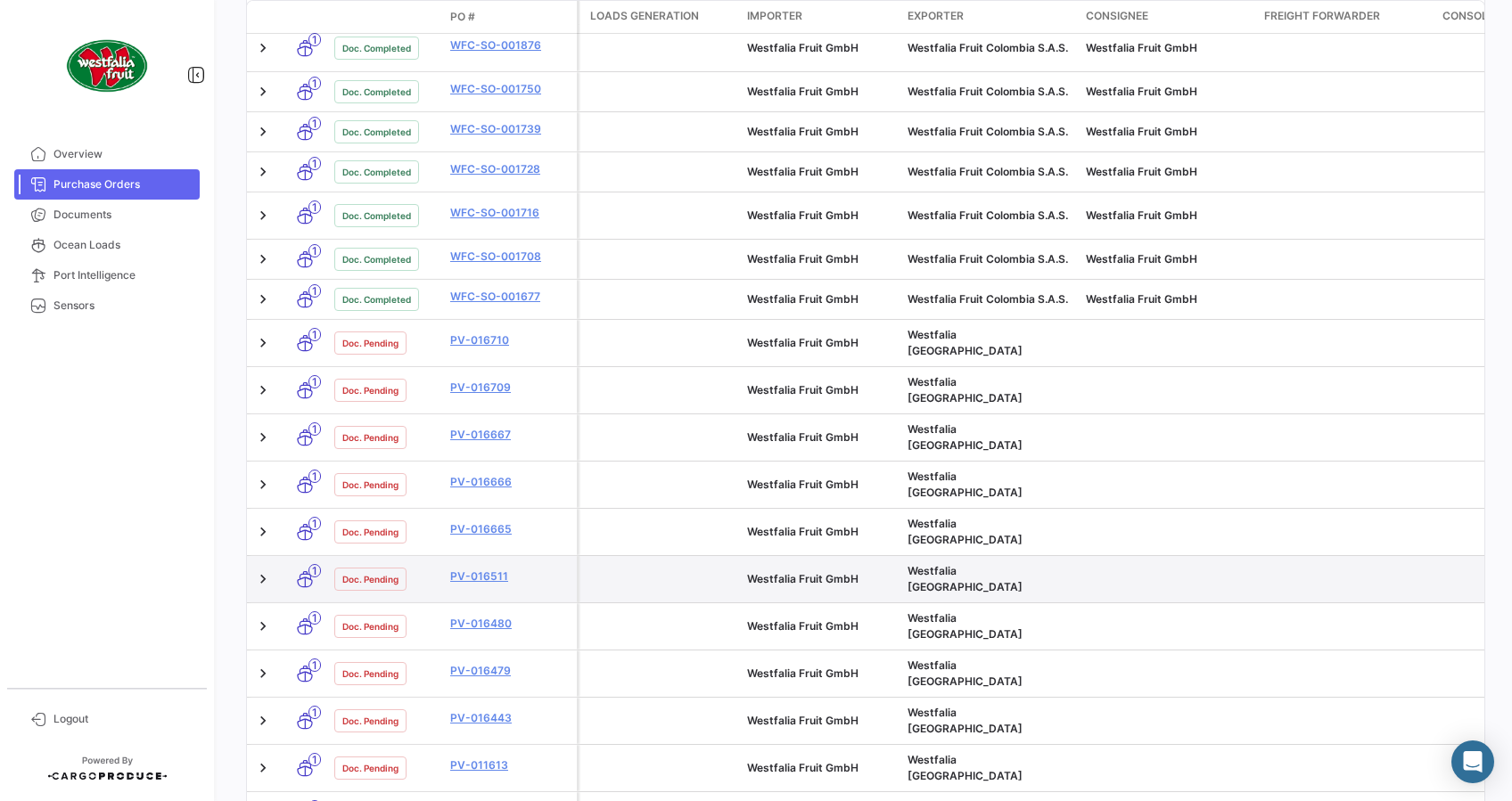
scroll to position [589, 0]
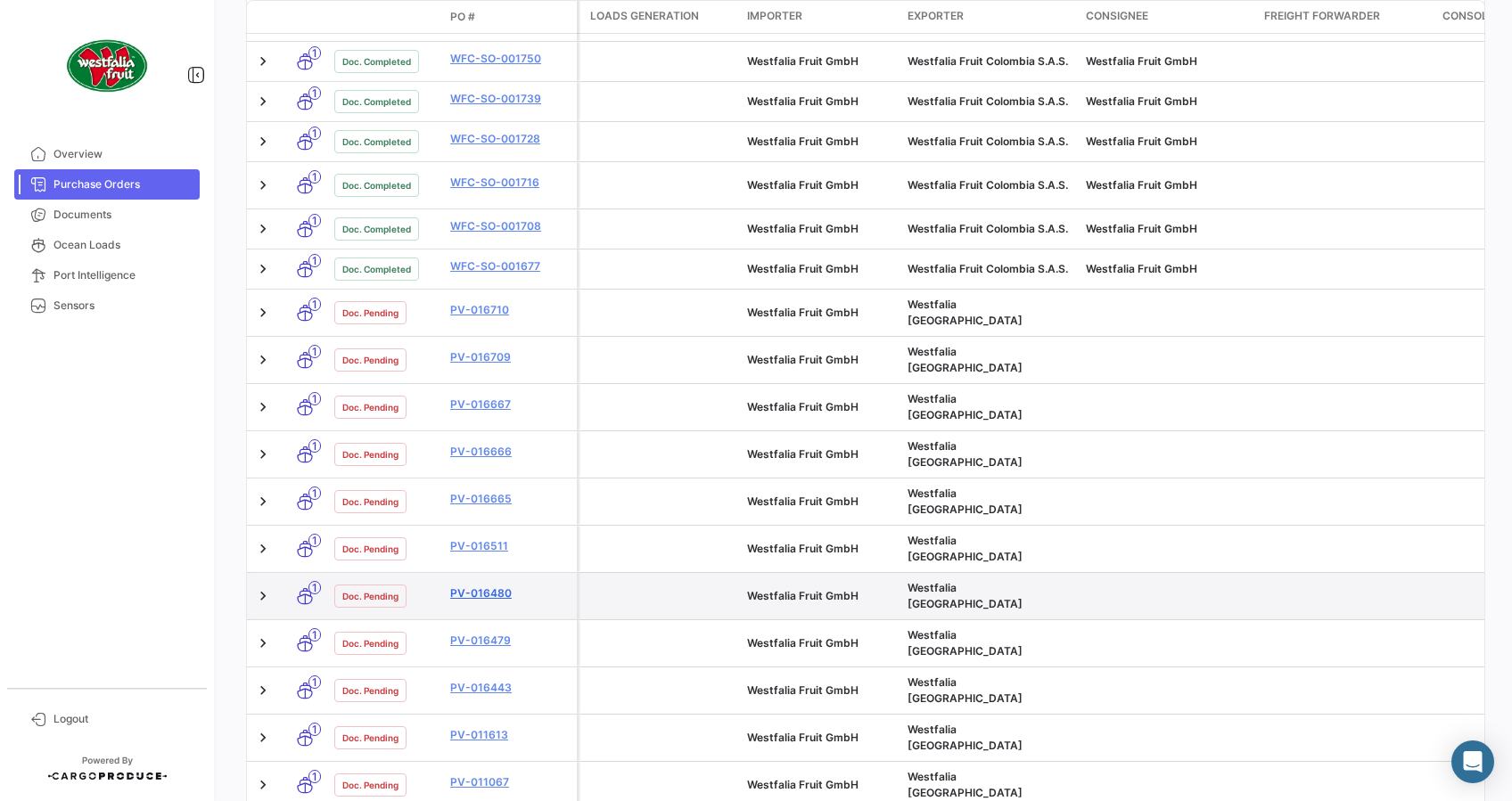
click at [499, 586] on link "PV-016480" at bounding box center [511, 594] width 120 height 16
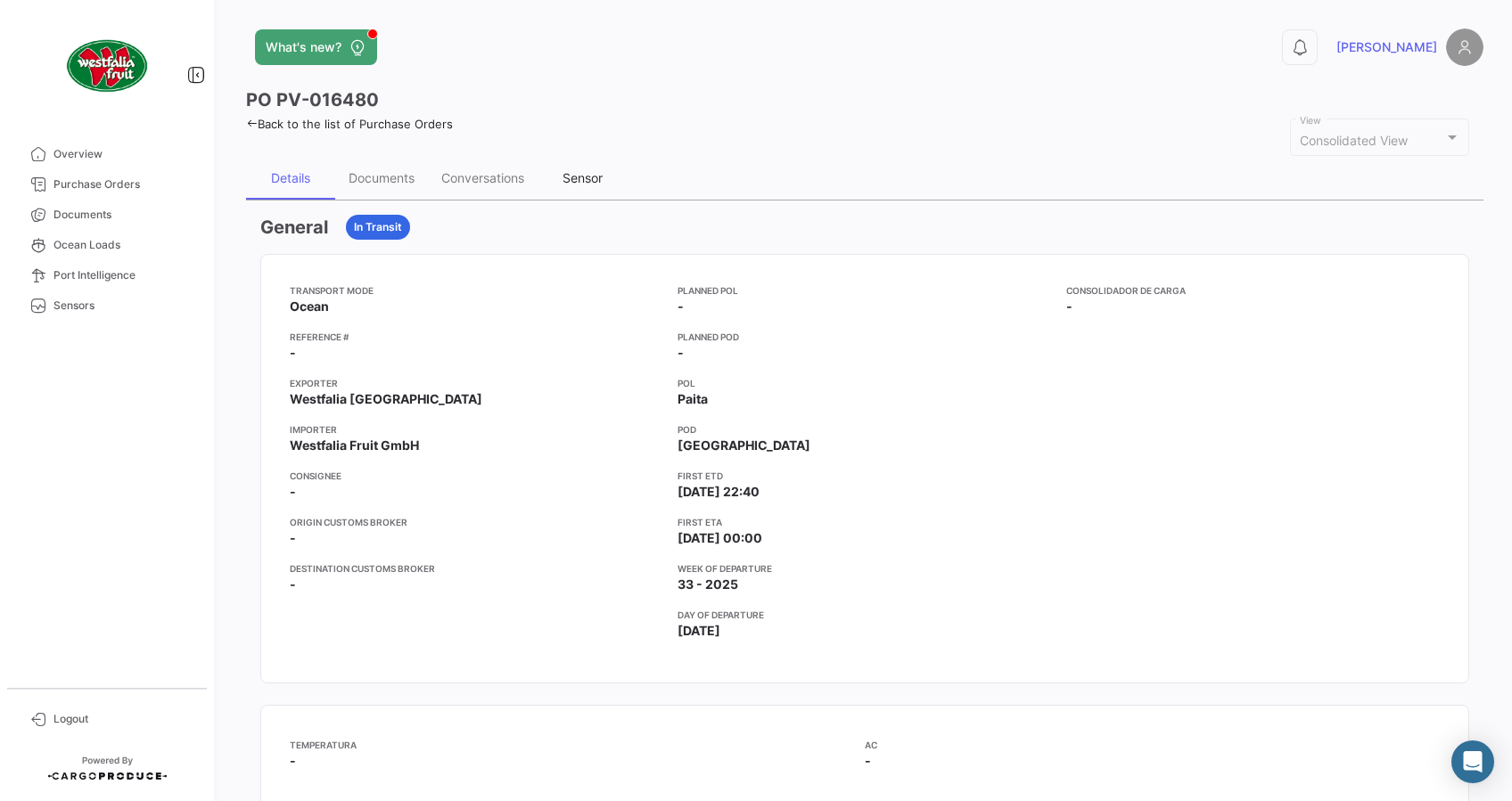
click at [575, 167] on div "Sensor" at bounding box center [582, 178] width 89 height 43
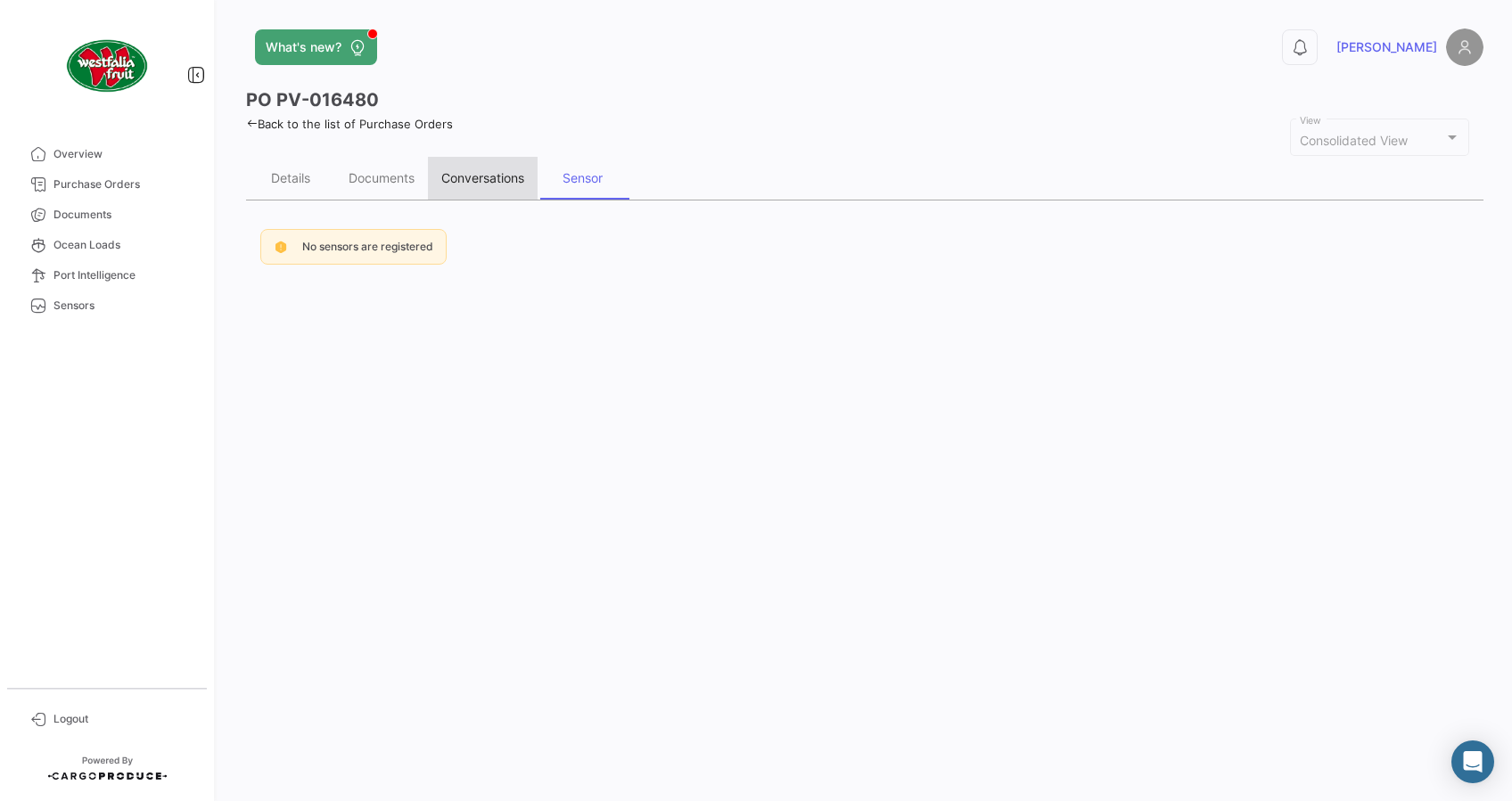
click at [481, 162] on div "Conversations" at bounding box center [483, 178] width 110 height 43
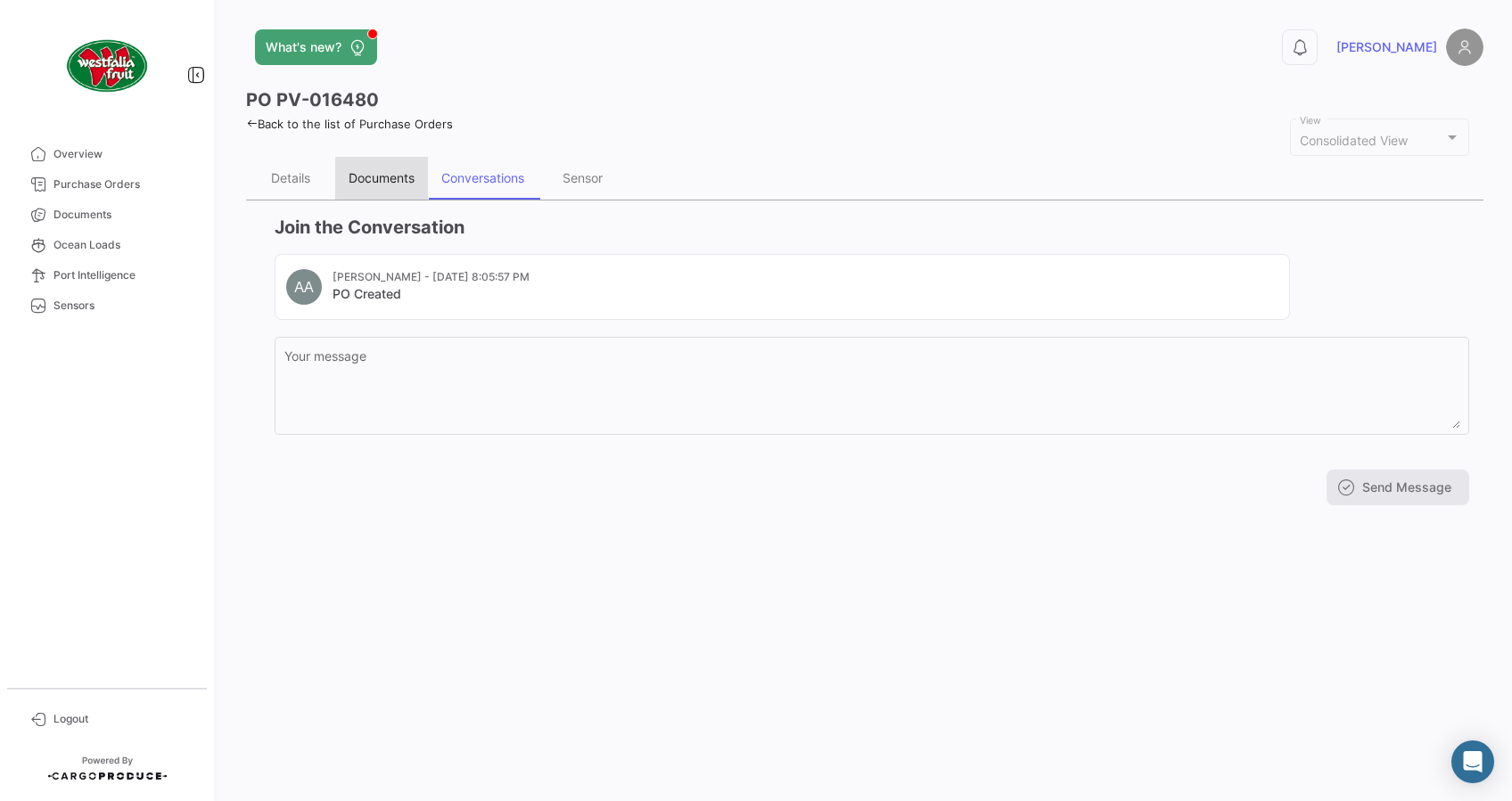
click at [405, 179] on div "Documents" at bounding box center [382, 177] width 66 height 15
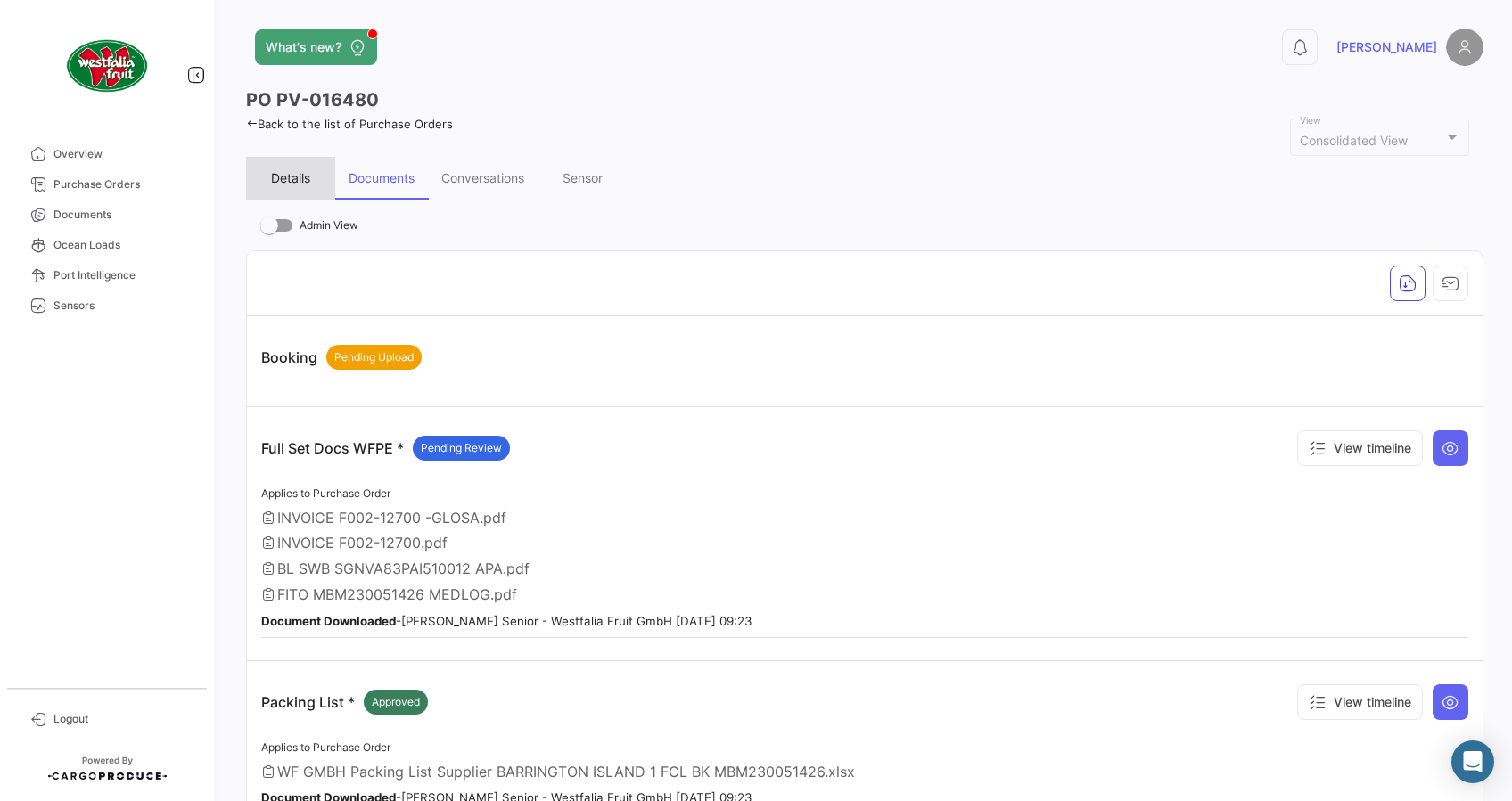
click at [307, 175] on div "Details" at bounding box center [291, 177] width 39 height 15
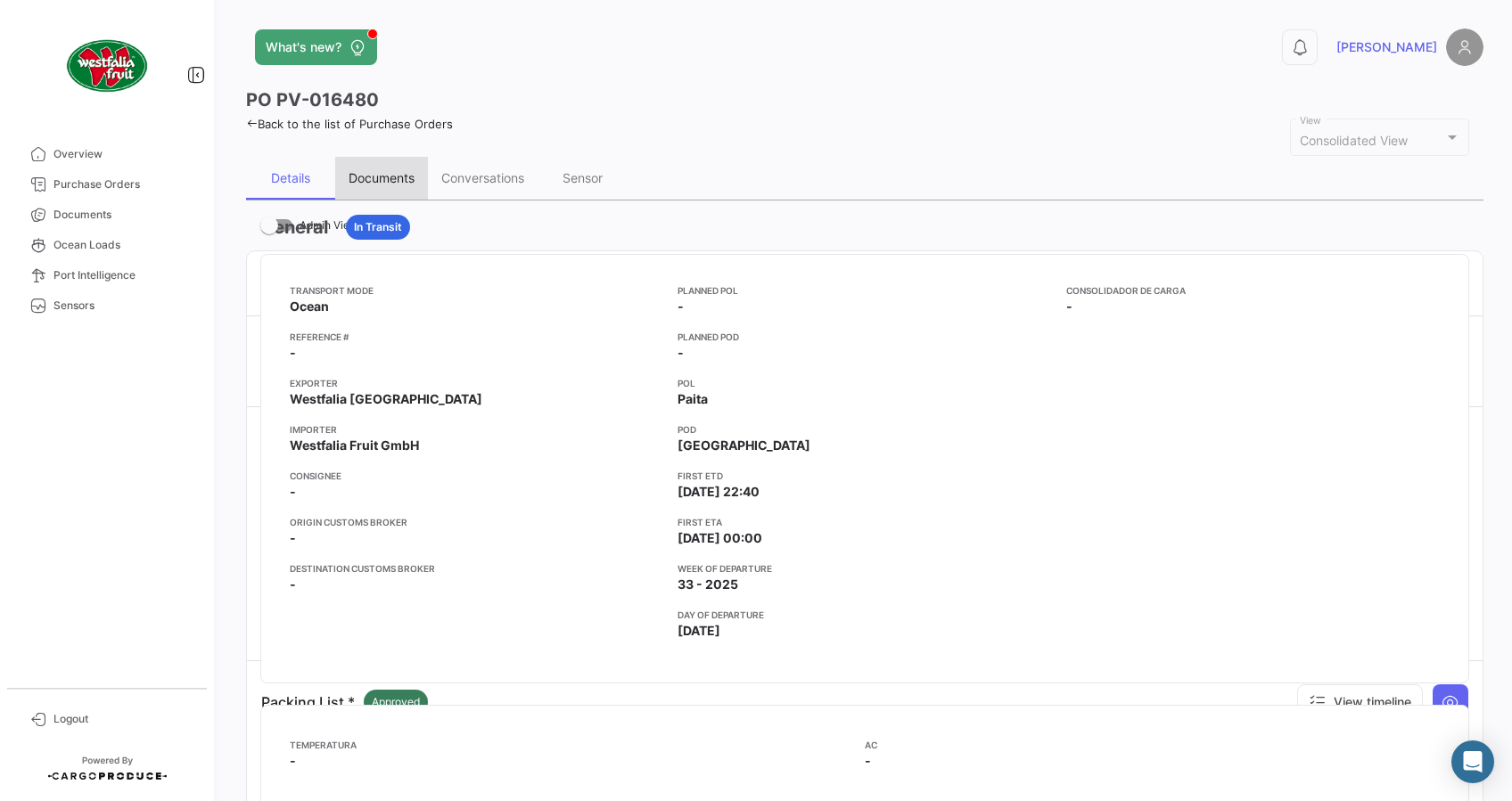
click at [381, 185] on div "Documents" at bounding box center [382, 178] width 93 height 43
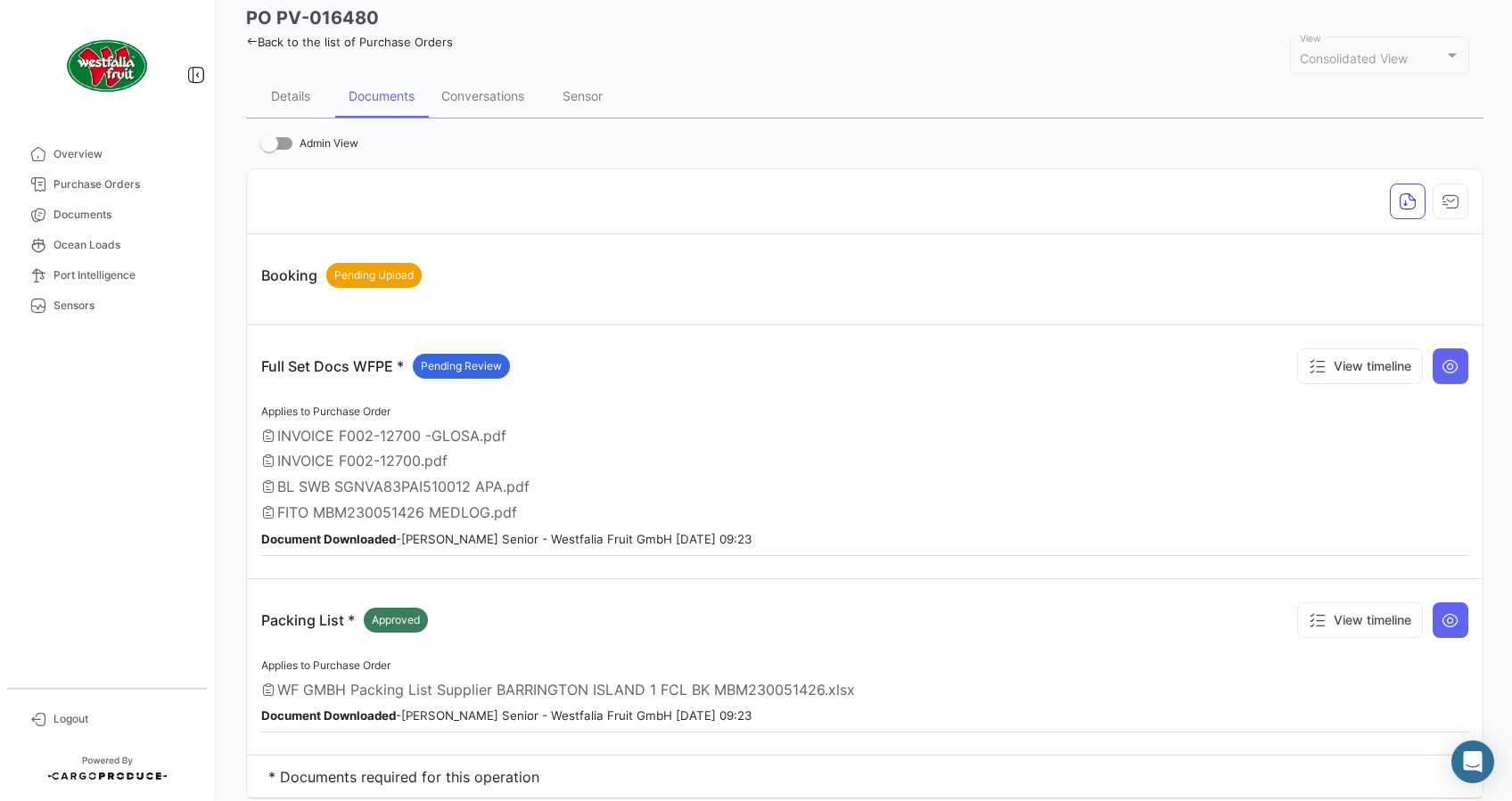
scroll to position [119, 0]
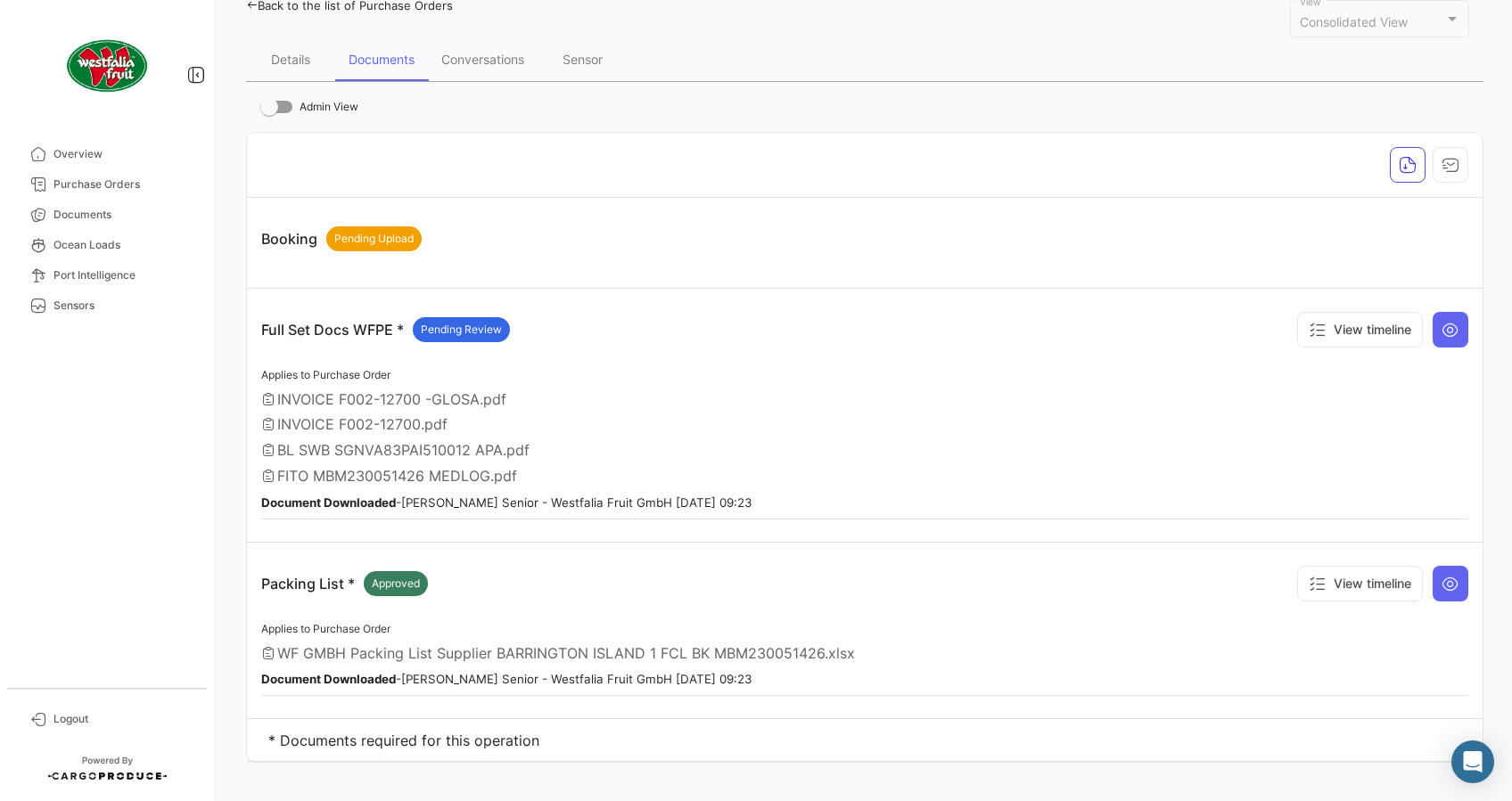
click at [1026, 397] on div "INVOICE F002-12700 -GLOSA.pdf" at bounding box center [865, 400] width 1207 height 18
